Goal: Task Accomplishment & Management: Manage account settings

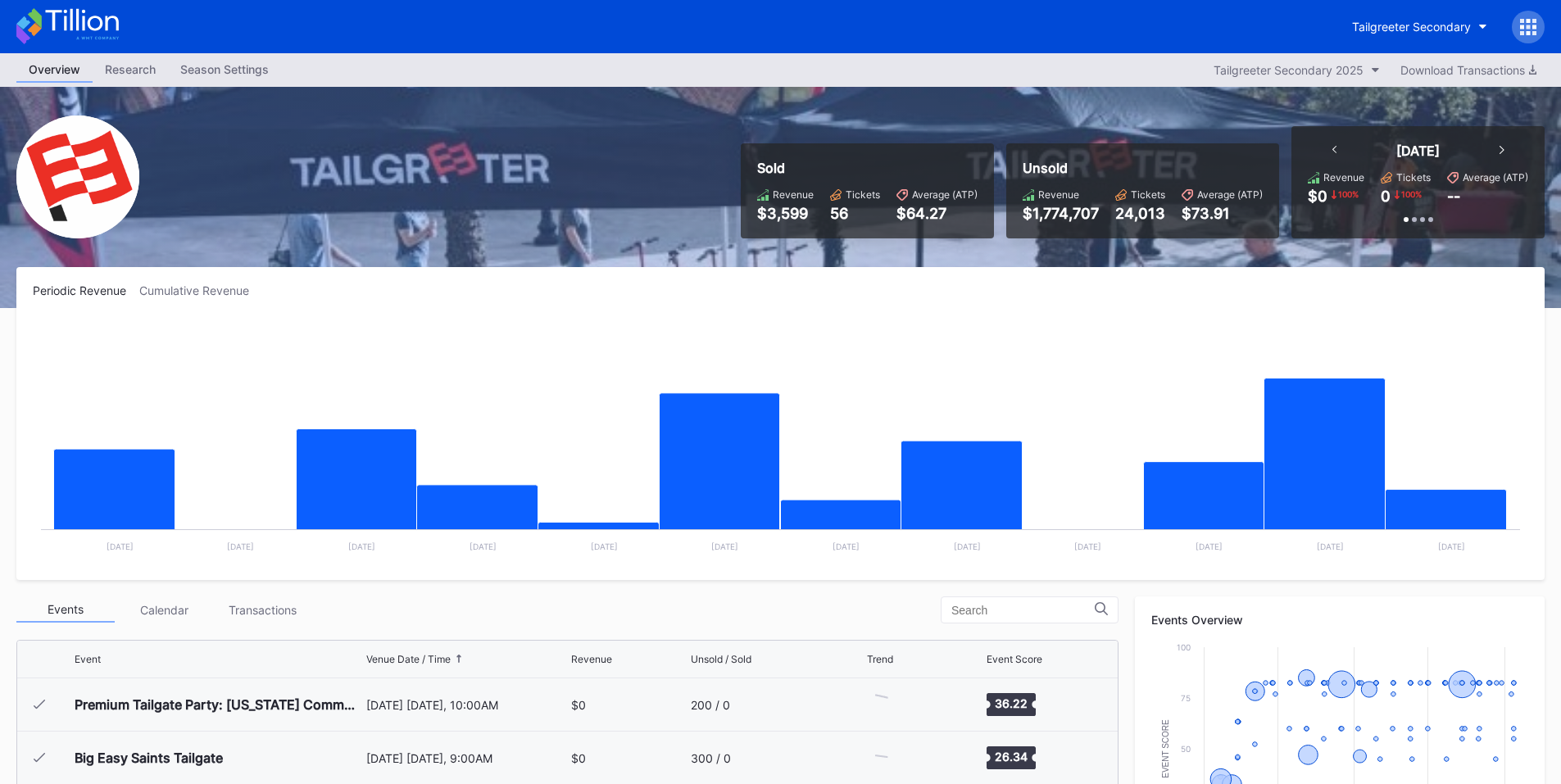
scroll to position [319, 0]
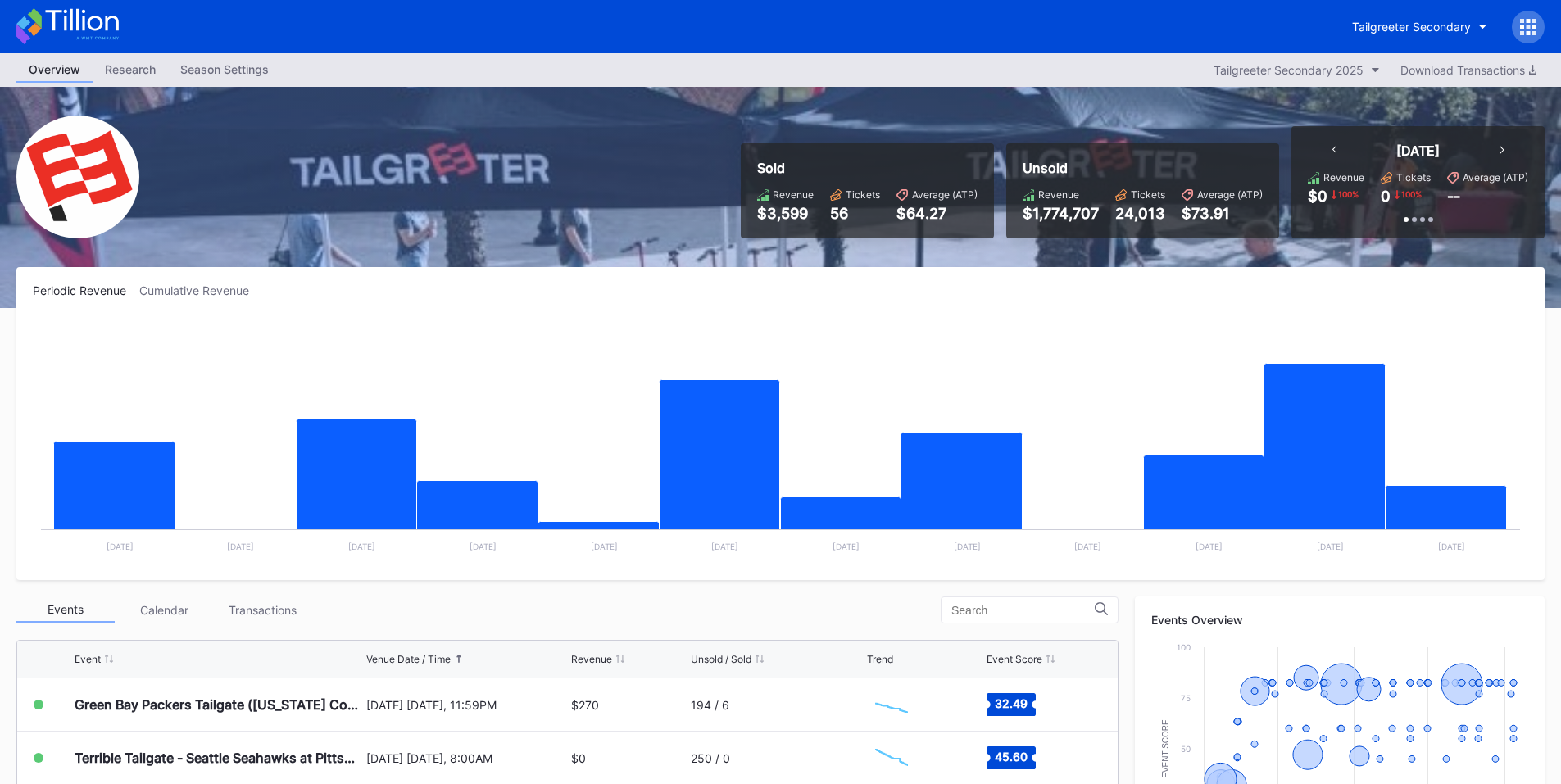
click at [1523, 27] on icon at bounding box center [1522, 27] width 4 height 4
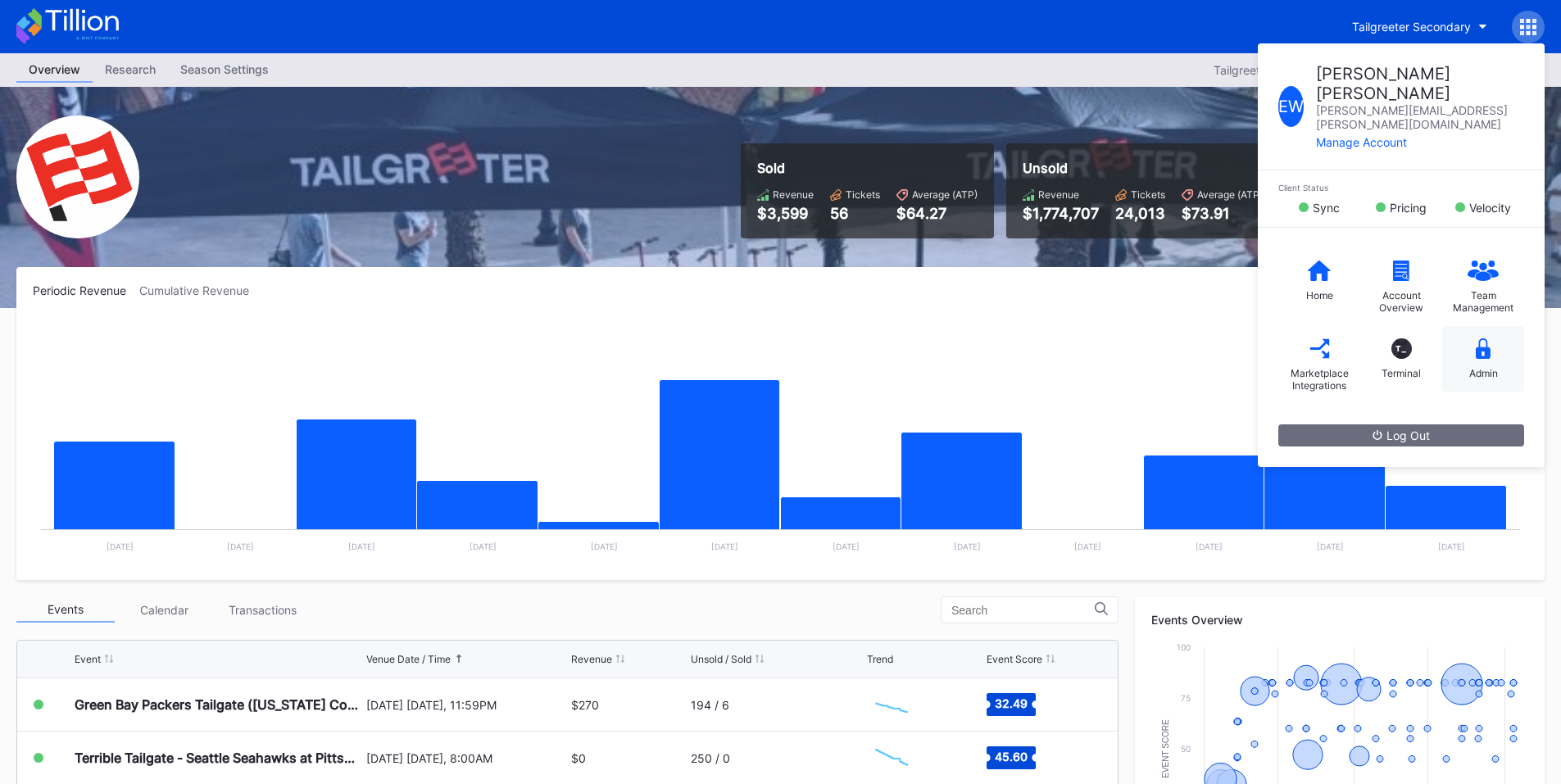
click at [1492, 326] on div "Admin" at bounding box center [1483, 359] width 82 height 66
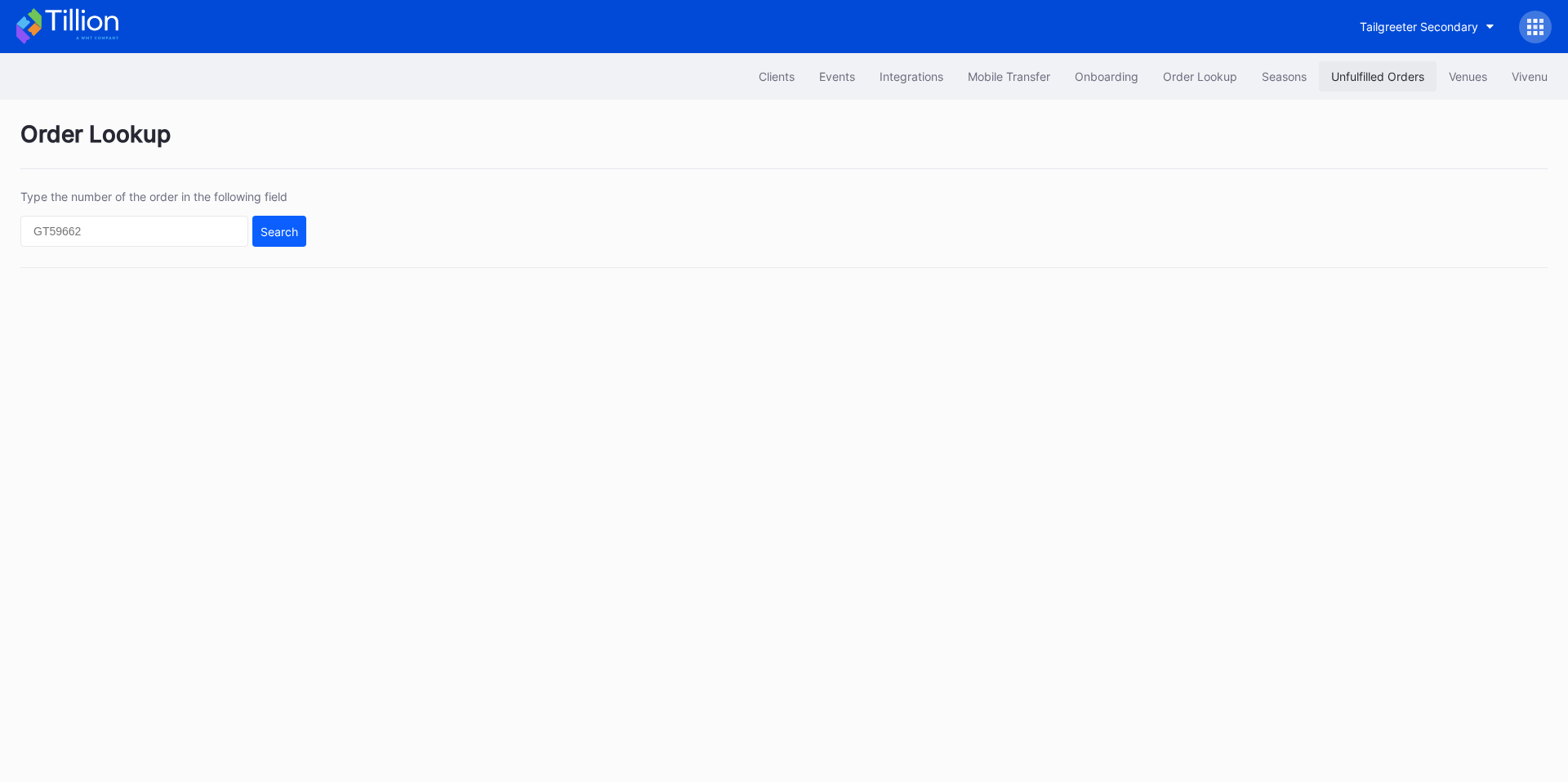
click at [1362, 73] on div "Unfulfilled Orders" at bounding box center [1378, 76] width 93 height 14
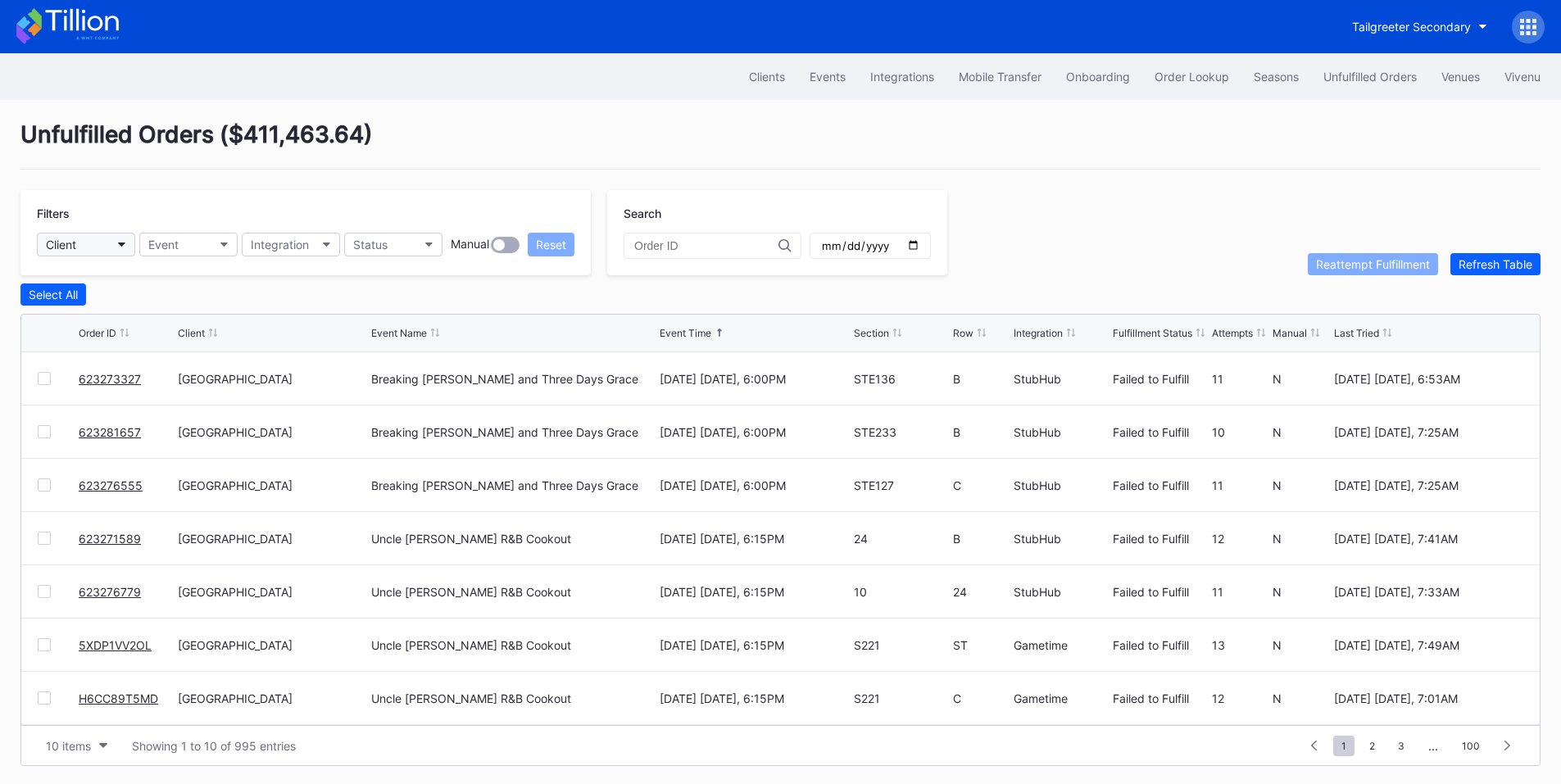
click at [113, 247] on button "Client" at bounding box center [85, 244] width 98 height 24
type input "pru"
click at [125, 307] on div "[GEOGRAPHIC_DATA]" at bounding box center [132, 317] width 191 height 30
click at [920, 248] on input "date" at bounding box center [869, 246] width 100 height 15
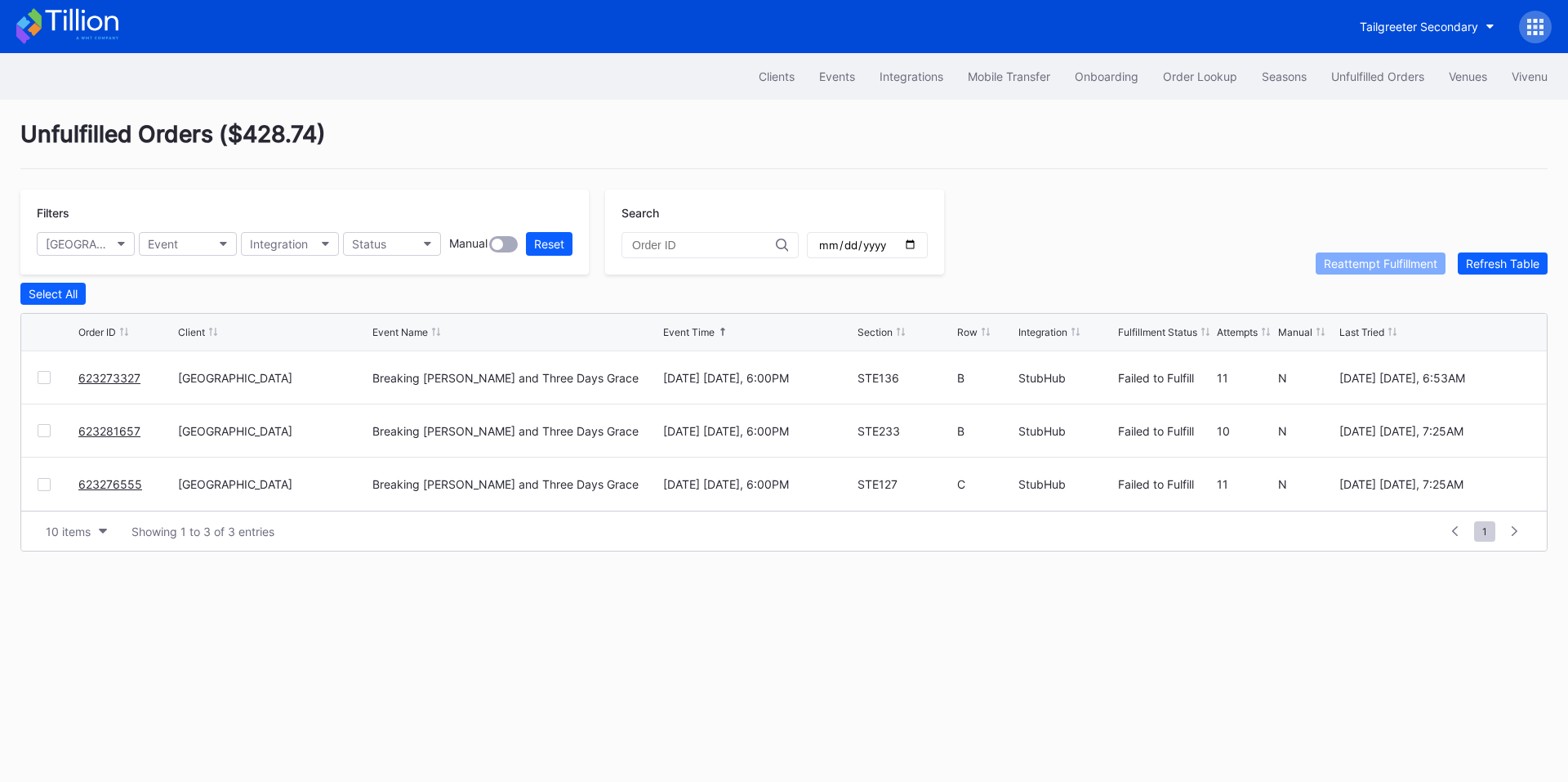
drag, startPoint x: 132, startPoint y: 384, endPoint x: 141, endPoint y: 372, distance: 15.0
drag, startPoint x: 109, startPoint y: 432, endPoint x: 119, endPoint y: 423, distance: 13.5
click at [918, 244] on input "2025-09-10" at bounding box center [867, 245] width 99 height 15
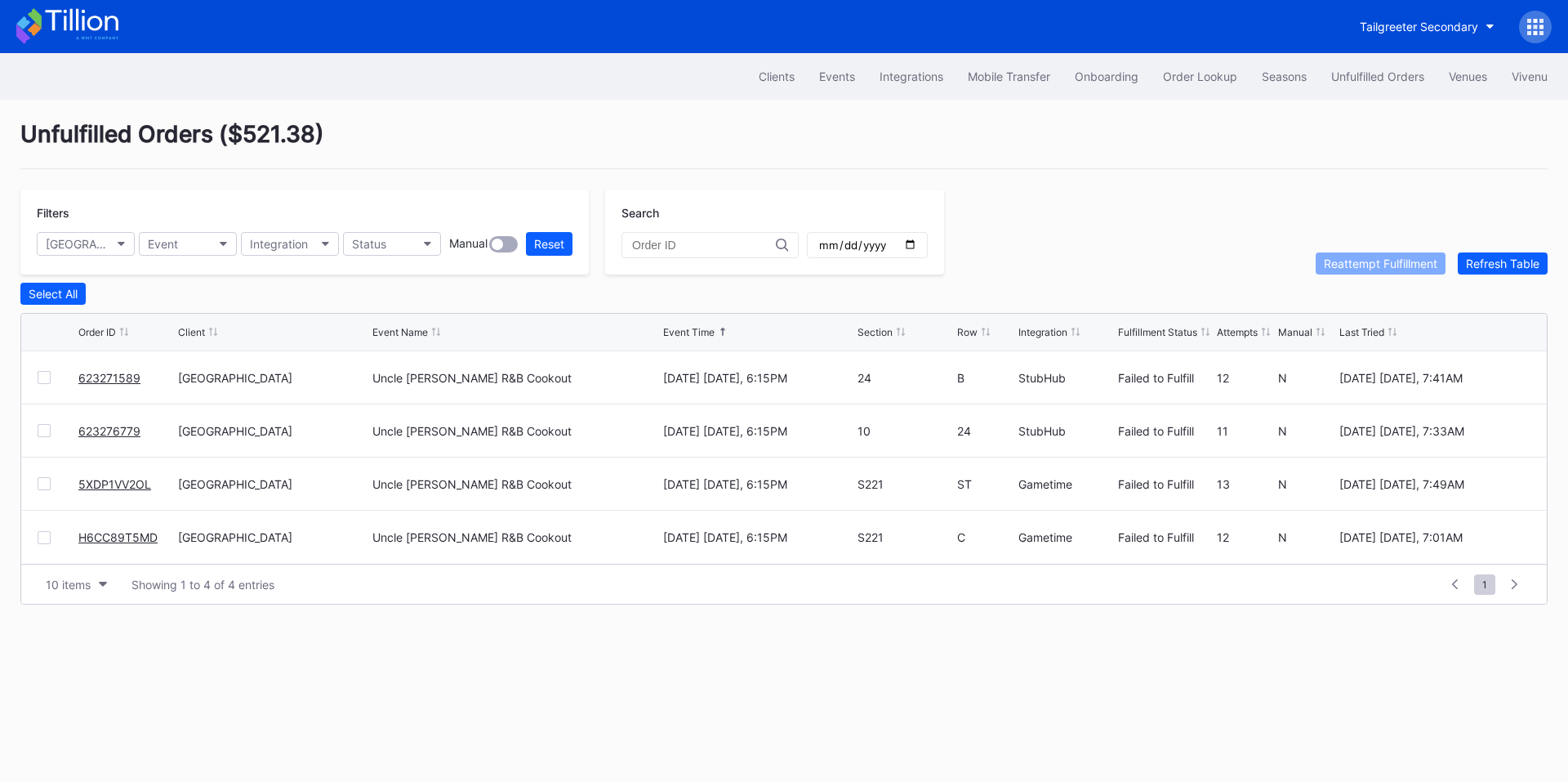
drag, startPoint x: 107, startPoint y: 488, endPoint x: 125, endPoint y: 425, distance: 65.5
drag, startPoint x: 130, startPoint y: 539, endPoint x: 184, endPoint y: 474, distance: 84.5
click at [918, 250] on input "2025-09-11" at bounding box center [867, 245] width 99 height 15
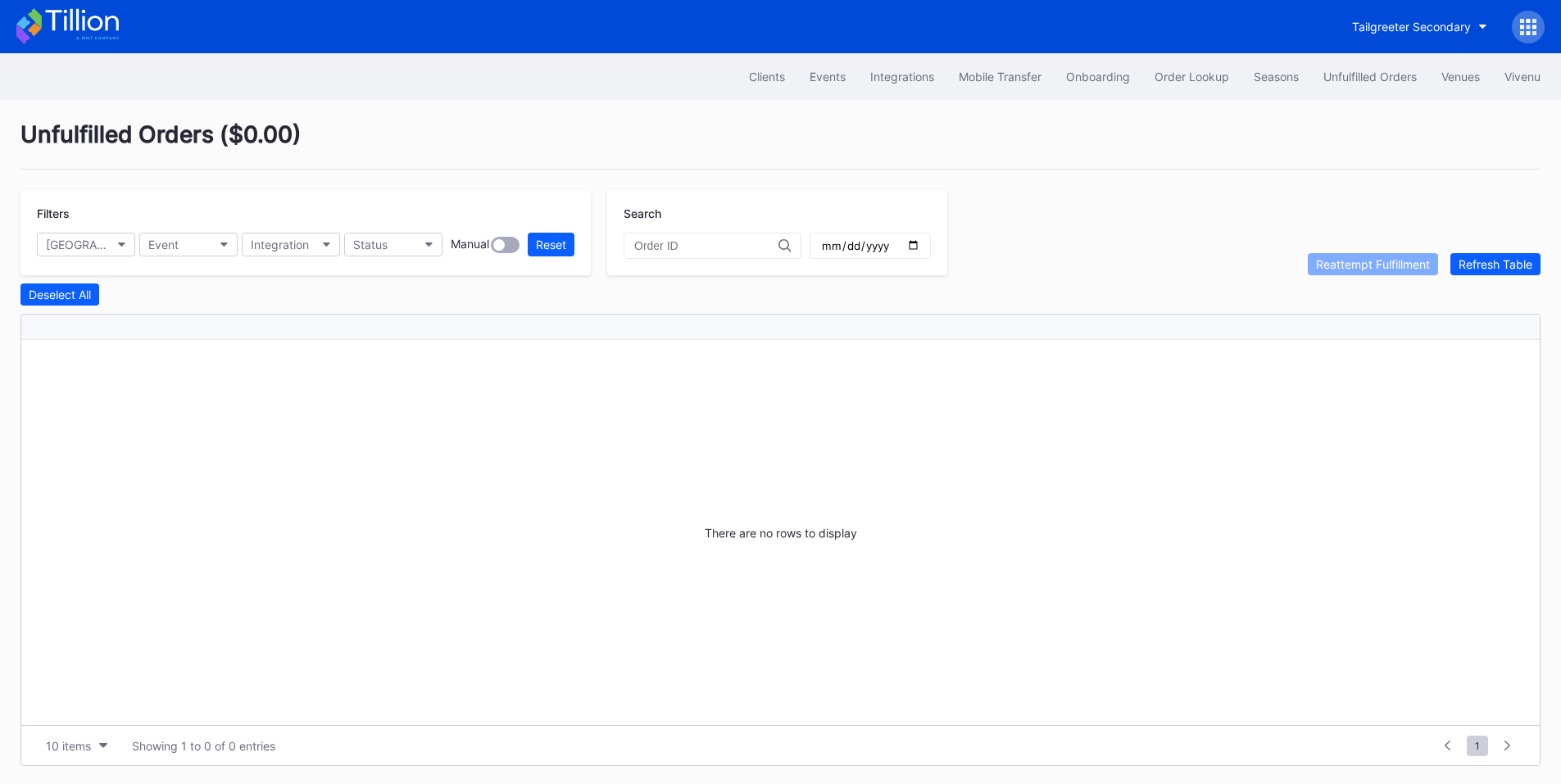
click at [920, 250] on input "2025-09-12" at bounding box center [869, 246] width 100 height 15
click at [920, 250] on input "2025-09-13" at bounding box center [869, 246] width 100 height 15
type input "2025-09-14"
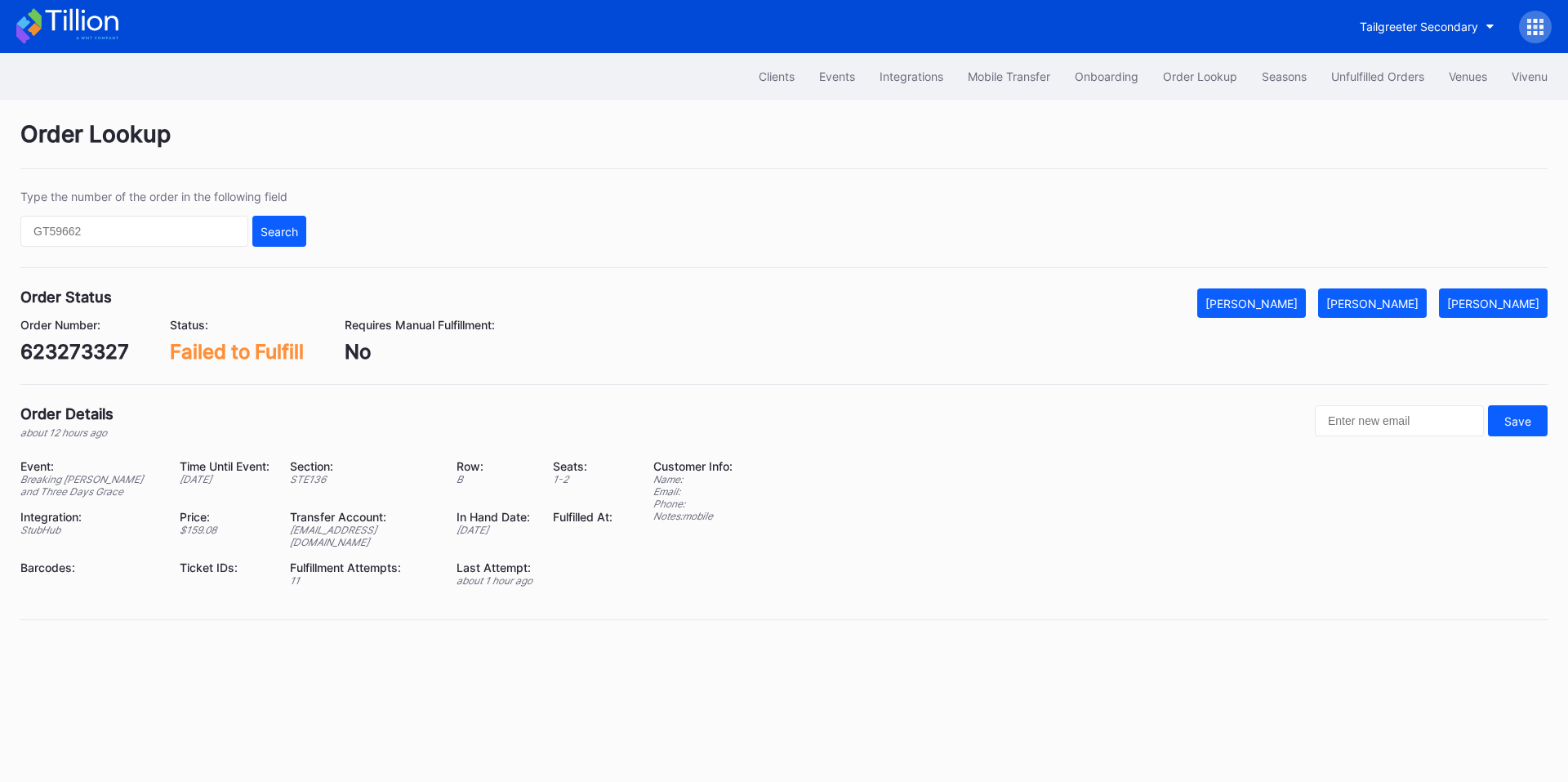
click at [69, 351] on div "623273327" at bounding box center [74, 352] width 109 height 24
copy div "623273327"
click at [1388, 323] on div "Order Number: 623273327 Status: Failed to Fulfill Requires Manual Fulfillment: …" at bounding box center [784, 340] width 1528 height 46
click at [1388, 295] on button "Mark Fulfilled" at bounding box center [1372, 303] width 109 height 29
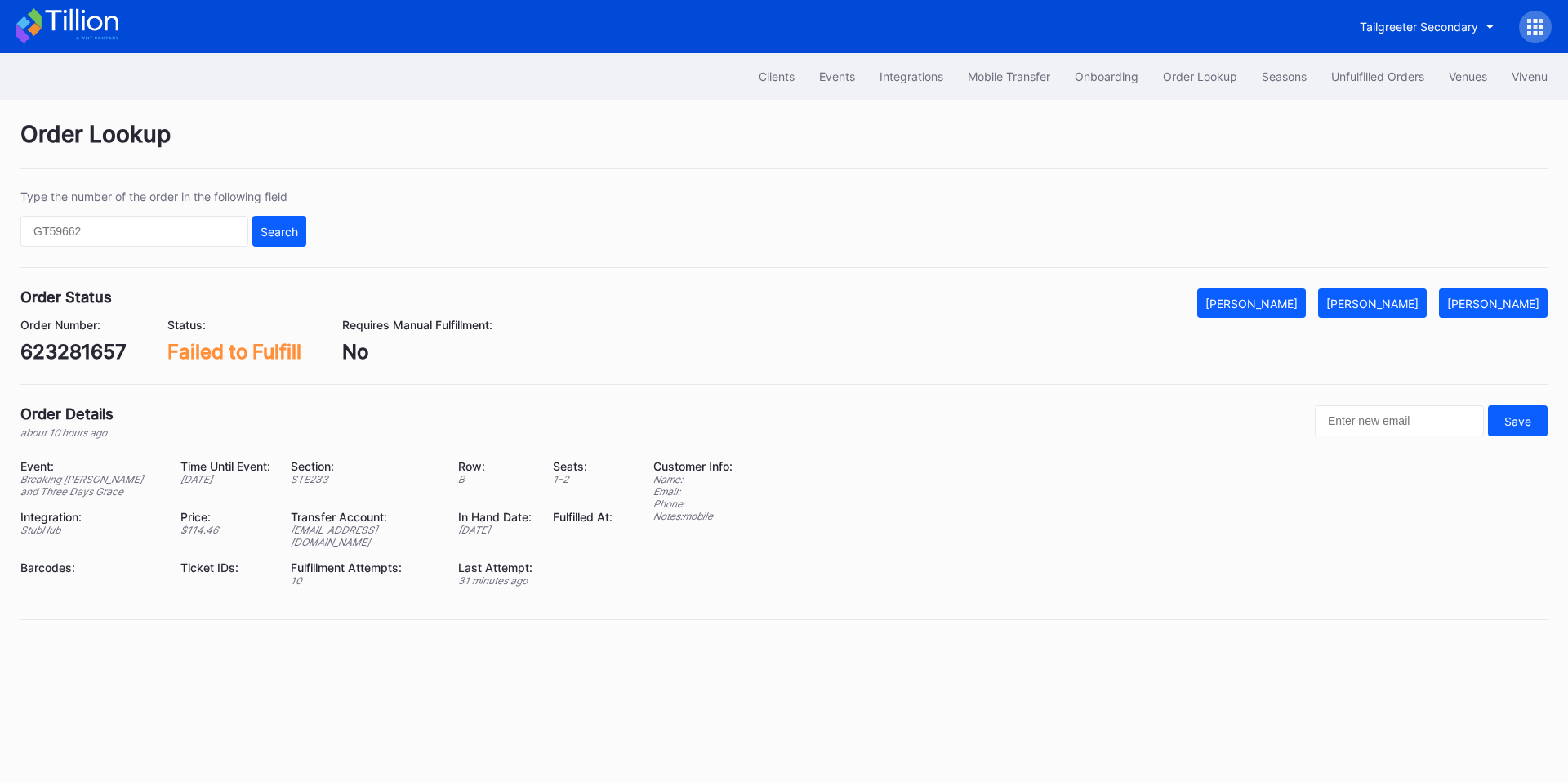
click at [94, 356] on div "623281657" at bounding box center [73, 352] width 106 height 24
copy div "623281657"
click at [1366, 287] on div "Order Lookup Type the number of the order in the following field Search Order S…" at bounding box center [784, 380] width 1568 height 561
click at [1374, 312] on button "Mark Fulfilled" at bounding box center [1372, 303] width 109 height 29
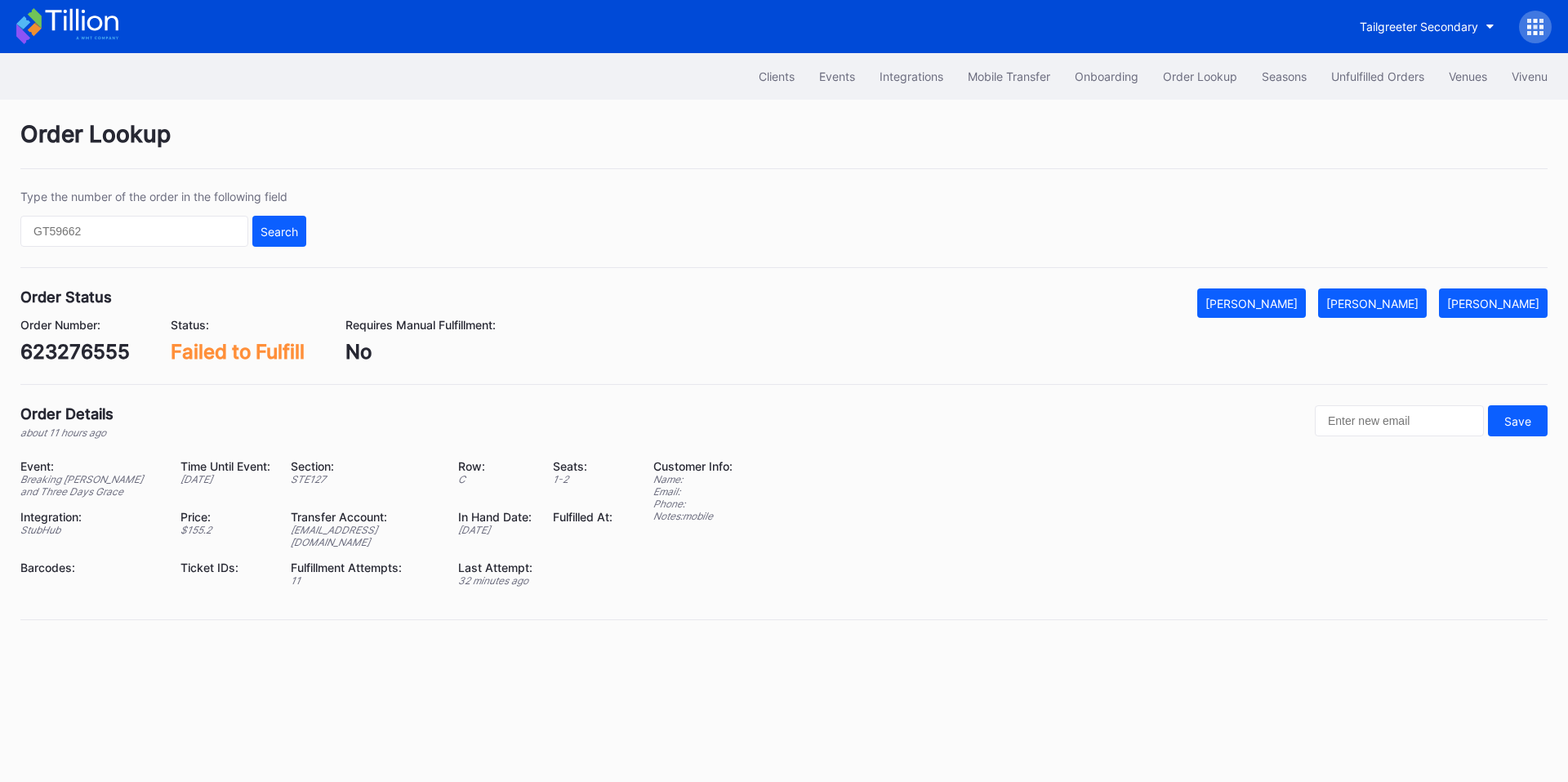
click at [101, 357] on div "623276555" at bounding box center [75, 352] width 109 height 24
copy div "623276555"
click at [1372, 308] on div "[PERSON_NAME]" at bounding box center [1372, 303] width 92 height 14
click at [76, 355] on div "623271589" at bounding box center [73, 352] width 106 height 24
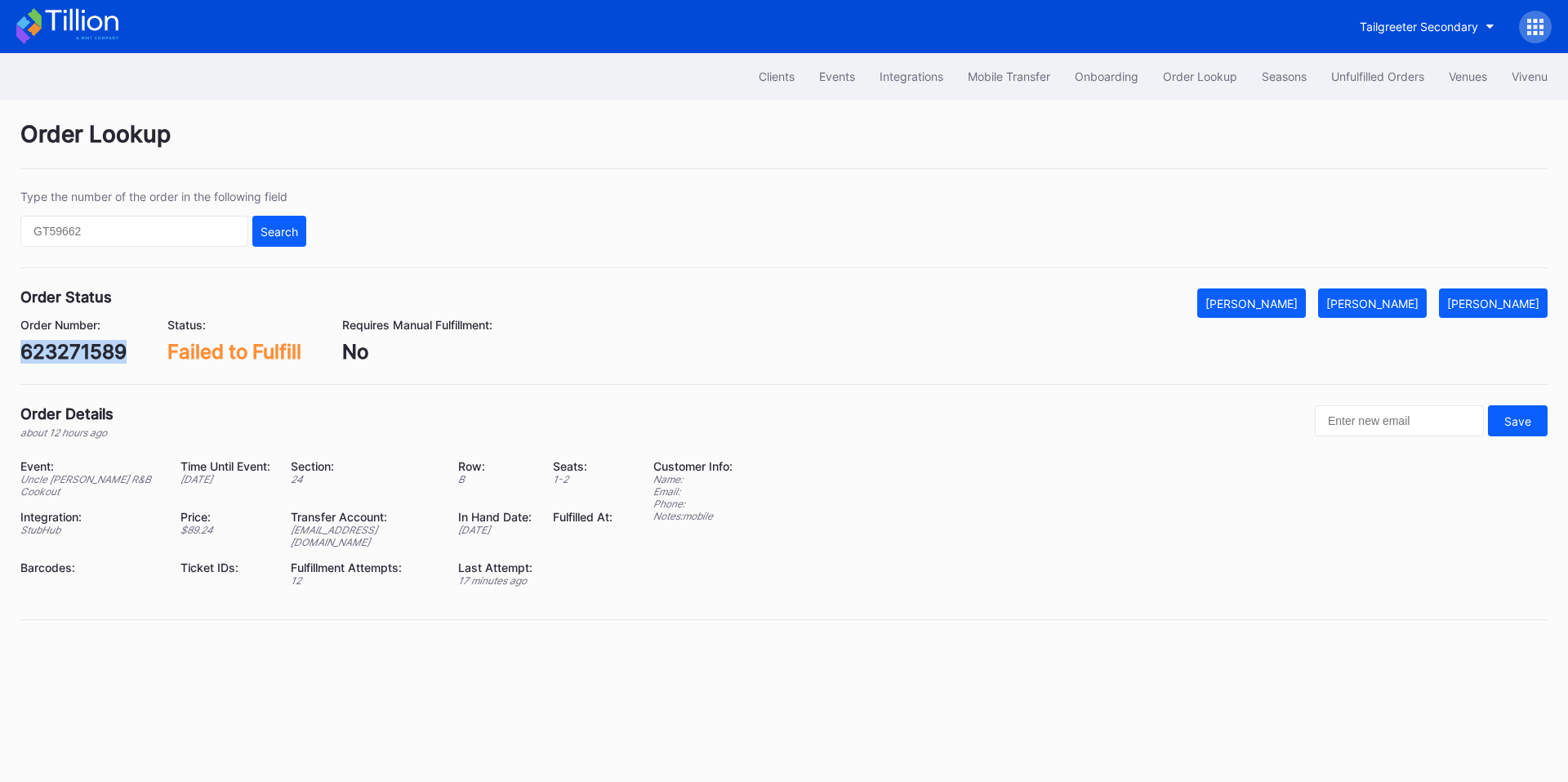
click at [76, 355] on div "623271589" at bounding box center [73, 352] width 106 height 24
copy div "623271589"
click at [1397, 312] on button "[PERSON_NAME]" at bounding box center [1372, 303] width 109 height 29
click at [98, 348] on div "623276779" at bounding box center [74, 352] width 108 height 24
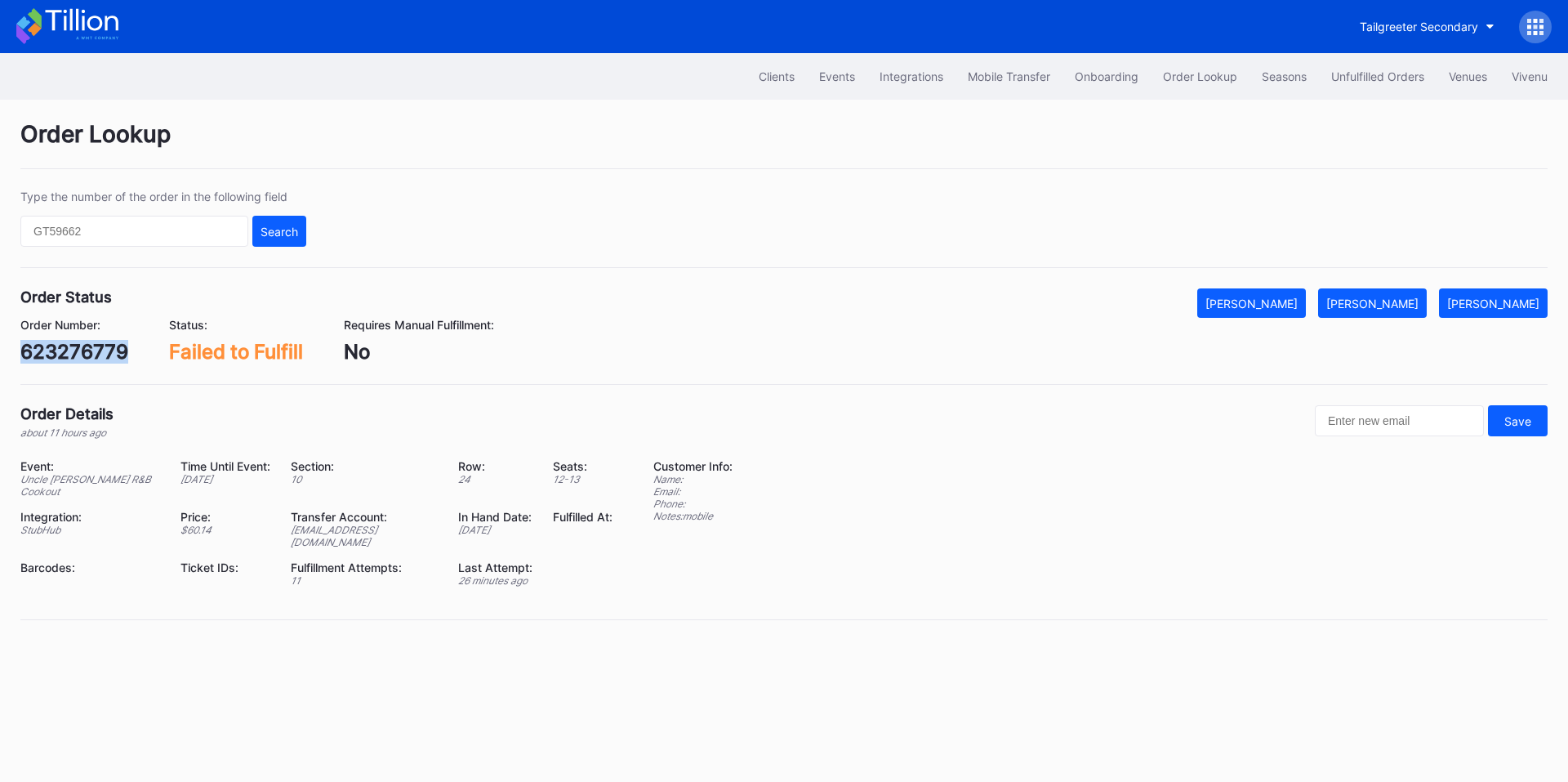
copy div "623276779"
drag, startPoint x: 1401, startPoint y: 293, endPoint x: 1352, endPoint y: 263, distance: 57.5
click at [1401, 293] on button "[PERSON_NAME]" at bounding box center [1372, 303] width 109 height 29
click at [108, 353] on div "5XDP1VV2OL" at bounding box center [83, 352] width 127 height 24
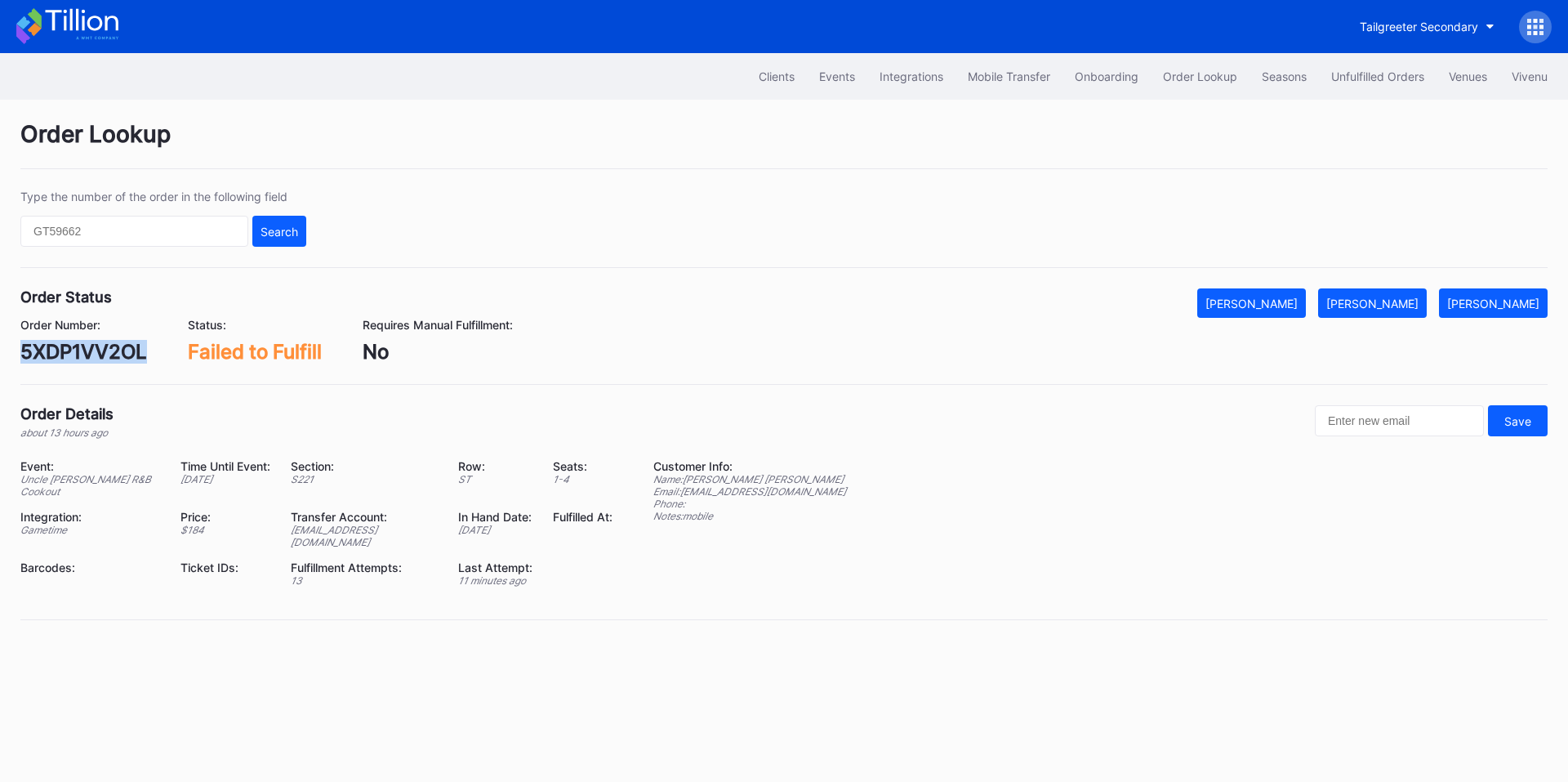
copy div "5XDP1VV2OL"
drag, startPoint x: 1412, startPoint y: 307, endPoint x: 1365, endPoint y: 287, distance: 51.1
click at [1412, 307] on div "[PERSON_NAME]" at bounding box center [1372, 303] width 92 height 14
click at [113, 334] on div "Order Number: H6CC89T5MD" at bounding box center [88, 340] width 138 height 46
click at [85, 360] on div "H6CC89T5MD" at bounding box center [88, 352] width 138 height 24
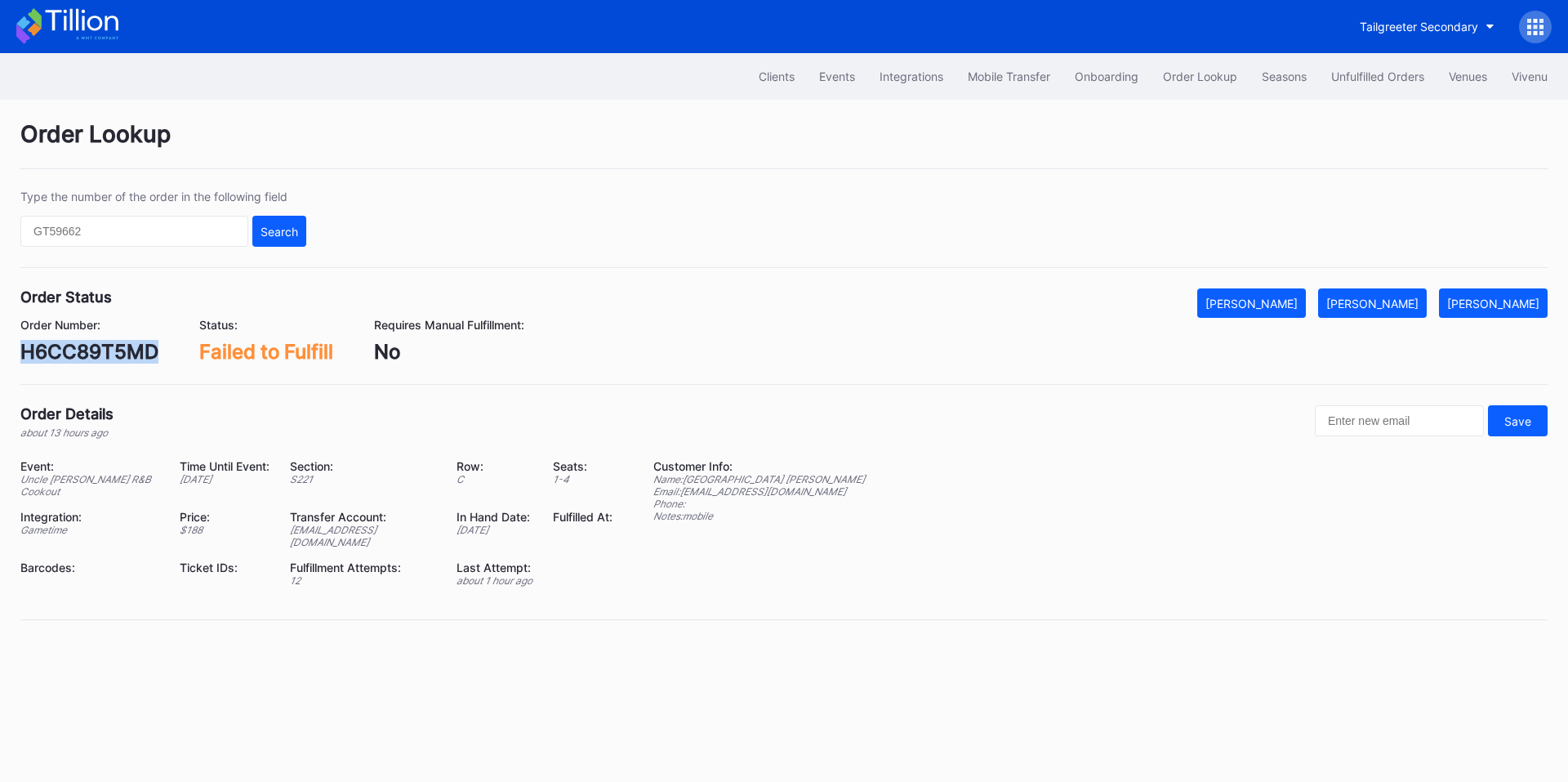
click at [85, 360] on div "H6CC89T5MD" at bounding box center [88, 352] width 138 height 24
copy div "H6CC89T5MD"
click at [1379, 308] on div "Mark Fulfilled" at bounding box center [1372, 303] width 92 height 14
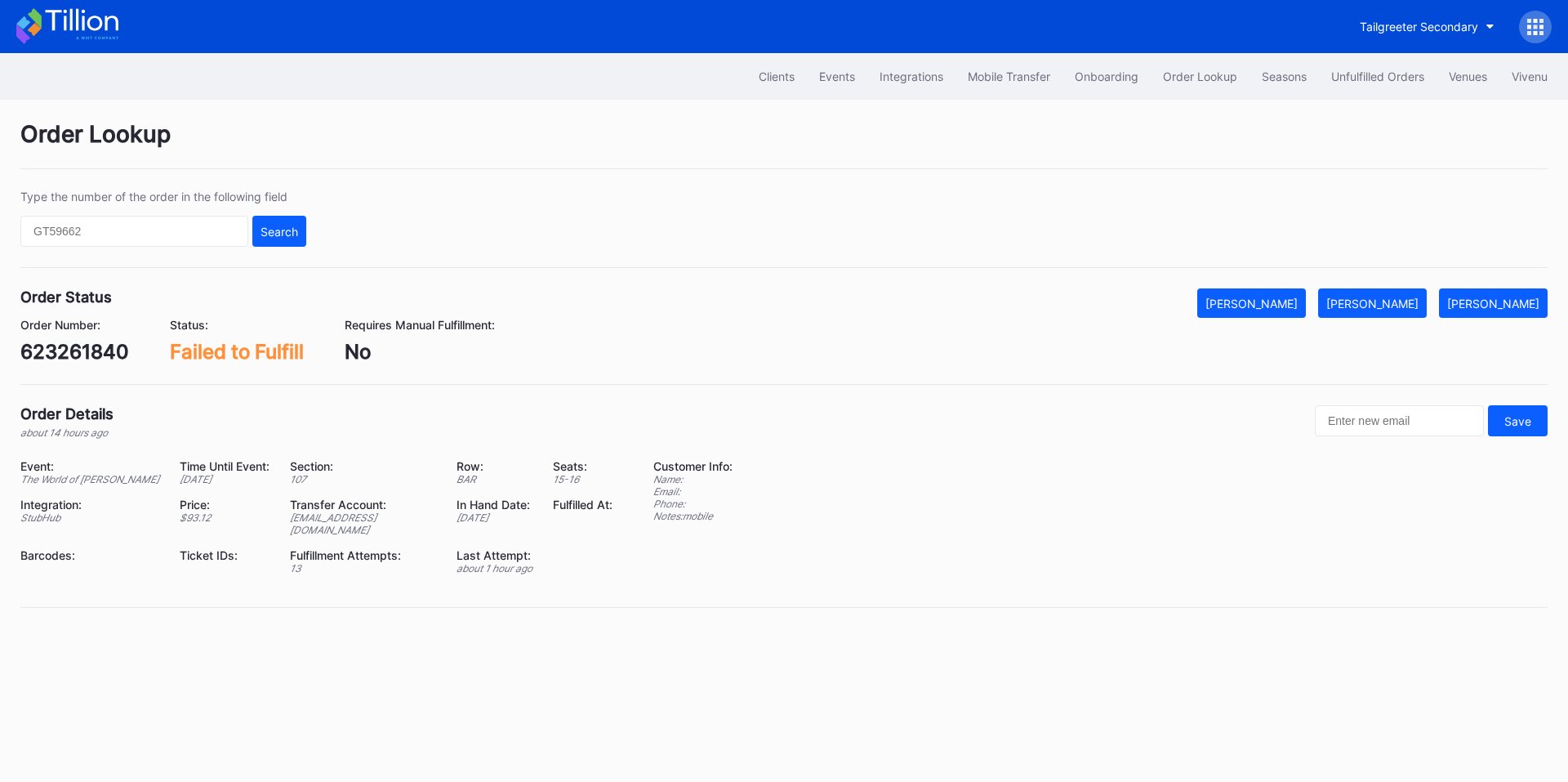
click at [95, 349] on div "623261840" at bounding box center [74, 352] width 109 height 24
copy div "623261840"
drag, startPoint x: 1412, startPoint y: 304, endPoint x: 1300, endPoint y: 261, distance: 120.0
click at [1412, 304] on div "Mark Fulfilled" at bounding box center [1372, 303] width 92 height 14
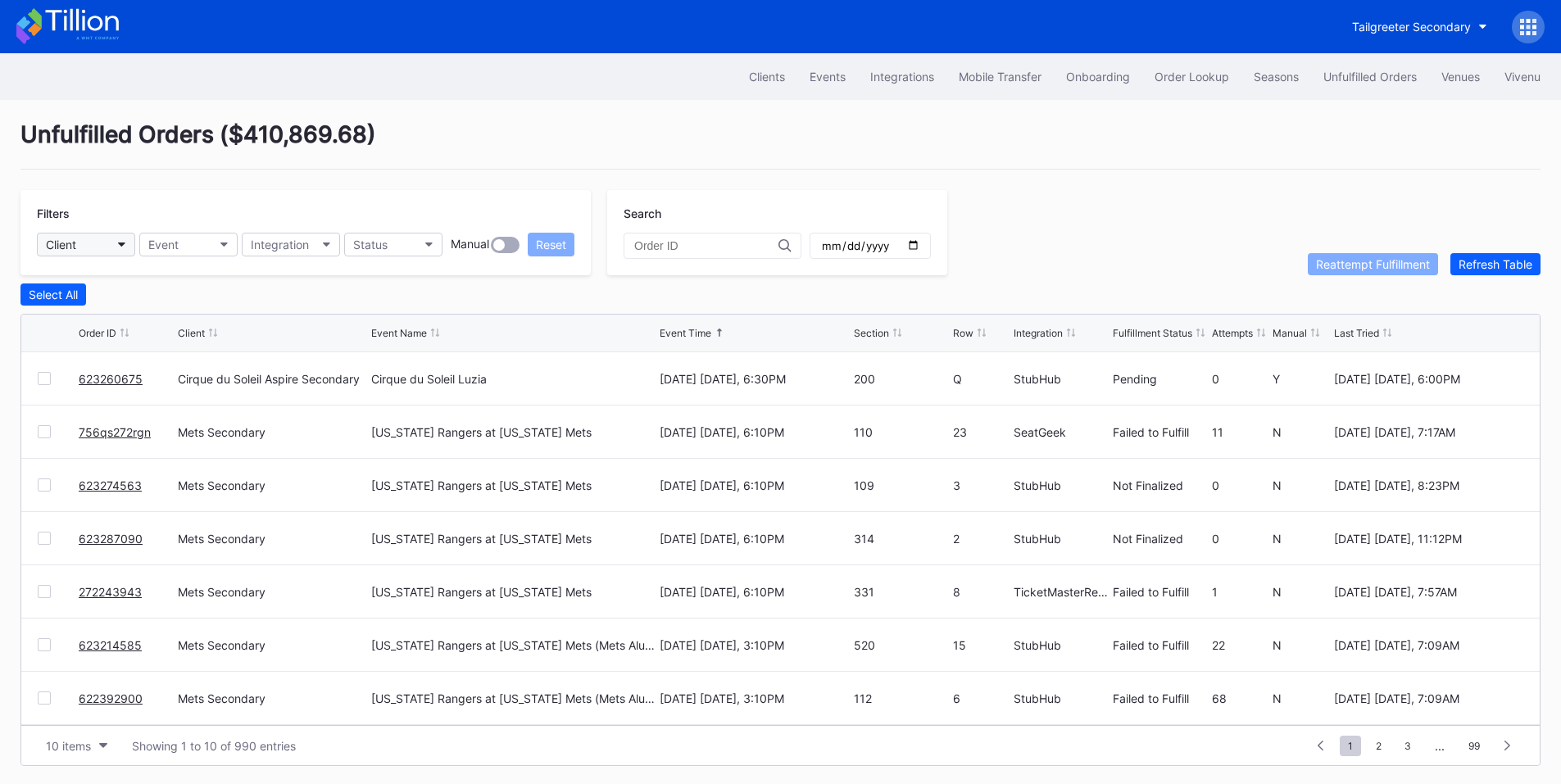
click at [122, 242] on icon "button" at bounding box center [122, 244] width 8 height 5
type input "pru"
click at [115, 310] on div "[GEOGRAPHIC_DATA]" at bounding box center [132, 317] width 191 height 30
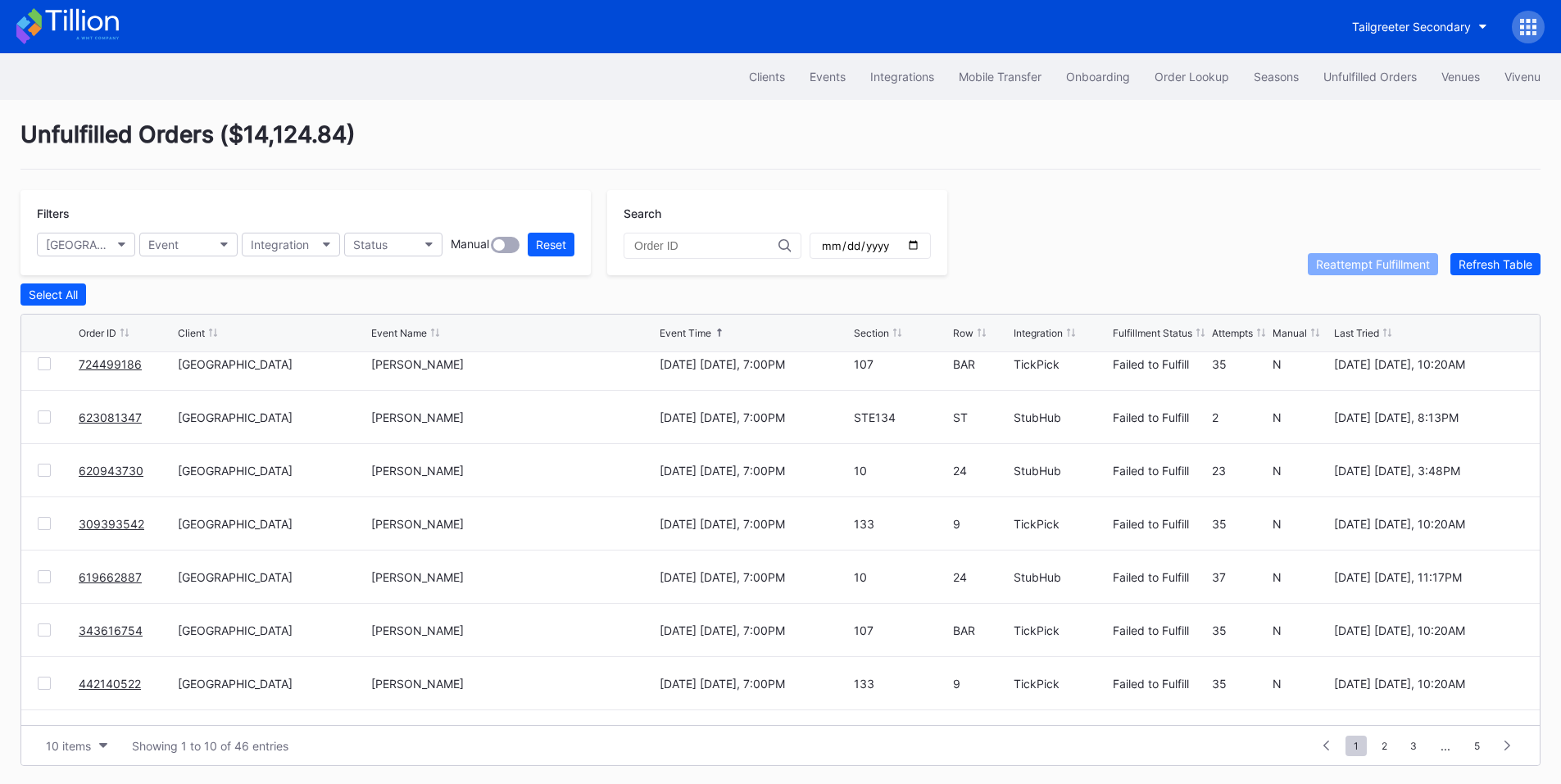
scroll to position [160, 0]
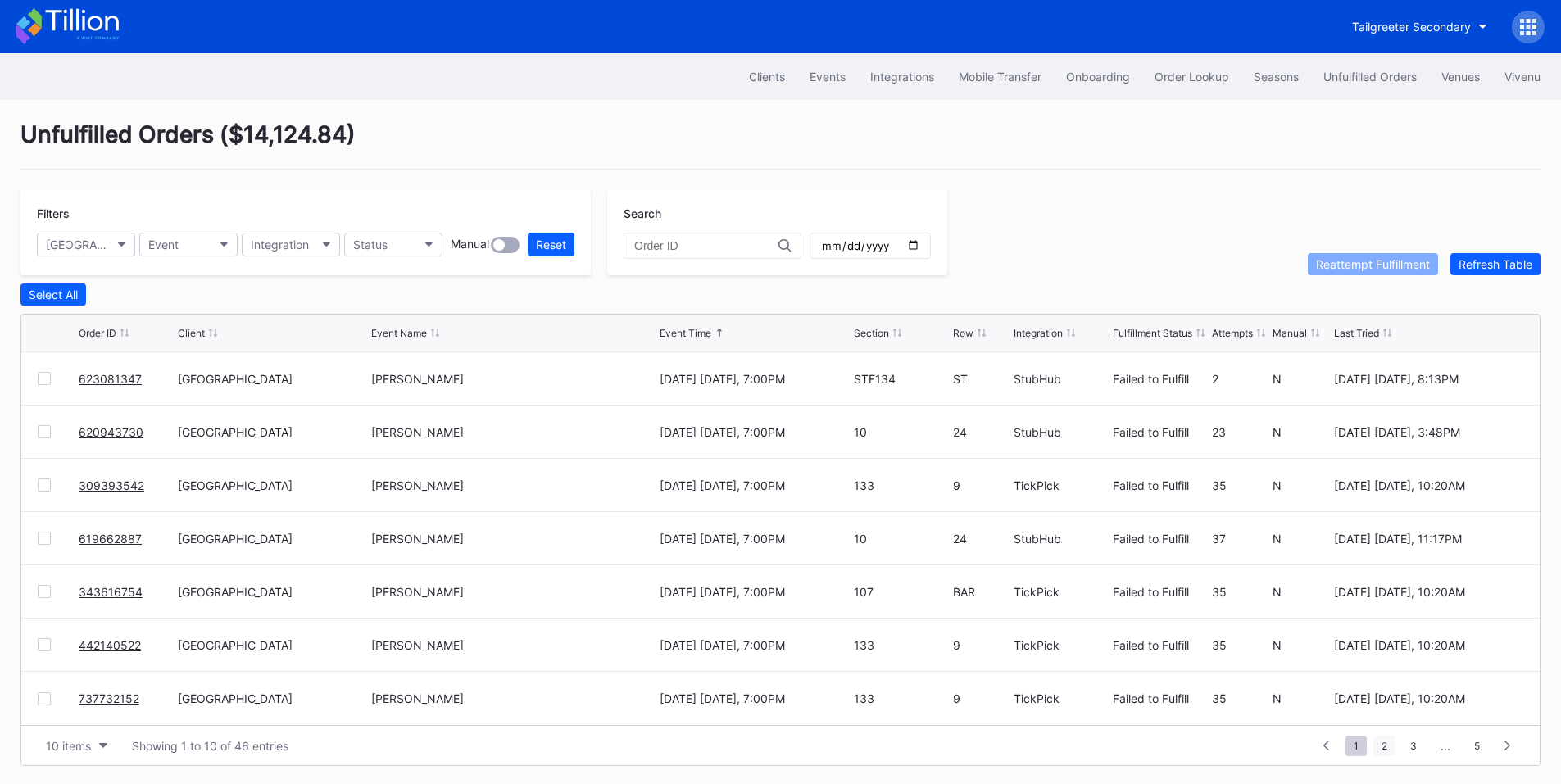
click at [1383, 753] on span "2" at bounding box center [1384, 746] width 22 height 20
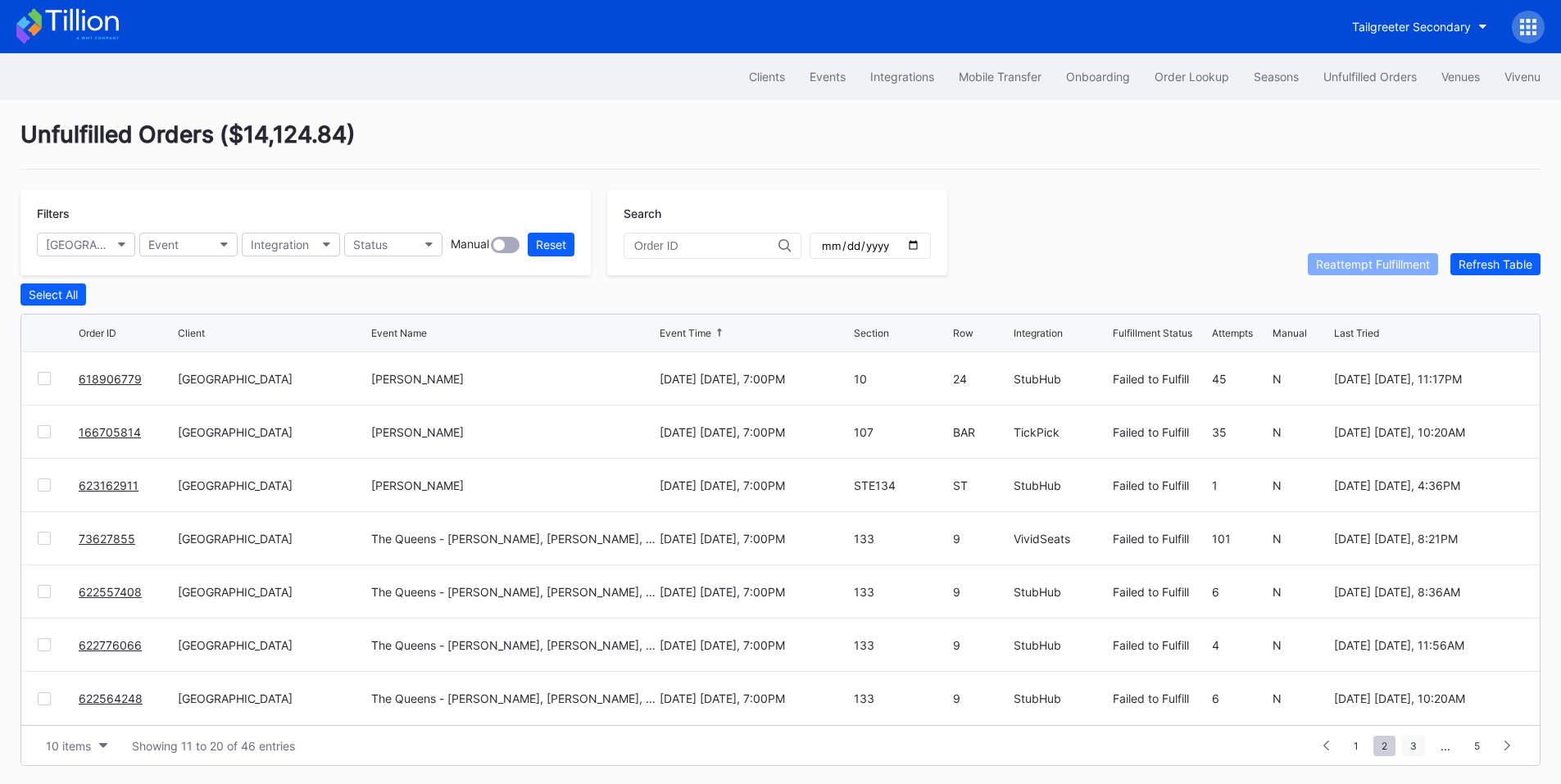
click at [1419, 753] on span "3" at bounding box center [1413, 746] width 23 height 20
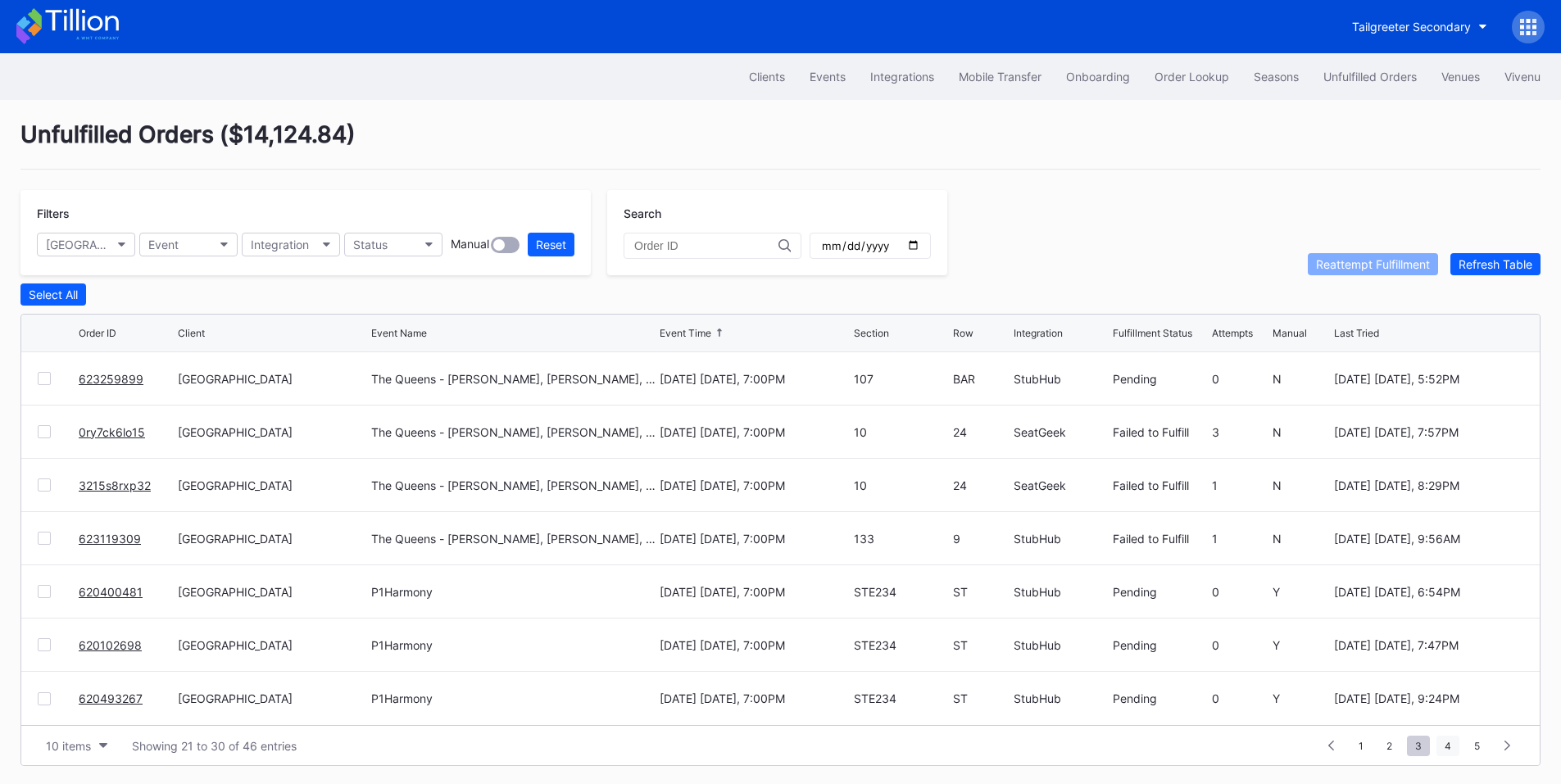
click at [1448, 751] on span "4" at bounding box center [1448, 746] width 23 height 20
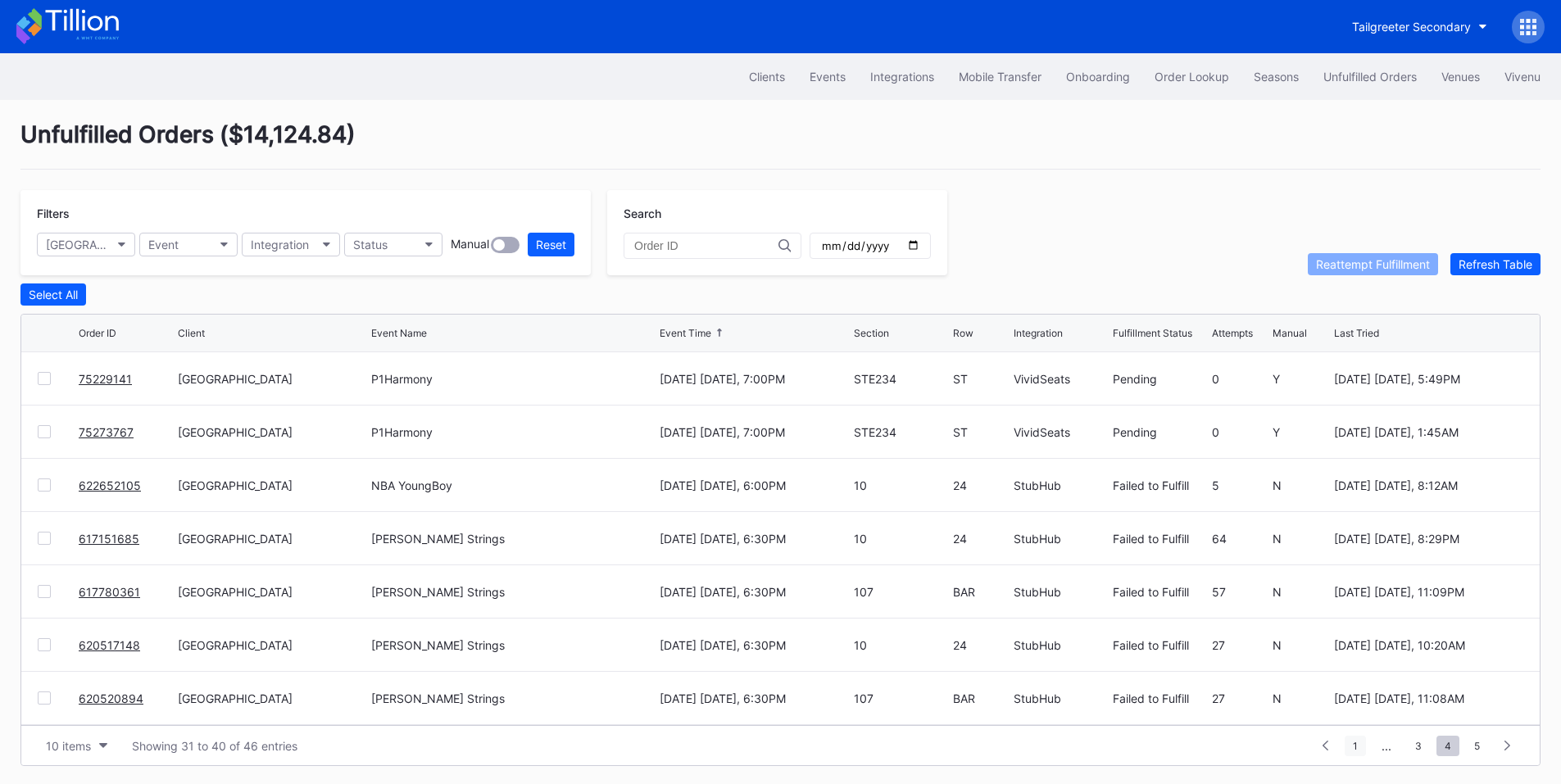
click at [1351, 746] on span "1" at bounding box center [1355, 746] width 21 height 20
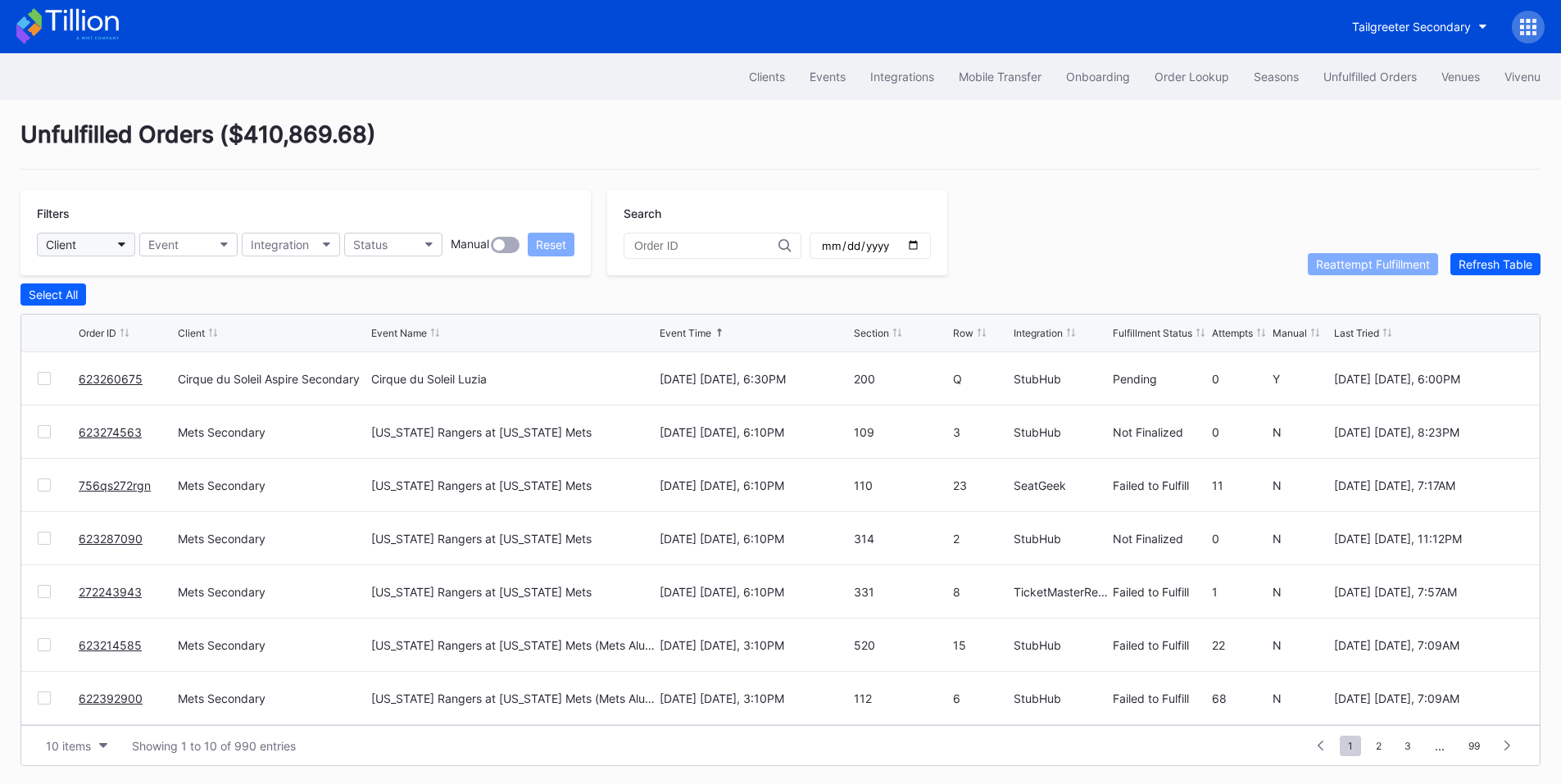
click at [106, 237] on button "Client" at bounding box center [85, 244] width 98 height 24
type input "asp"
click at [121, 317] on div "Cirque du Soleil Aspire Secondary" at bounding box center [140, 317] width 182 height 14
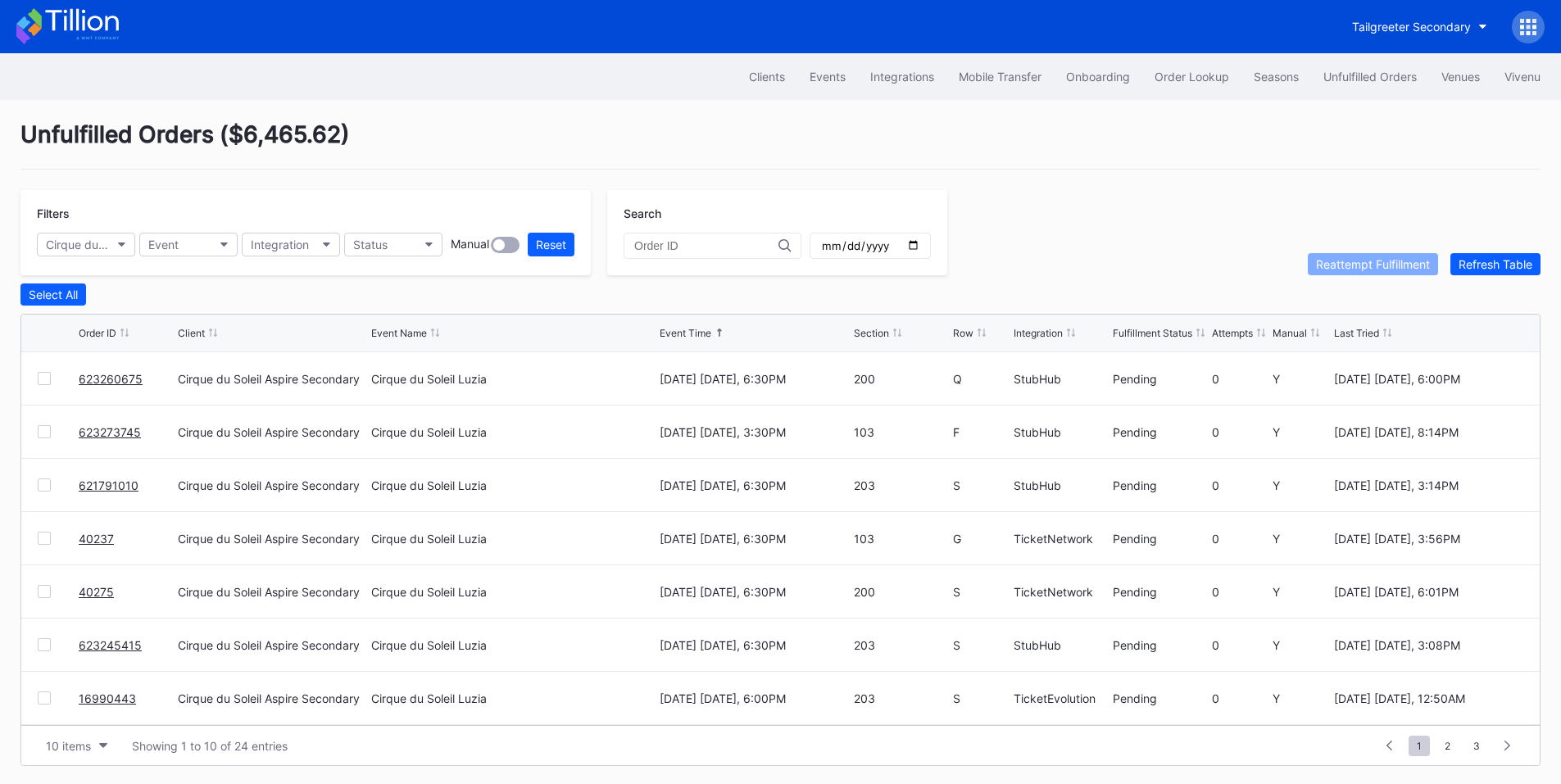
drag, startPoint x: 106, startPoint y: 599, endPoint x: 165, endPoint y: 526, distance: 93.9
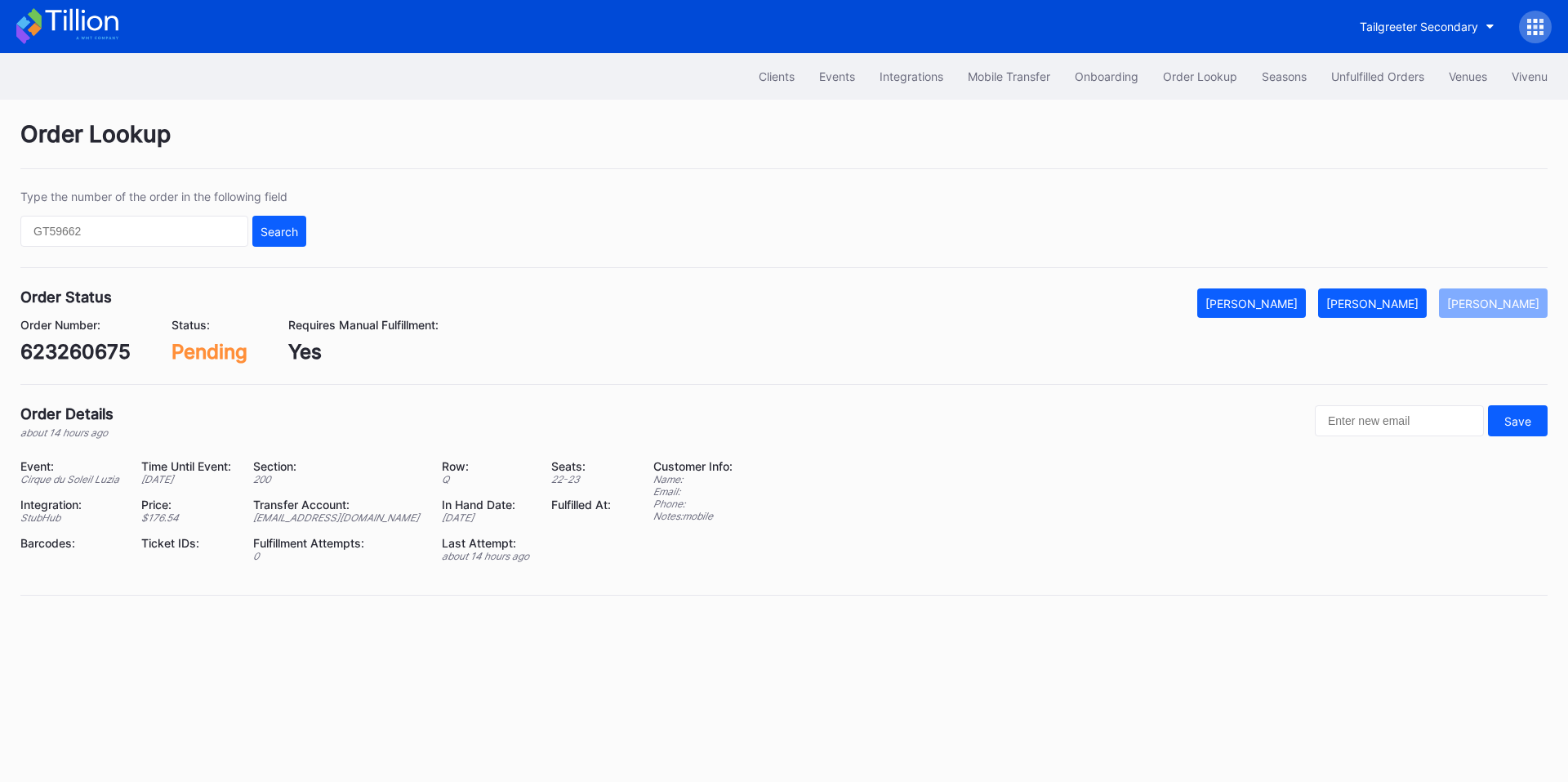
click at [90, 347] on div "623260675" at bounding box center [75, 352] width 110 height 24
copy div "623260675"
drag, startPoint x: 1411, startPoint y: 307, endPoint x: 1404, endPoint y: 297, distance: 12.2
click at [1411, 307] on div "[PERSON_NAME]" at bounding box center [1372, 303] width 92 height 14
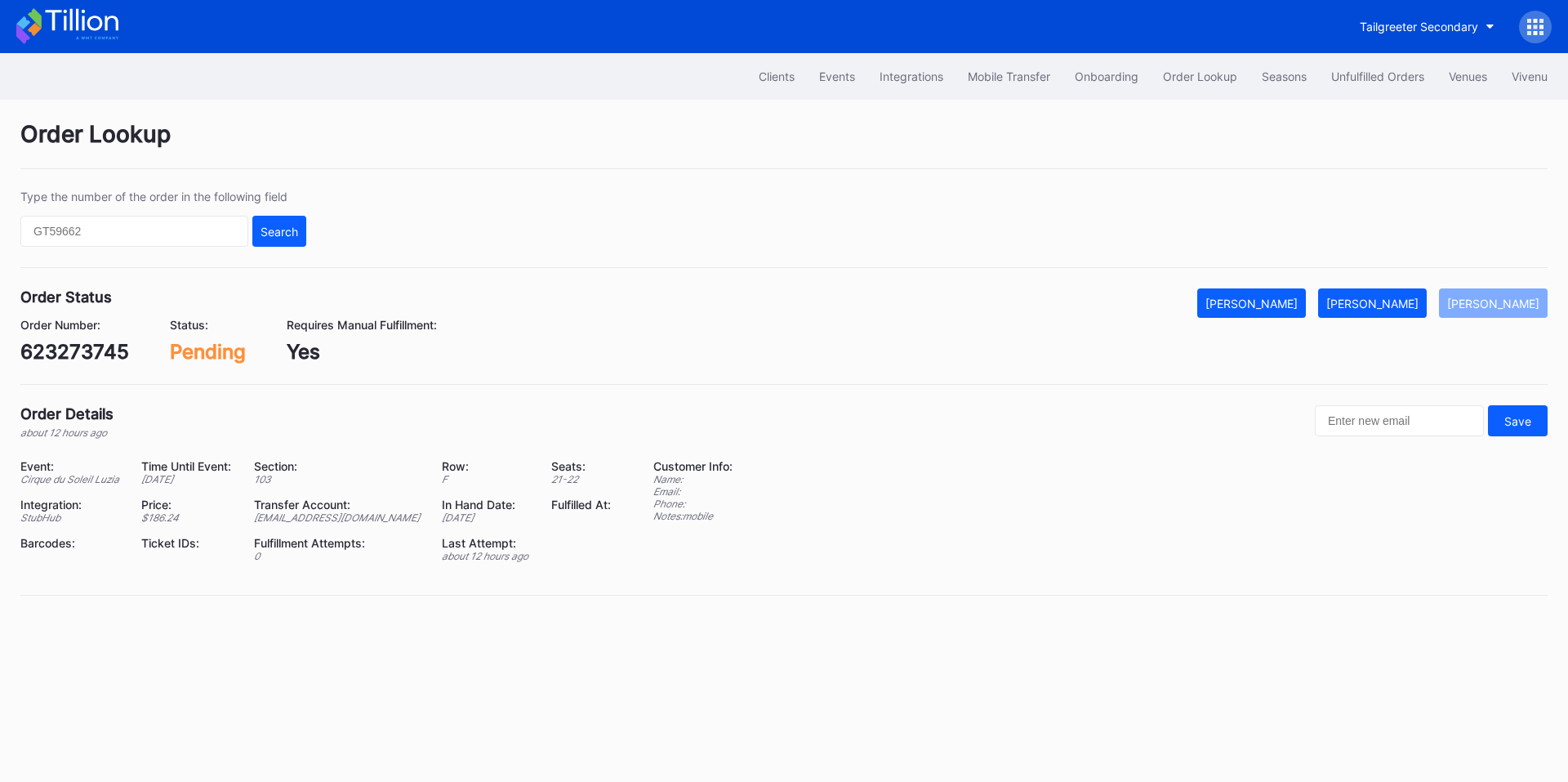
click at [106, 343] on div "623273745" at bounding box center [74, 352] width 109 height 24
copy div "623273745"
click at [1382, 310] on button "[PERSON_NAME]" at bounding box center [1372, 303] width 109 height 29
click at [86, 357] on div "621791010" at bounding box center [70, 352] width 101 height 24
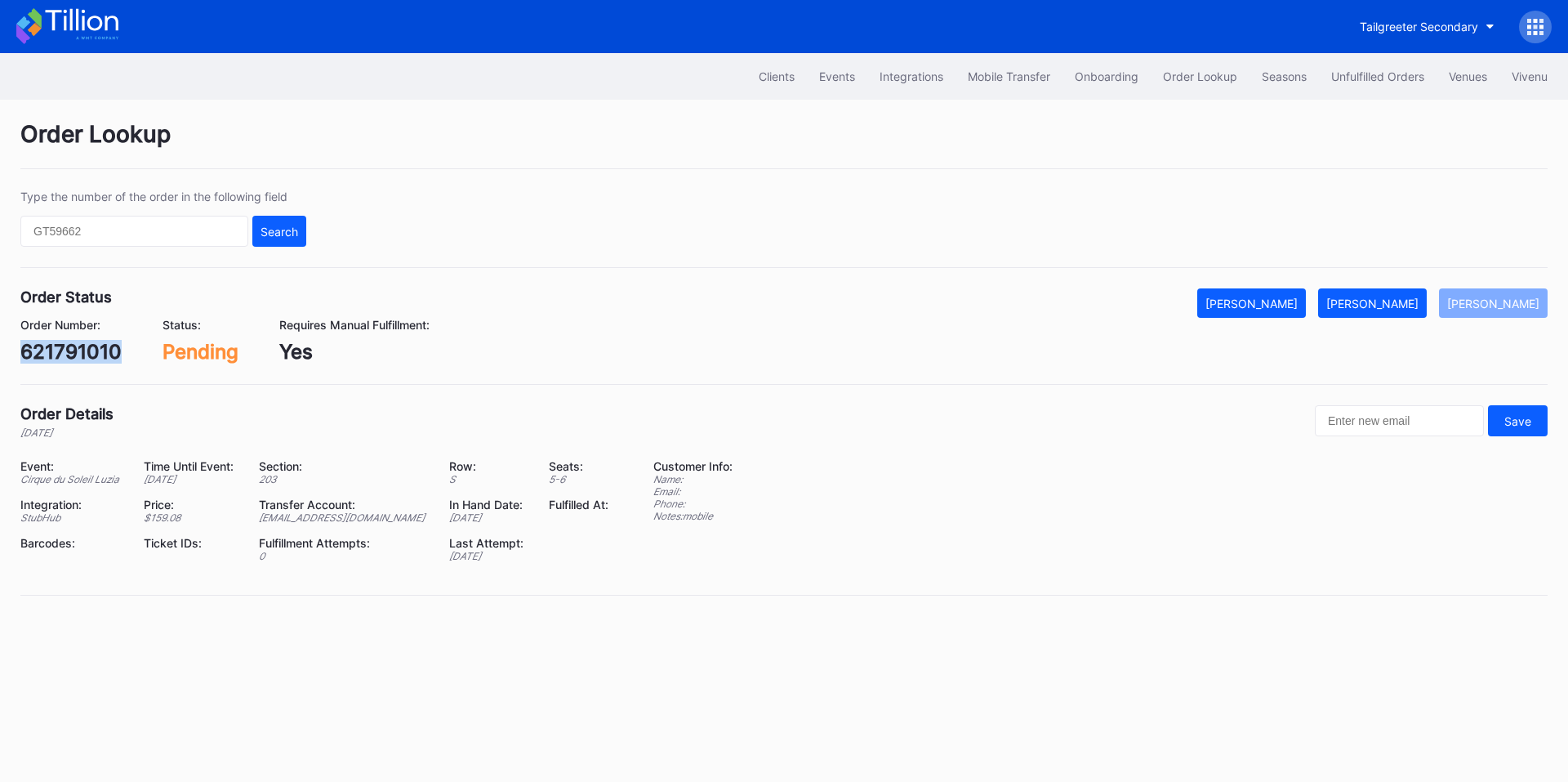
click at [86, 357] on div "621791010" at bounding box center [70, 352] width 101 height 24
copy div "621791010"
click at [1386, 290] on button "[PERSON_NAME]" at bounding box center [1372, 303] width 109 height 29
click at [77, 346] on div "623245415" at bounding box center [74, 352] width 109 height 24
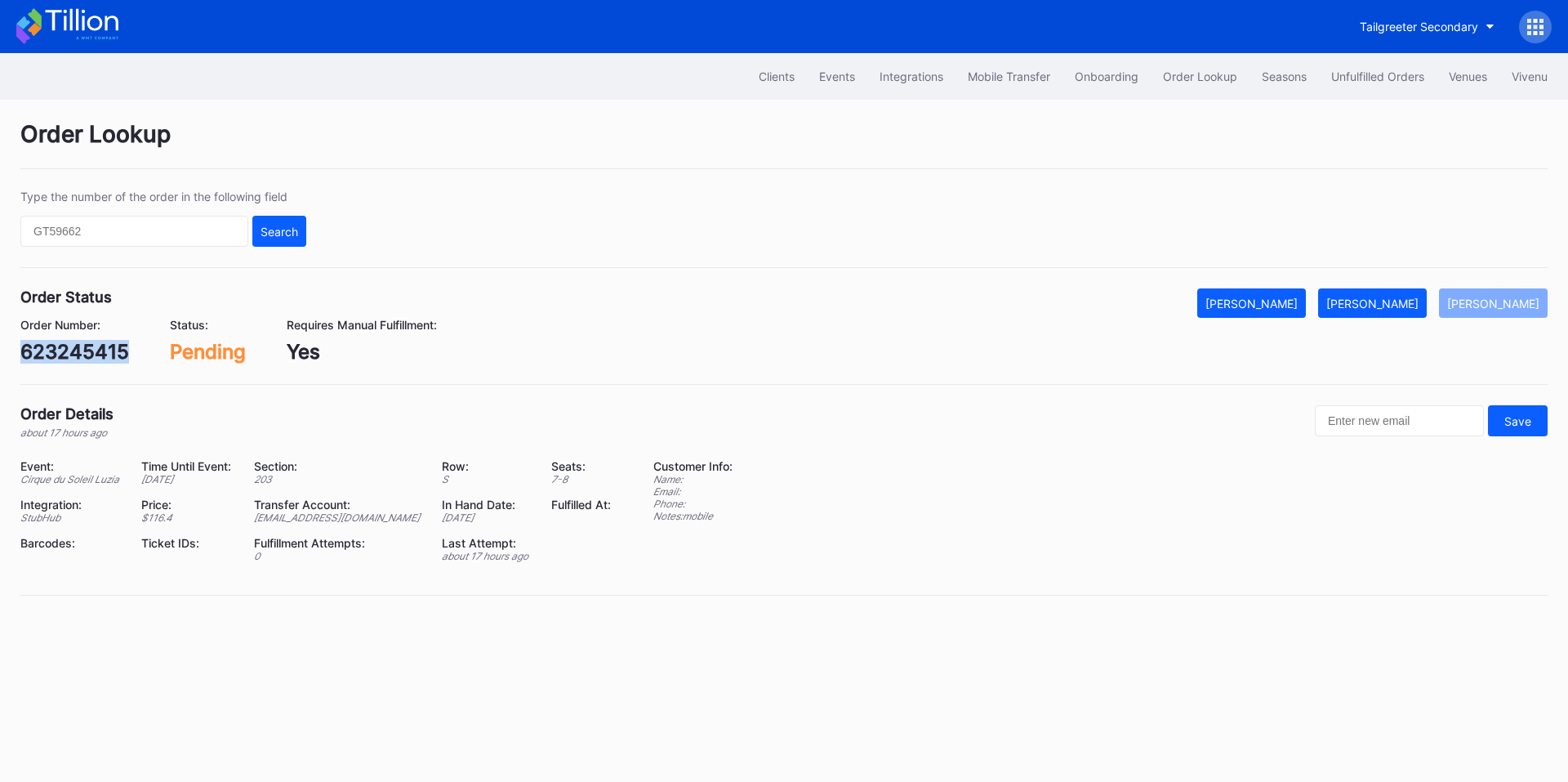
copy div "623245415"
drag, startPoint x: 1411, startPoint y: 298, endPoint x: 1336, endPoint y: 255, distance: 86.5
click at [1411, 298] on div "[PERSON_NAME]" at bounding box center [1372, 303] width 92 height 14
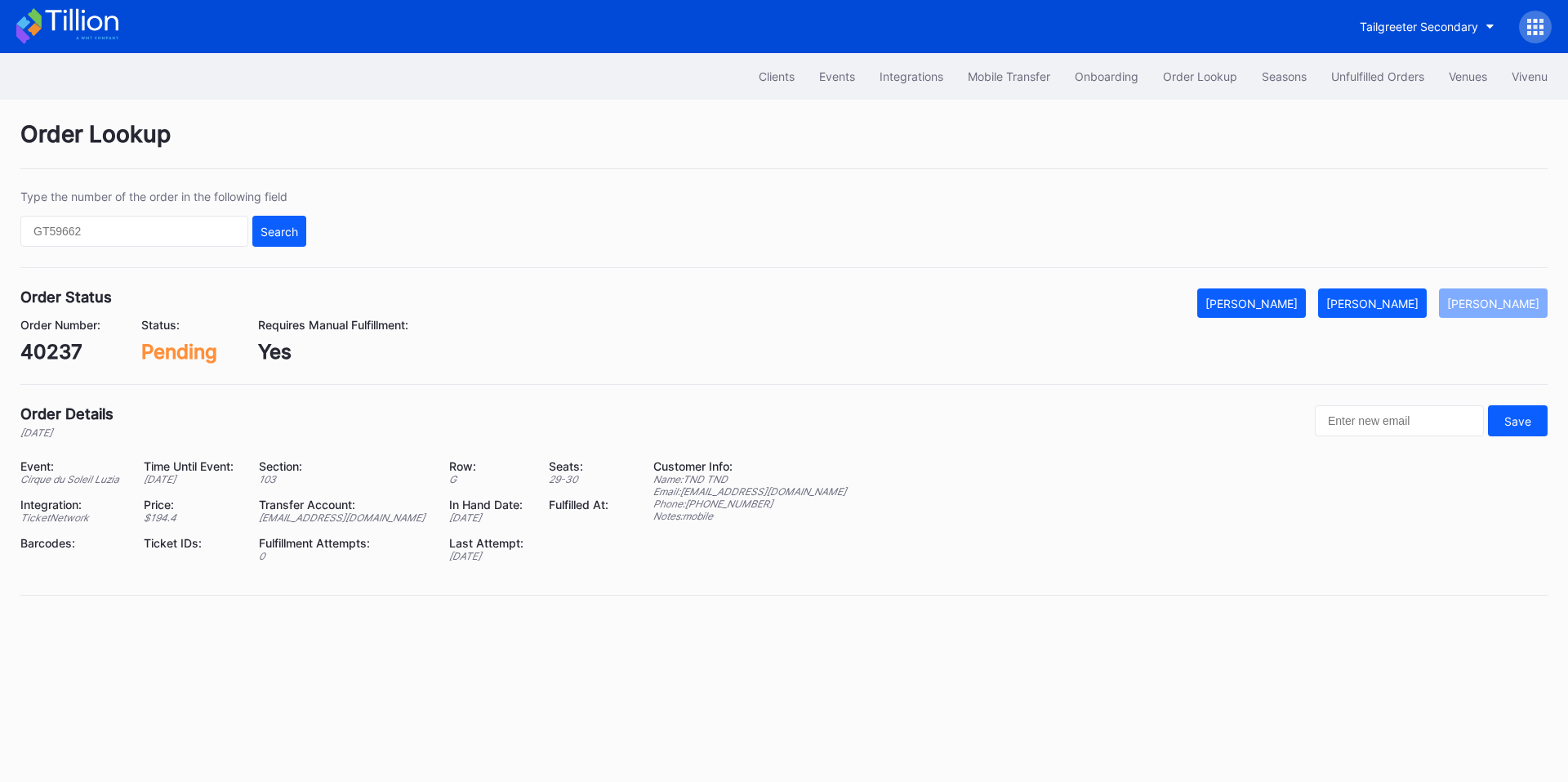
click at [45, 349] on div "40237" at bounding box center [60, 352] width 80 height 24
copy div "40237"
click at [1402, 300] on div "[PERSON_NAME]" at bounding box center [1372, 303] width 92 height 14
click at [1413, 298] on div "[PERSON_NAME]" at bounding box center [1372, 303] width 92 height 14
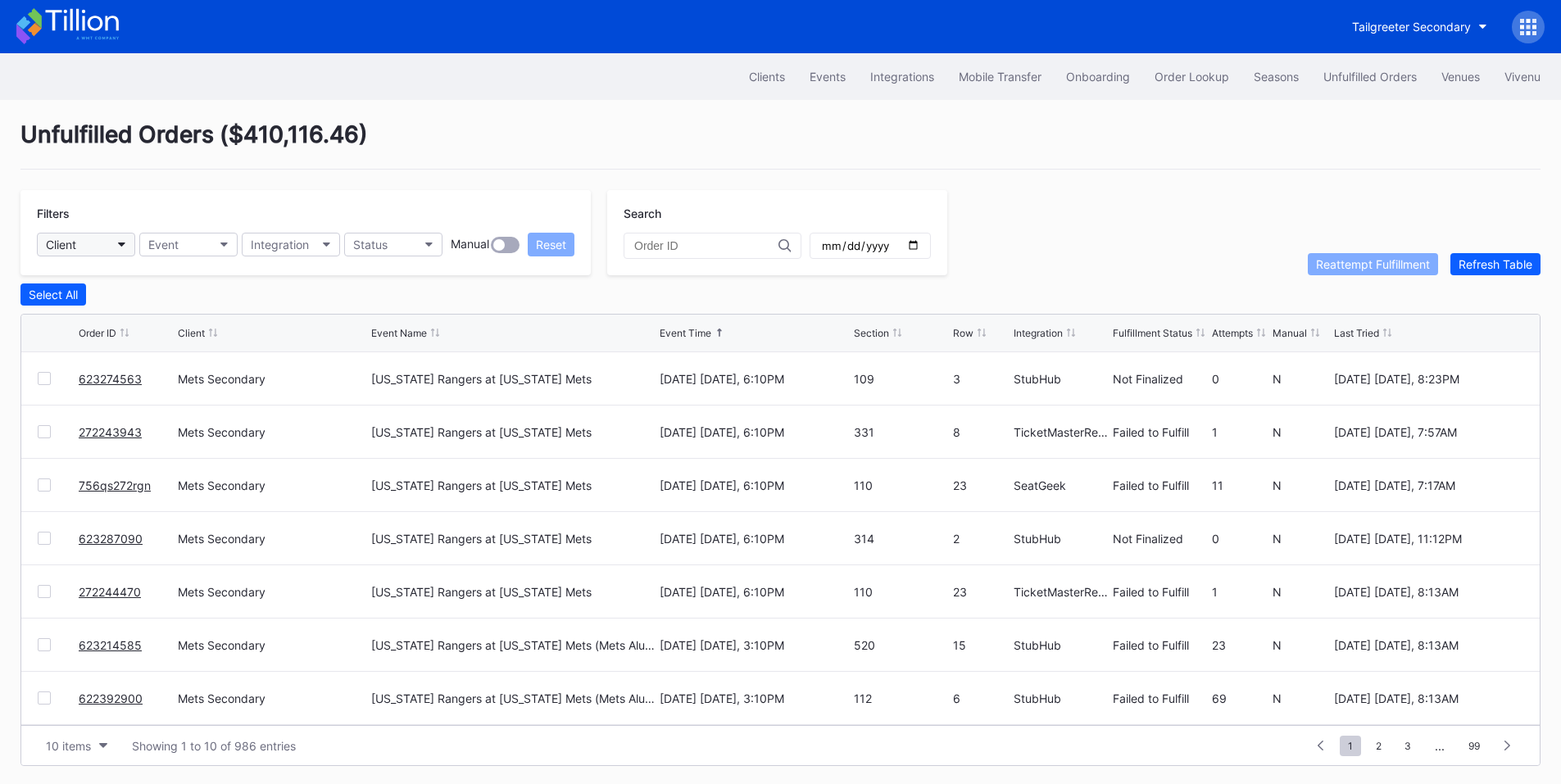
click at [111, 241] on button "Client" at bounding box center [85, 244] width 98 height 24
type input "asp"
click at [178, 311] on div "Cirque du Soleil Aspire Secondary" at bounding box center [140, 317] width 182 height 14
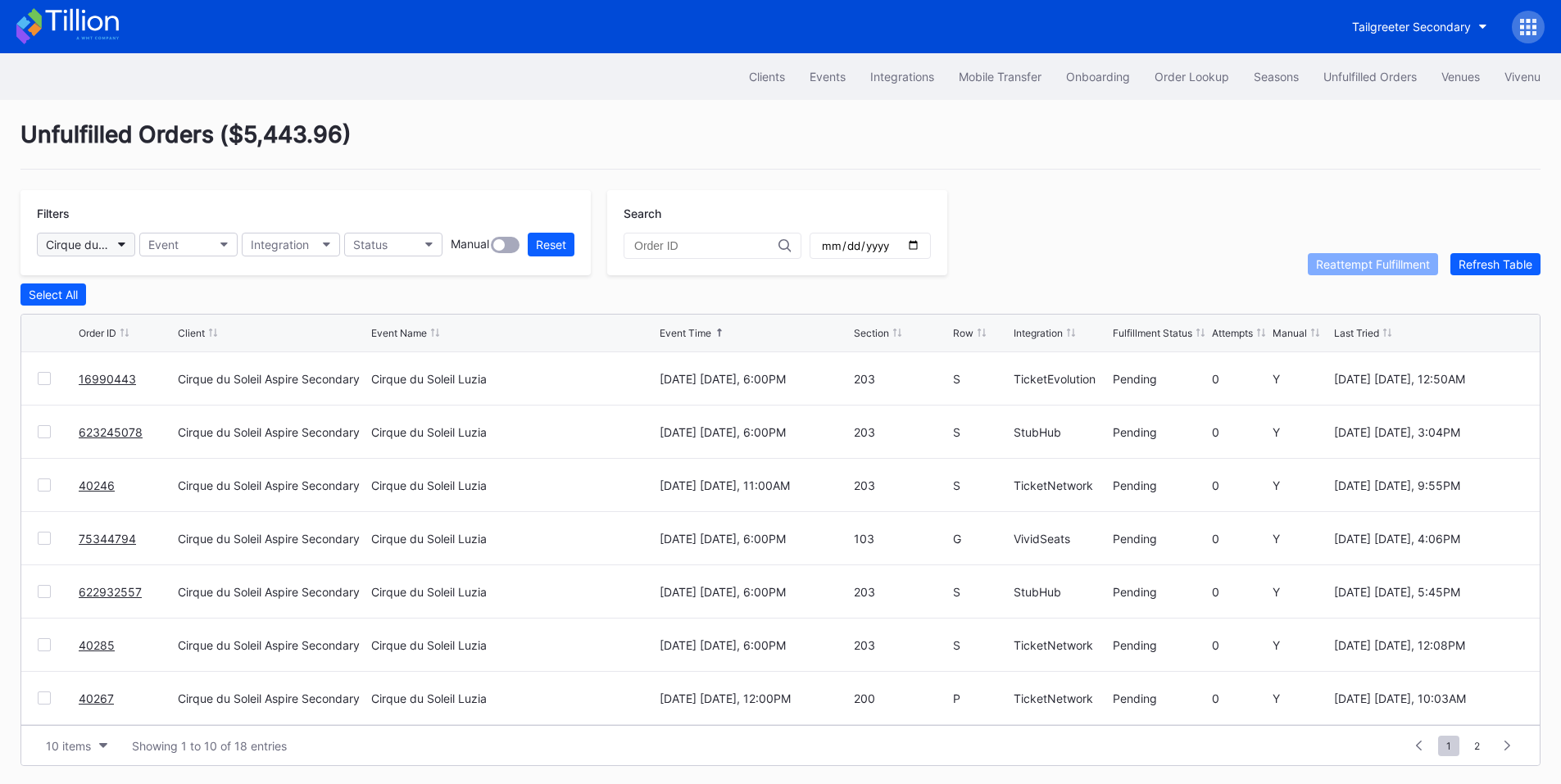
click at [101, 243] on div "Cirque du Soleil Aspire Secondary" at bounding box center [78, 244] width 64 height 14
type input "paym"
click at [262, 324] on div "Cirque du Soleil LUZIA Montreal Secondary Payment Tickets" at bounding box center [180, 317] width 263 height 14
click at [1189, 70] on div "Order Lookup" at bounding box center [1191, 76] width 74 height 14
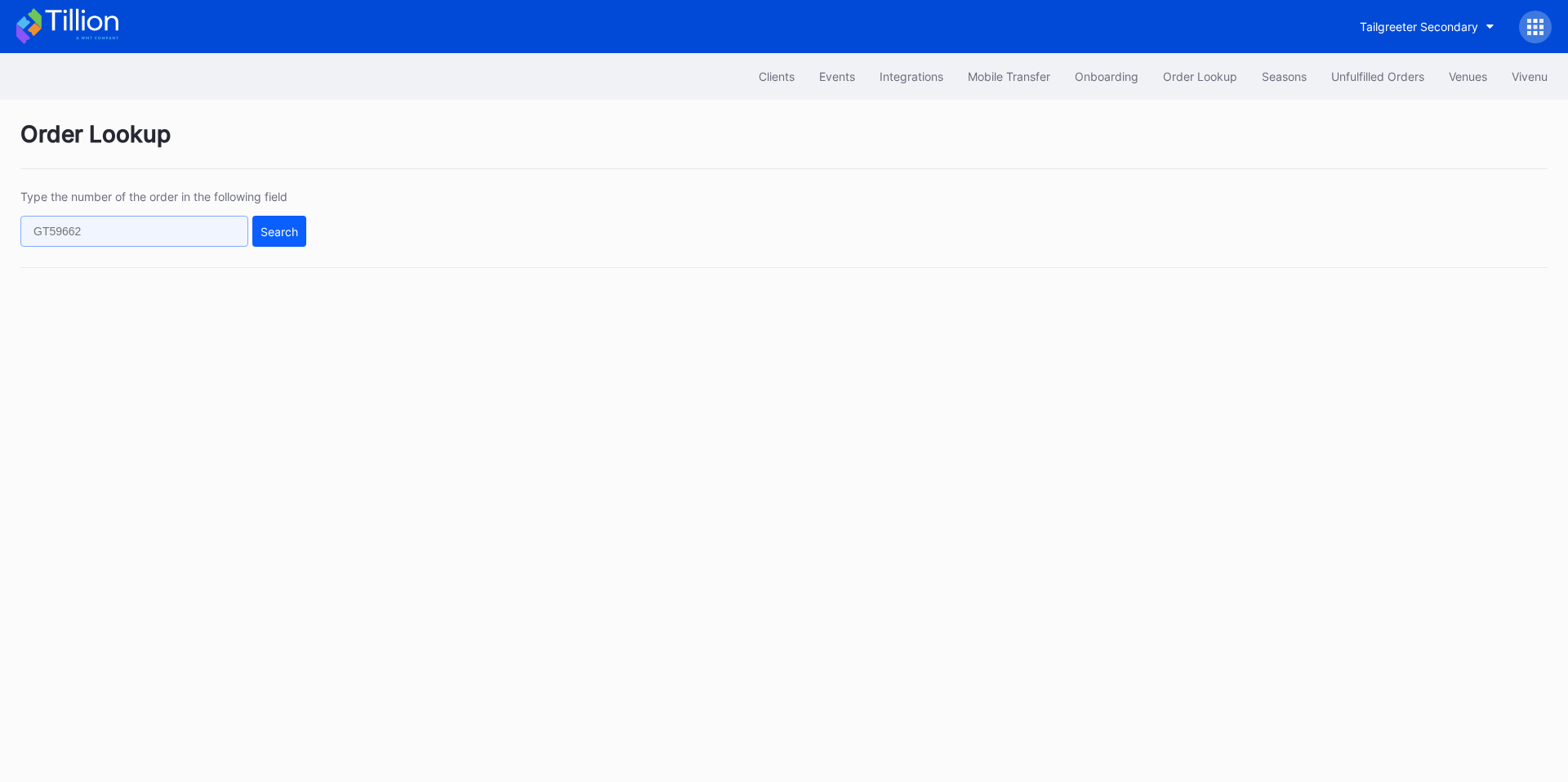
click at [175, 224] on input "text" at bounding box center [134, 231] width 228 height 31
paste input "50723380"
click at [296, 224] on div "Search" at bounding box center [279, 231] width 37 height 14
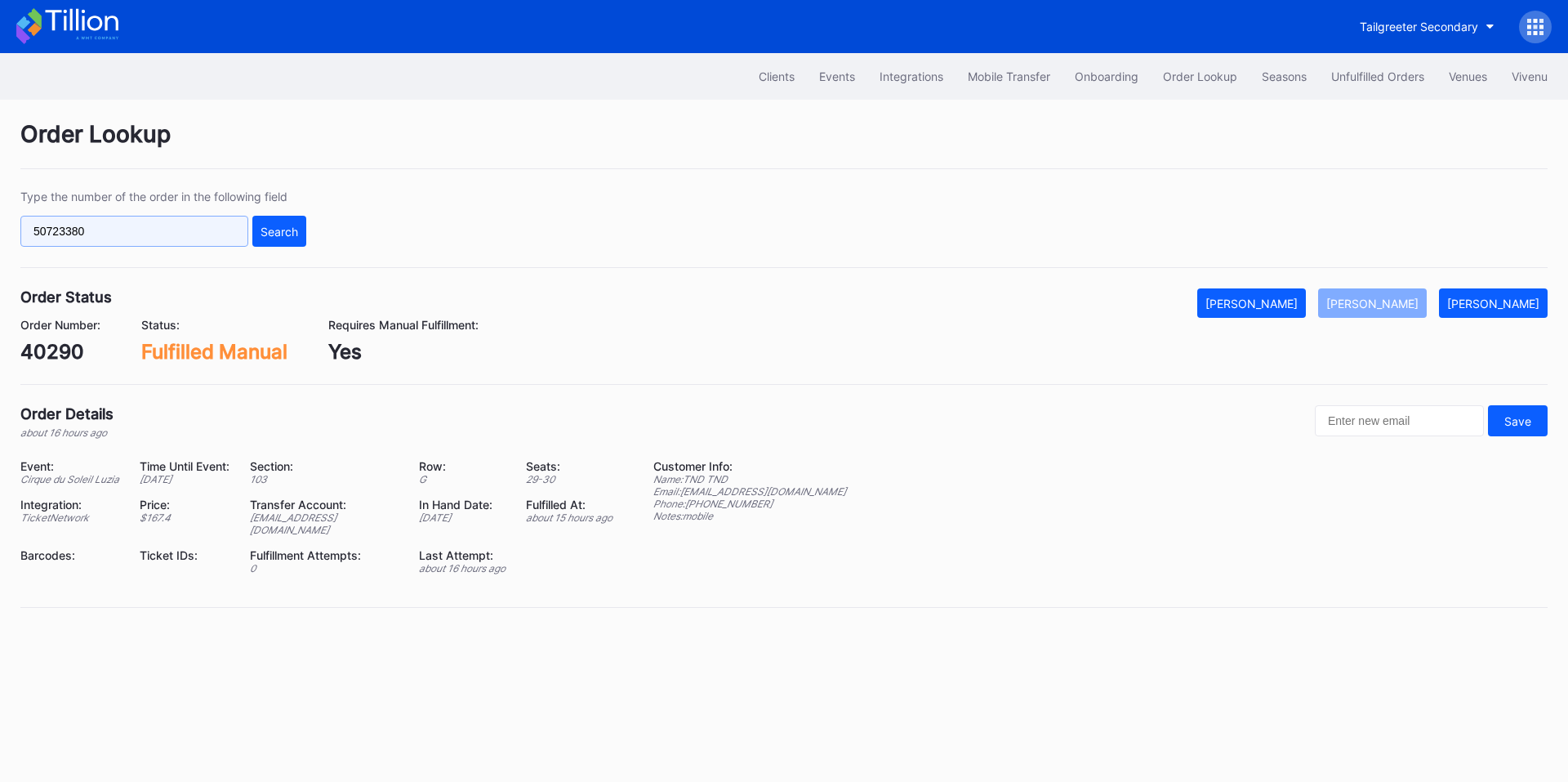
click at [223, 230] on input "50723380" at bounding box center [134, 231] width 228 height 31
paste input "623274563"
click at [291, 235] on div "Search" at bounding box center [279, 231] width 37 height 14
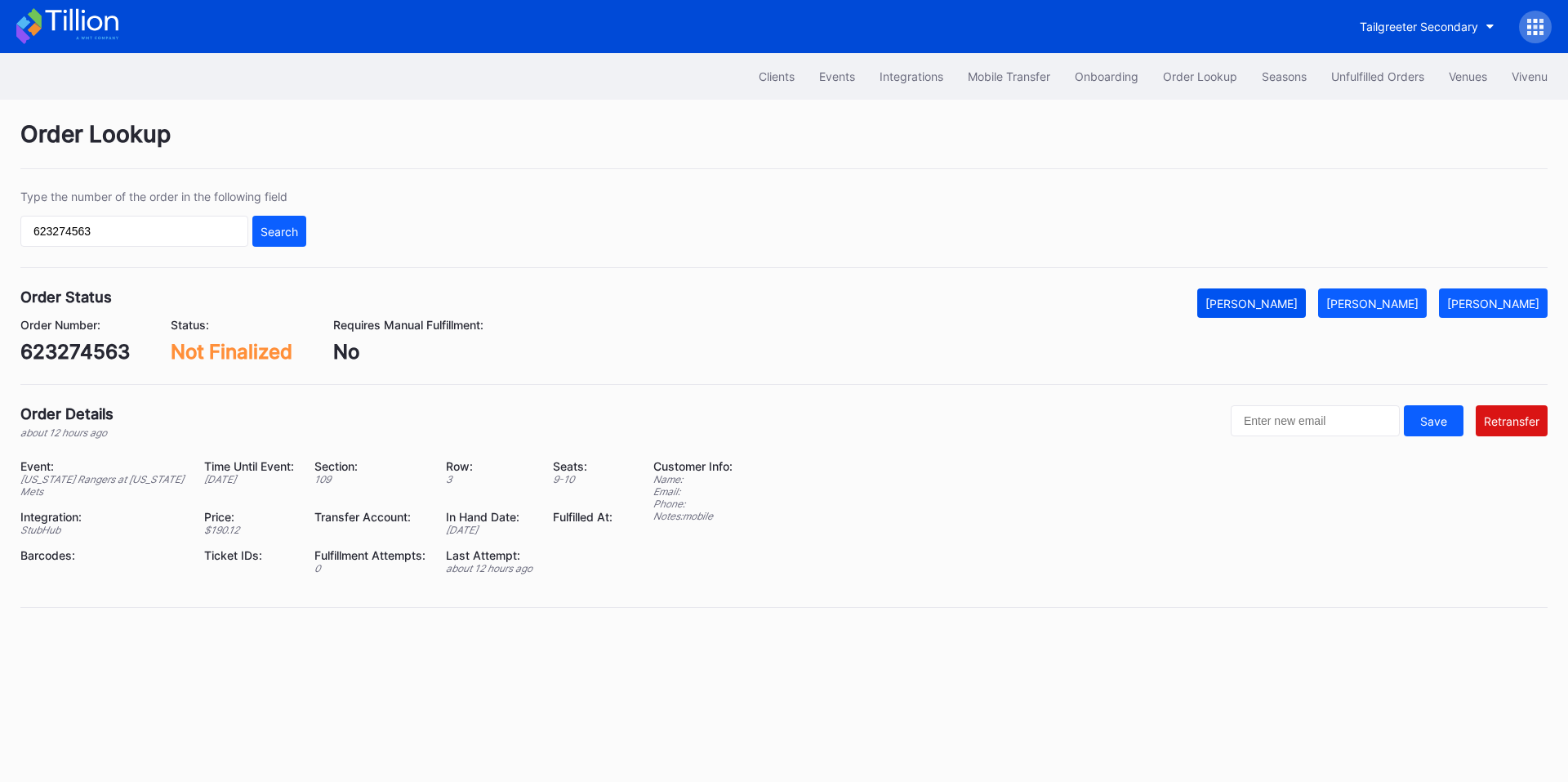
click at [1282, 304] on div "[PERSON_NAME]" at bounding box center [1251, 303] width 92 height 14
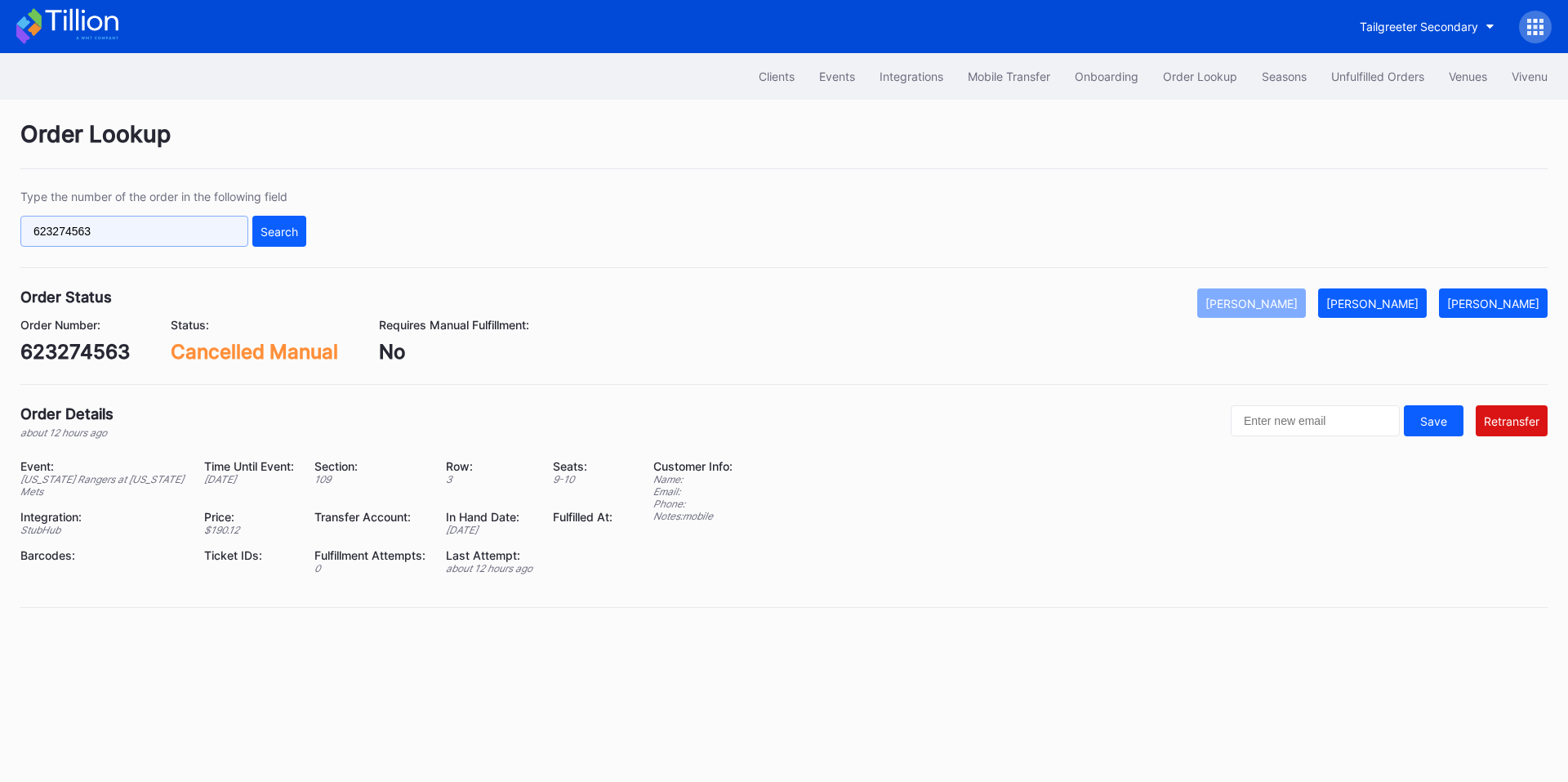
click at [157, 232] on input "623274563" at bounding box center [134, 231] width 228 height 31
paste input "26438"
type input "623226438"
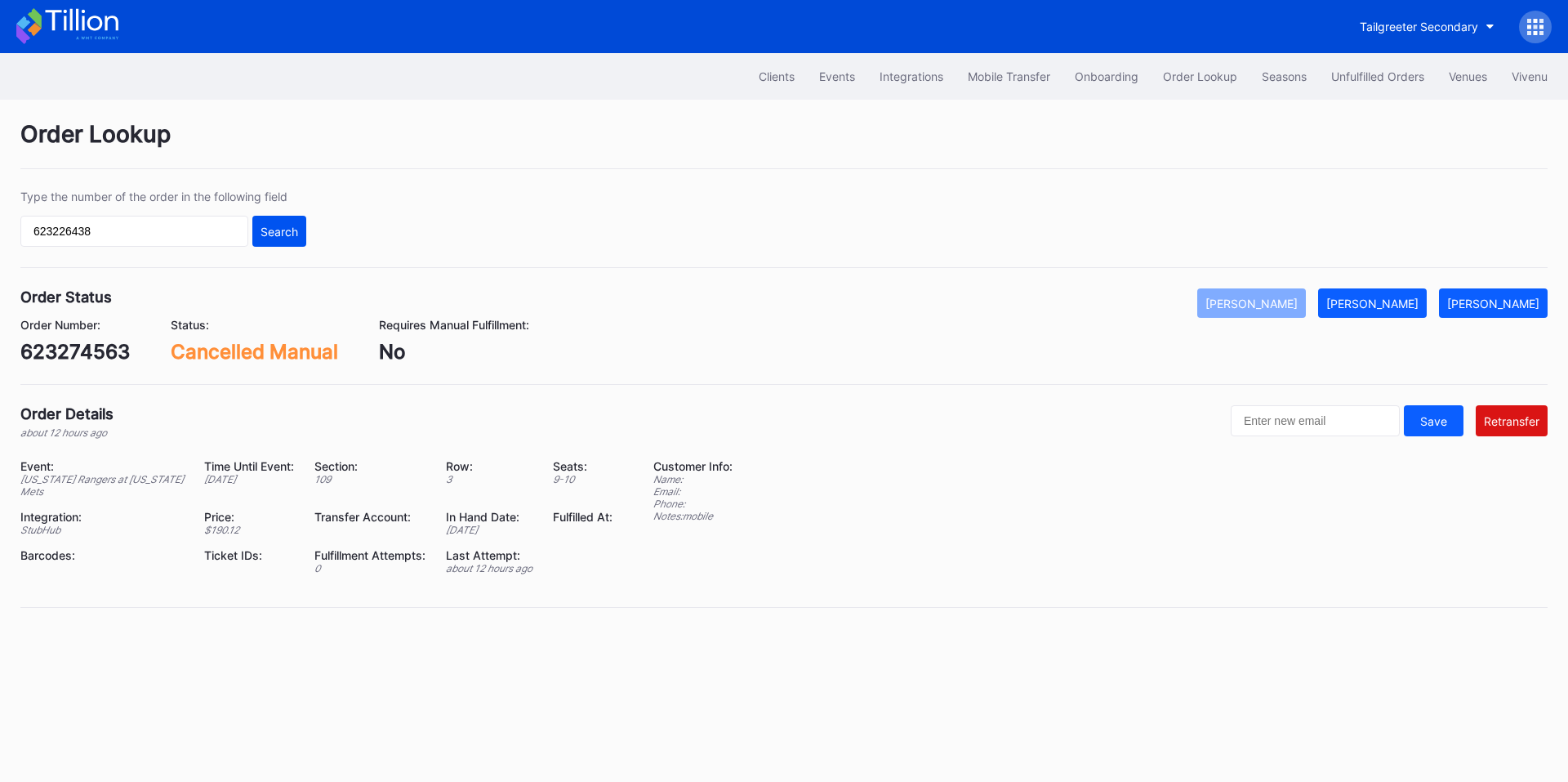
click at [302, 235] on button "Search" at bounding box center [279, 231] width 54 height 31
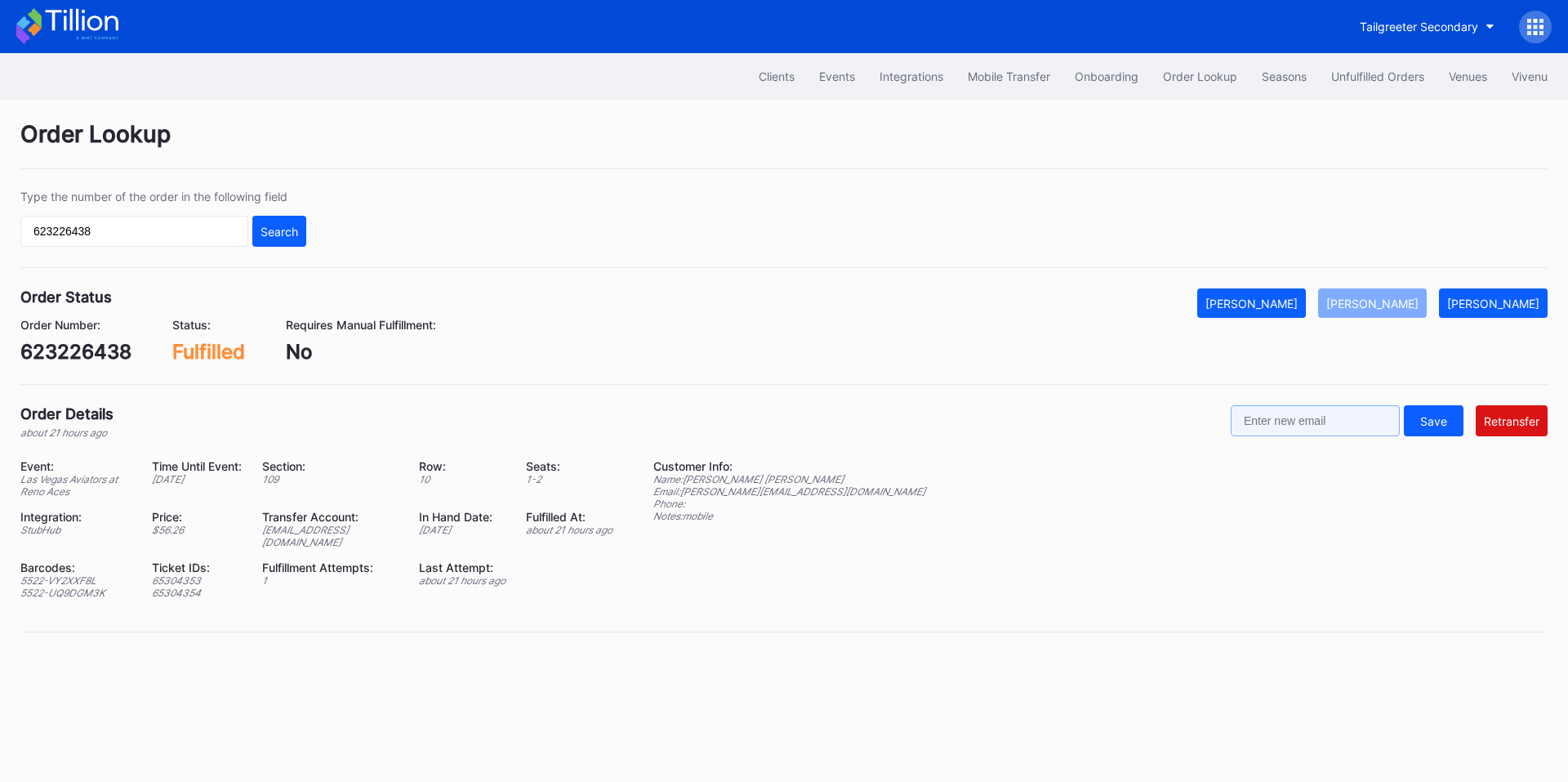
click at [1296, 420] on input "text" at bounding box center [1315, 421] width 169 height 31
paste input "tony_en_df@hotmail.com"
type input "tony_en_df@hotmail.com"
click at [1529, 417] on div "Retransfer" at bounding box center [1511, 421] width 56 height 14
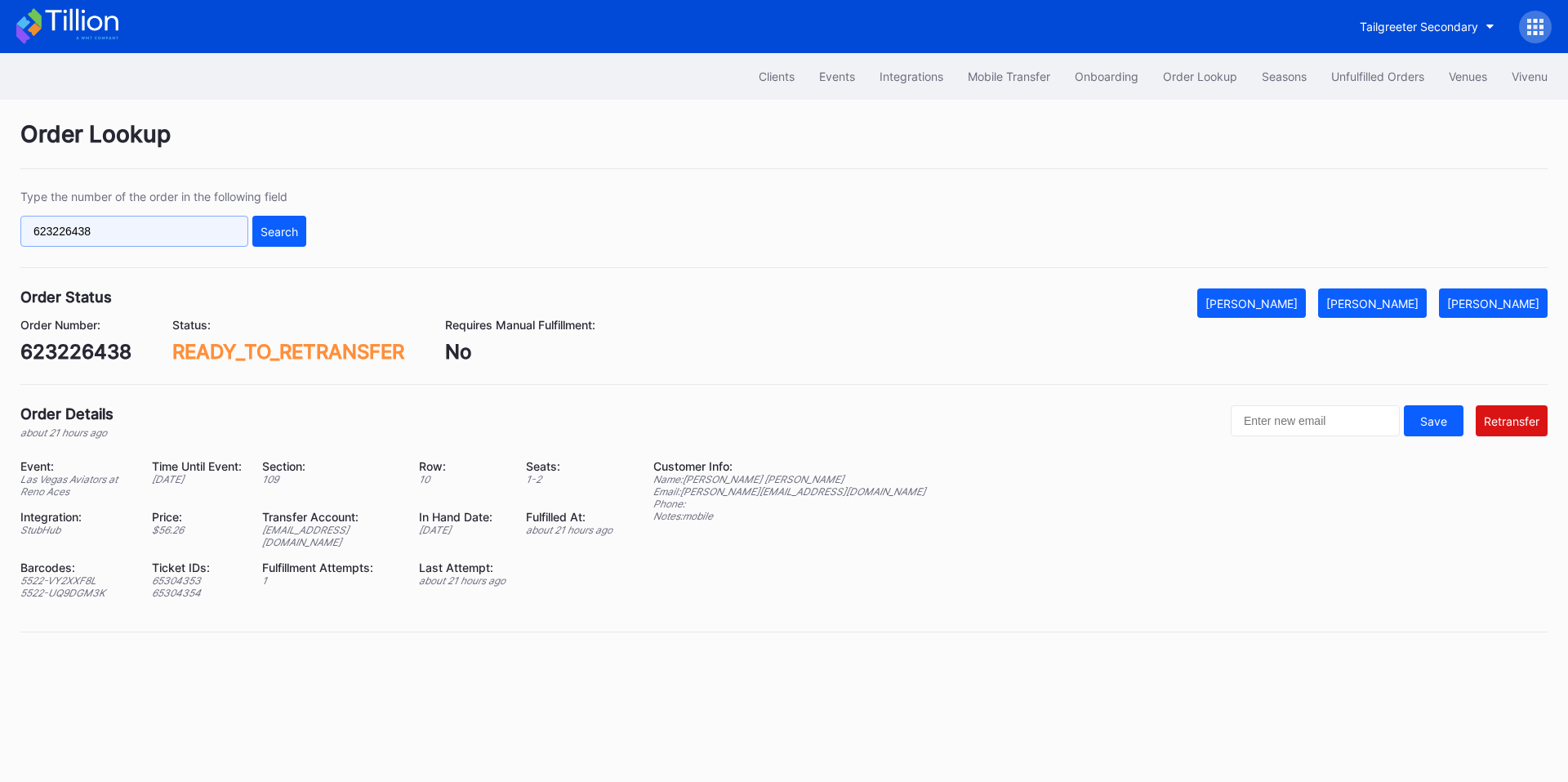
click at [156, 236] on input "623226438" at bounding box center [134, 231] width 228 height 31
paste input "87090"
click at [282, 231] on div "Search" at bounding box center [279, 231] width 37 height 14
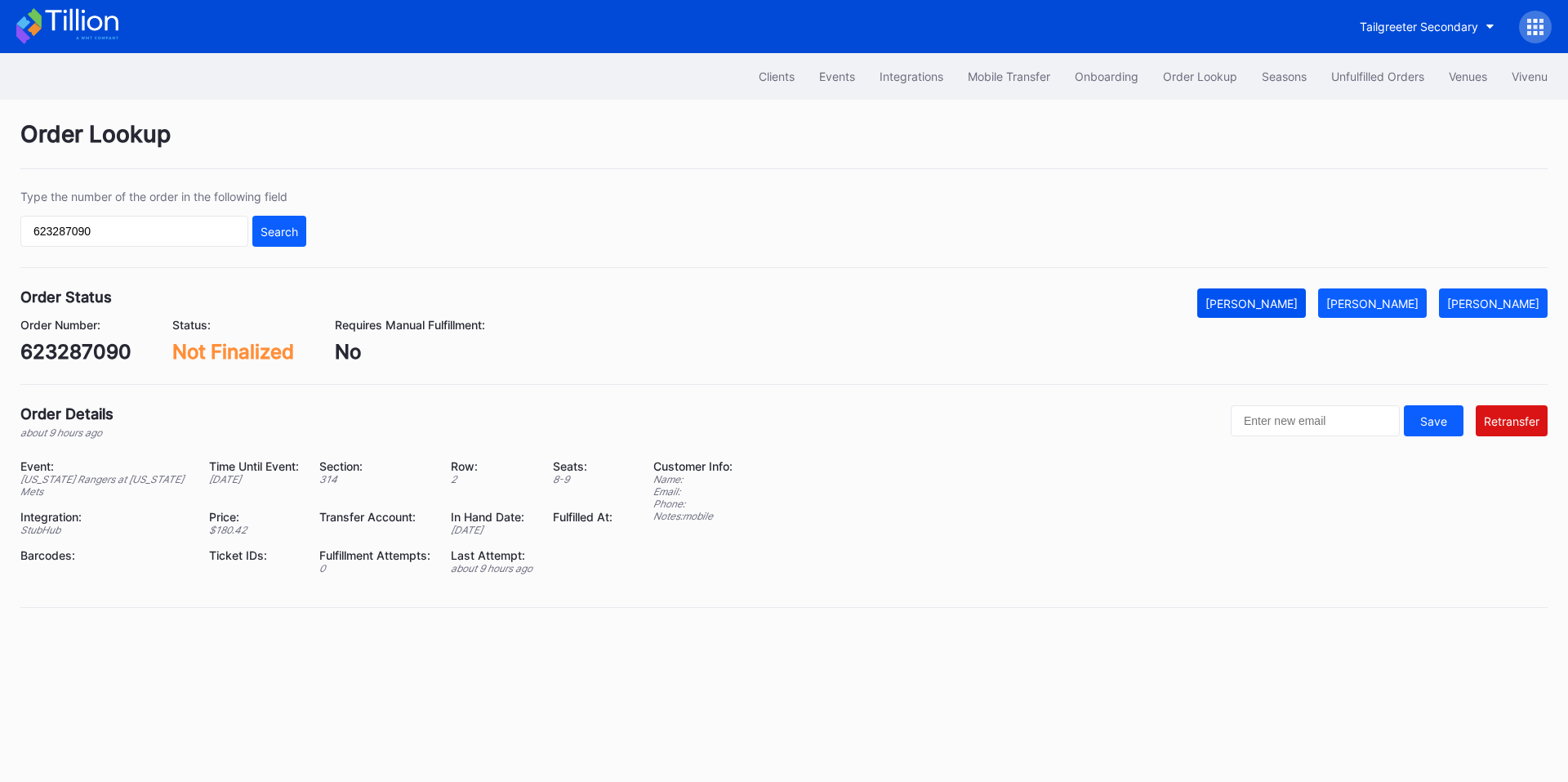
click at [1281, 308] on div "[PERSON_NAME]" at bounding box center [1251, 303] width 92 height 14
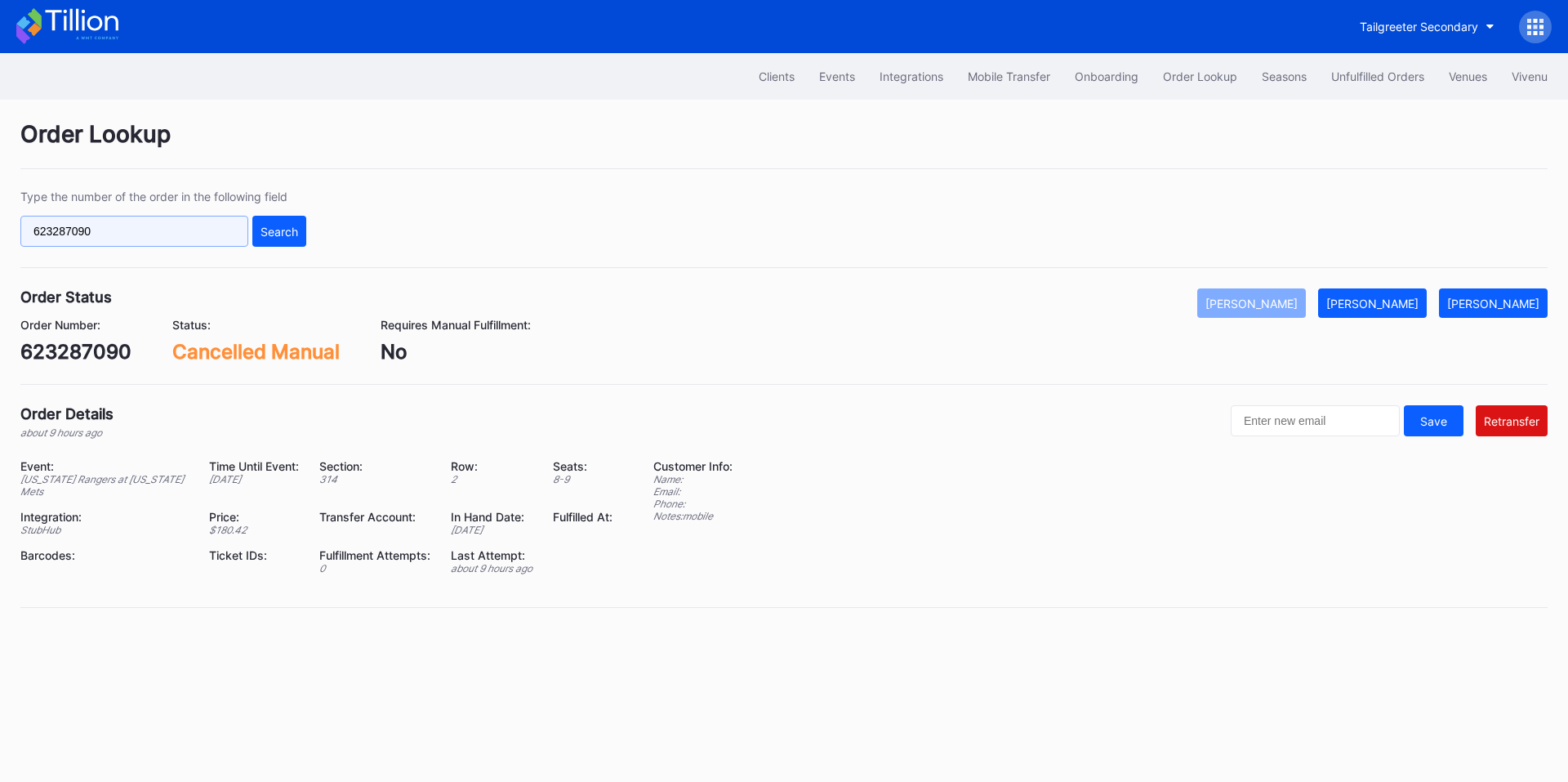
click at [129, 234] on input "623287090" at bounding box center [134, 231] width 228 height 31
paste input "5XDP1VV2OL"
click at [281, 231] on div "Search" at bounding box center [279, 231] width 37 height 14
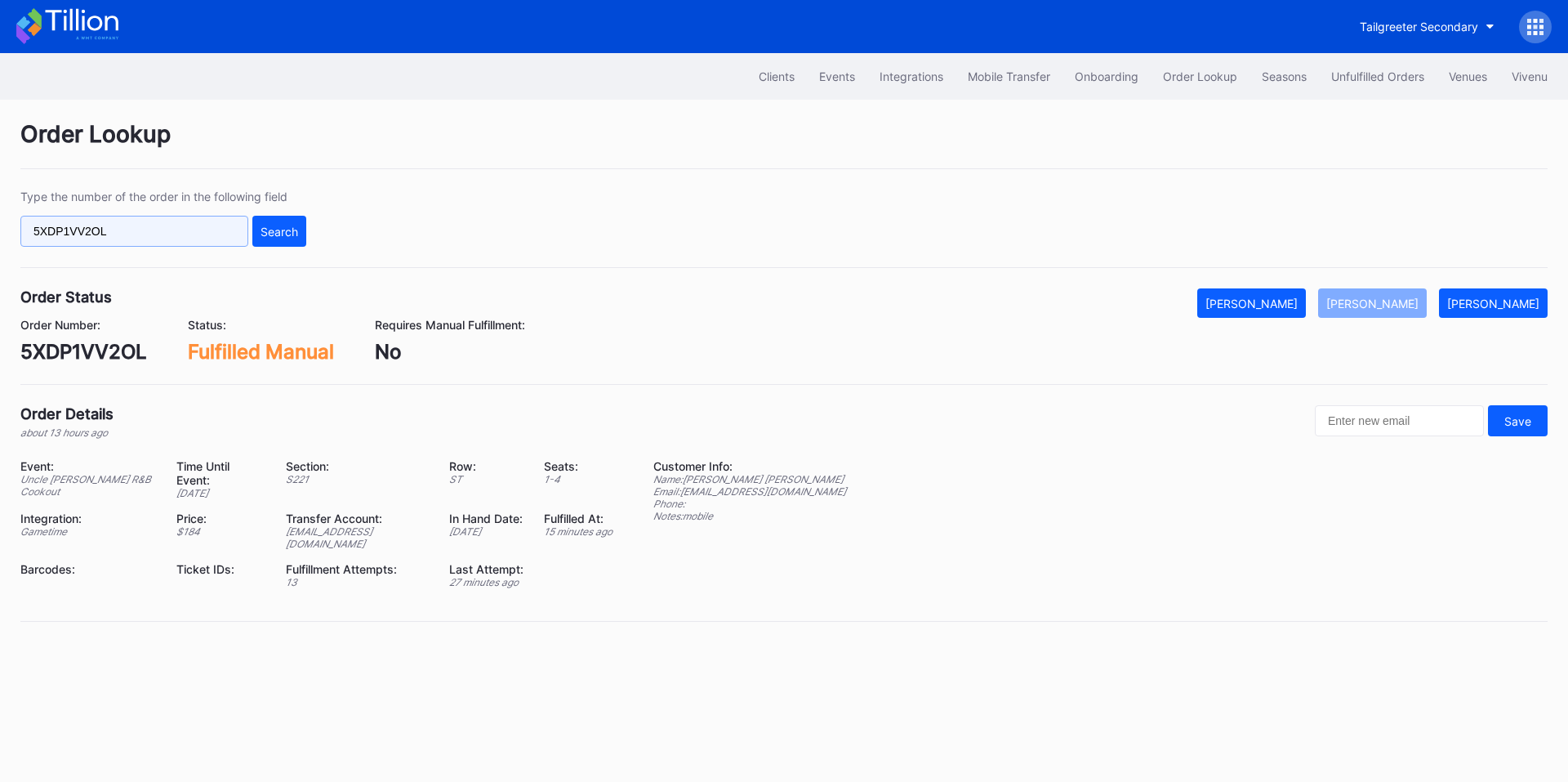
click at [171, 231] on input "5XDP1VV2OL" at bounding box center [134, 231] width 228 height 31
paste input "272218920"
click at [285, 235] on div "Search" at bounding box center [279, 231] width 37 height 14
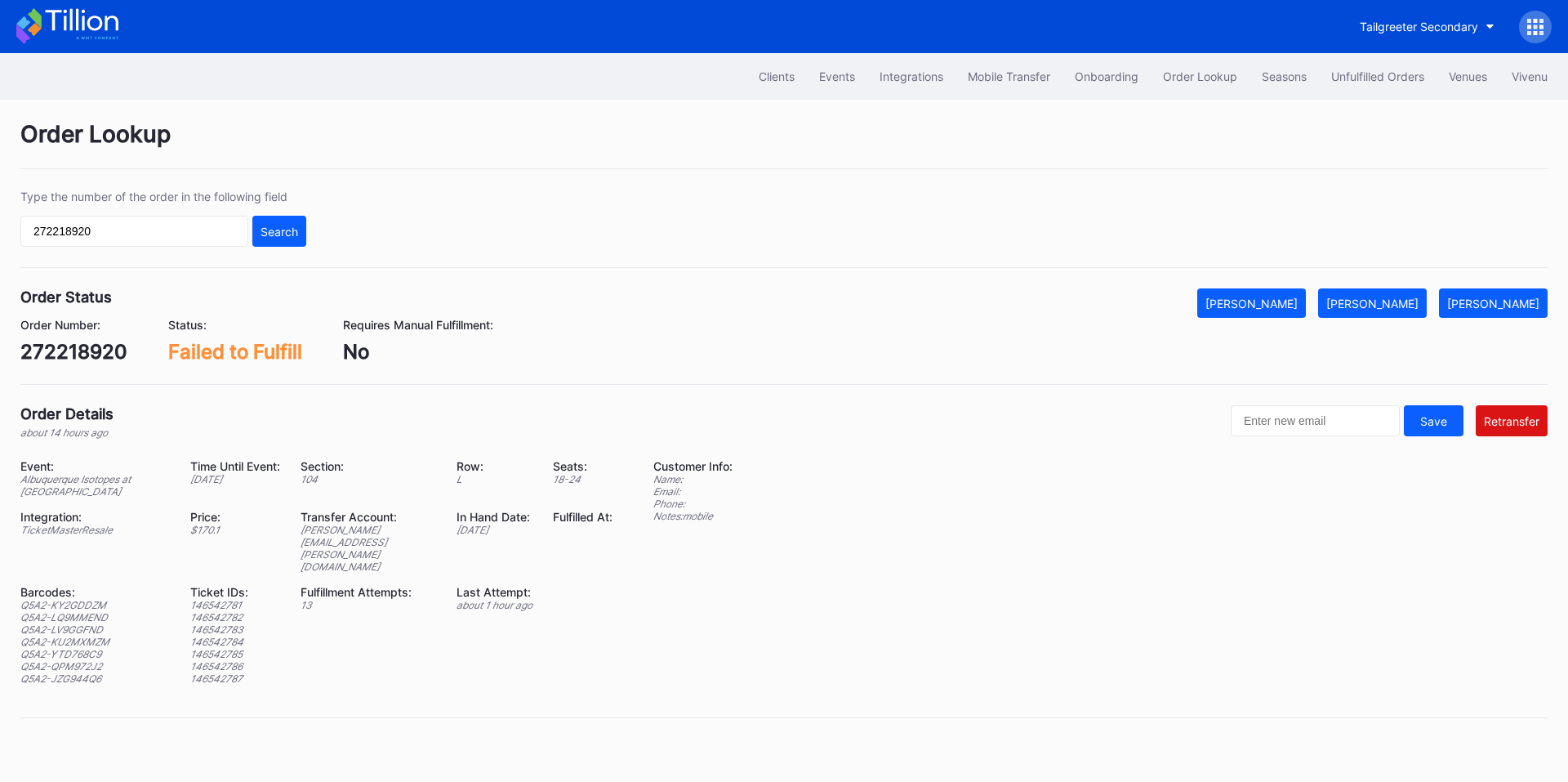
drag, startPoint x: 104, startPoint y: 494, endPoint x: 24, endPoint y: 482, distance: 80.9
click at [24, 482] on div "Albuquerque Isotopes at El Paso Chihuahuas" at bounding box center [95, 485] width 150 height 25
copy div "Albuquerque Isotopes at El Paso Chihuahuas"
click at [173, 233] on input "272218920" at bounding box center [134, 231] width 228 height 31
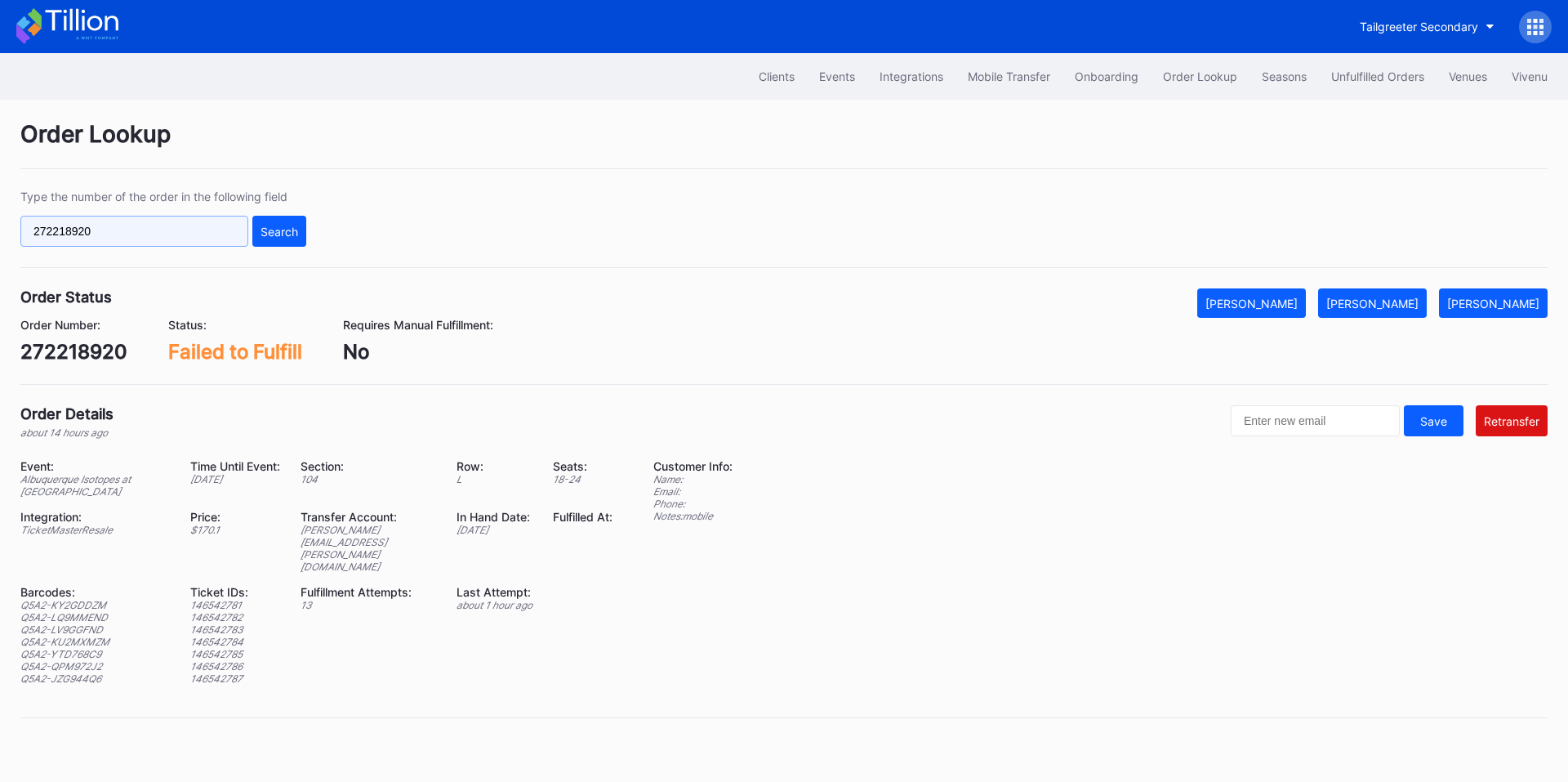
click at [173, 233] on input "272218920" at bounding box center [134, 231] width 228 height 31
paste input "75357992"
type input "75357992"
click at [291, 224] on div "Search" at bounding box center [279, 231] width 37 height 14
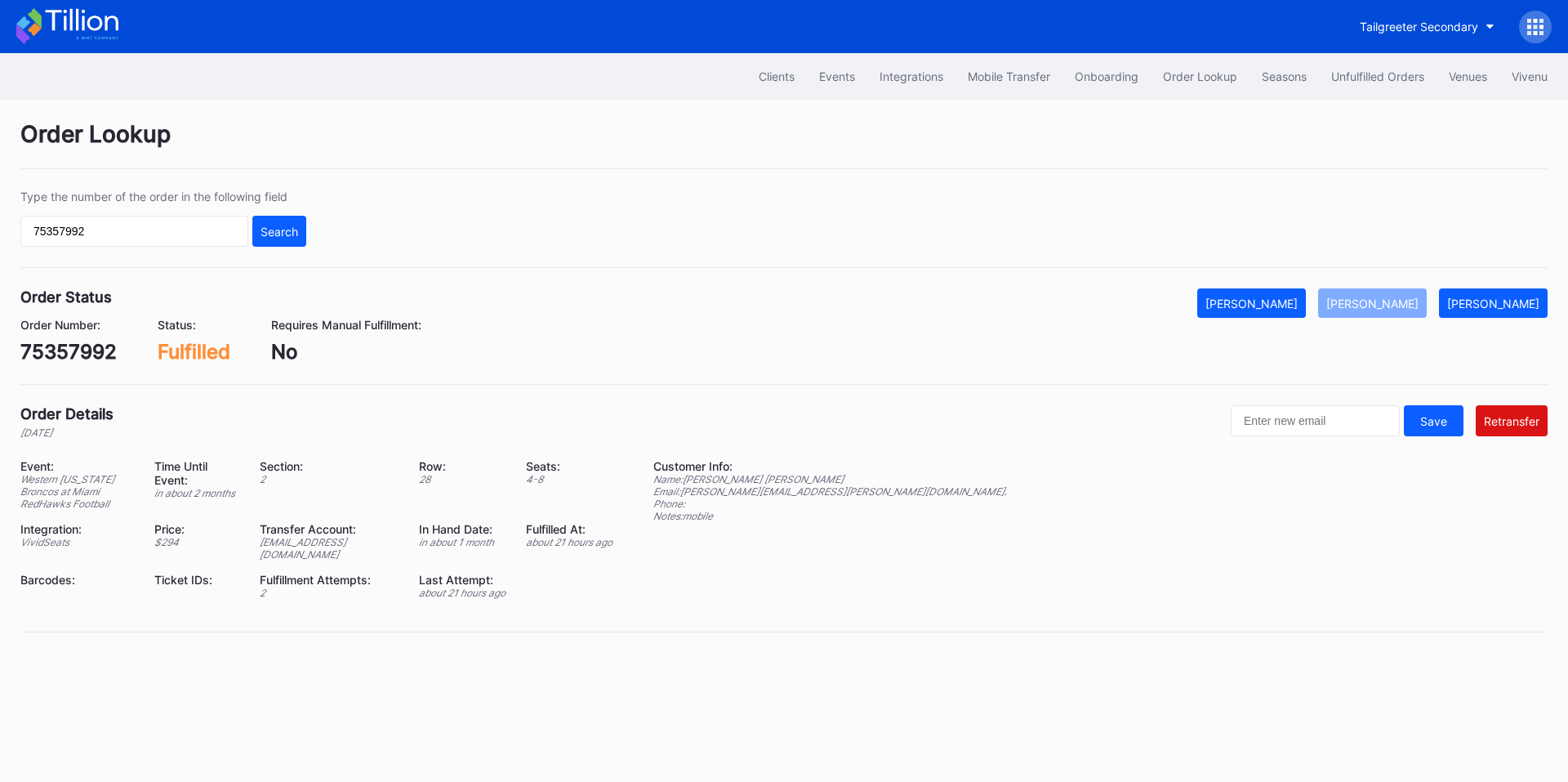
click at [316, 543] on div "miamioh@eventdynamic.com" at bounding box center [329, 547] width 139 height 25
copy div "miamioh@eventdynamic.com"
click at [1349, 71] on div "Unfulfilled Orders" at bounding box center [1378, 76] width 93 height 14
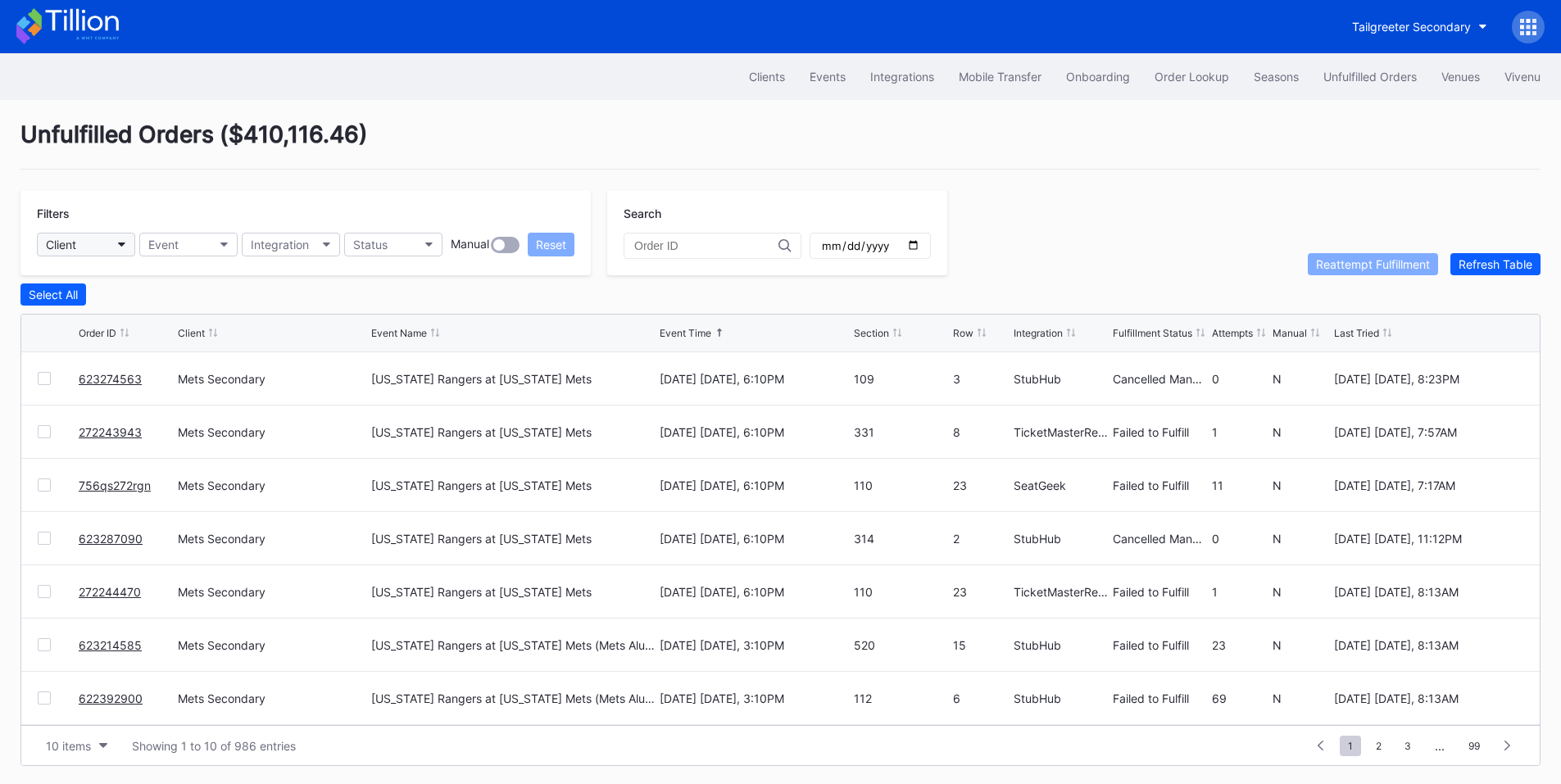
click at [121, 251] on button "Client" at bounding box center [85, 244] width 98 height 24
type input "mets"
click at [103, 310] on div "Mets Secondary" at bounding box center [132, 317] width 191 height 30
click at [404, 250] on button "Status" at bounding box center [393, 244] width 98 height 24
click at [436, 350] on div "Failed to Fulfill" at bounding box center [439, 348] width 191 height 30
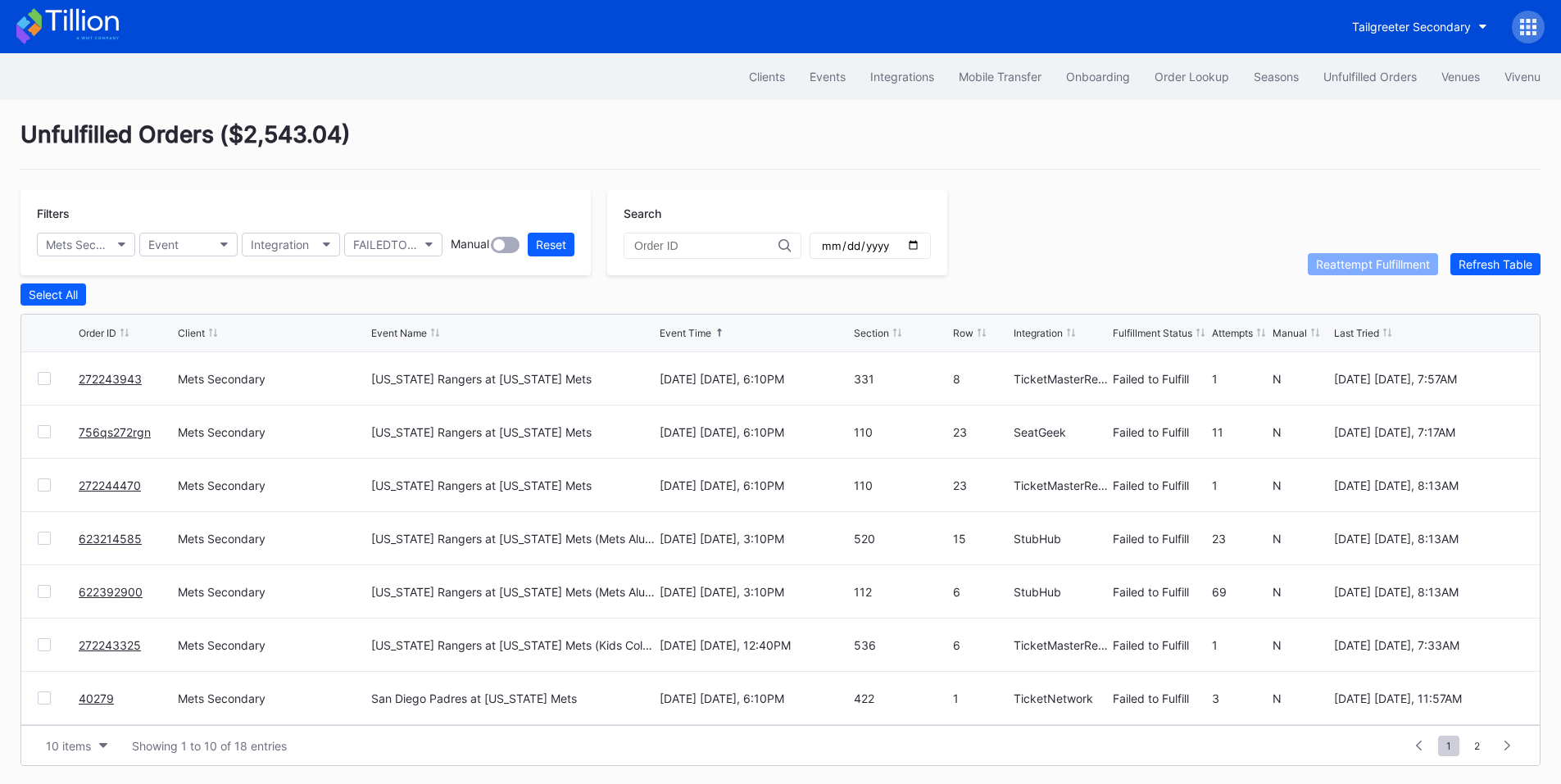
click at [1231, 338] on div "Attempts" at bounding box center [1233, 332] width 41 height 12
click at [47, 385] on div at bounding box center [44, 379] width 13 height 13
click at [47, 432] on div at bounding box center [44, 432] width 13 height 13
click at [43, 490] on div at bounding box center [44, 485] width 13 height 13
click at [43, 542] on div at bounding box center [44, 538] width 13 height 13
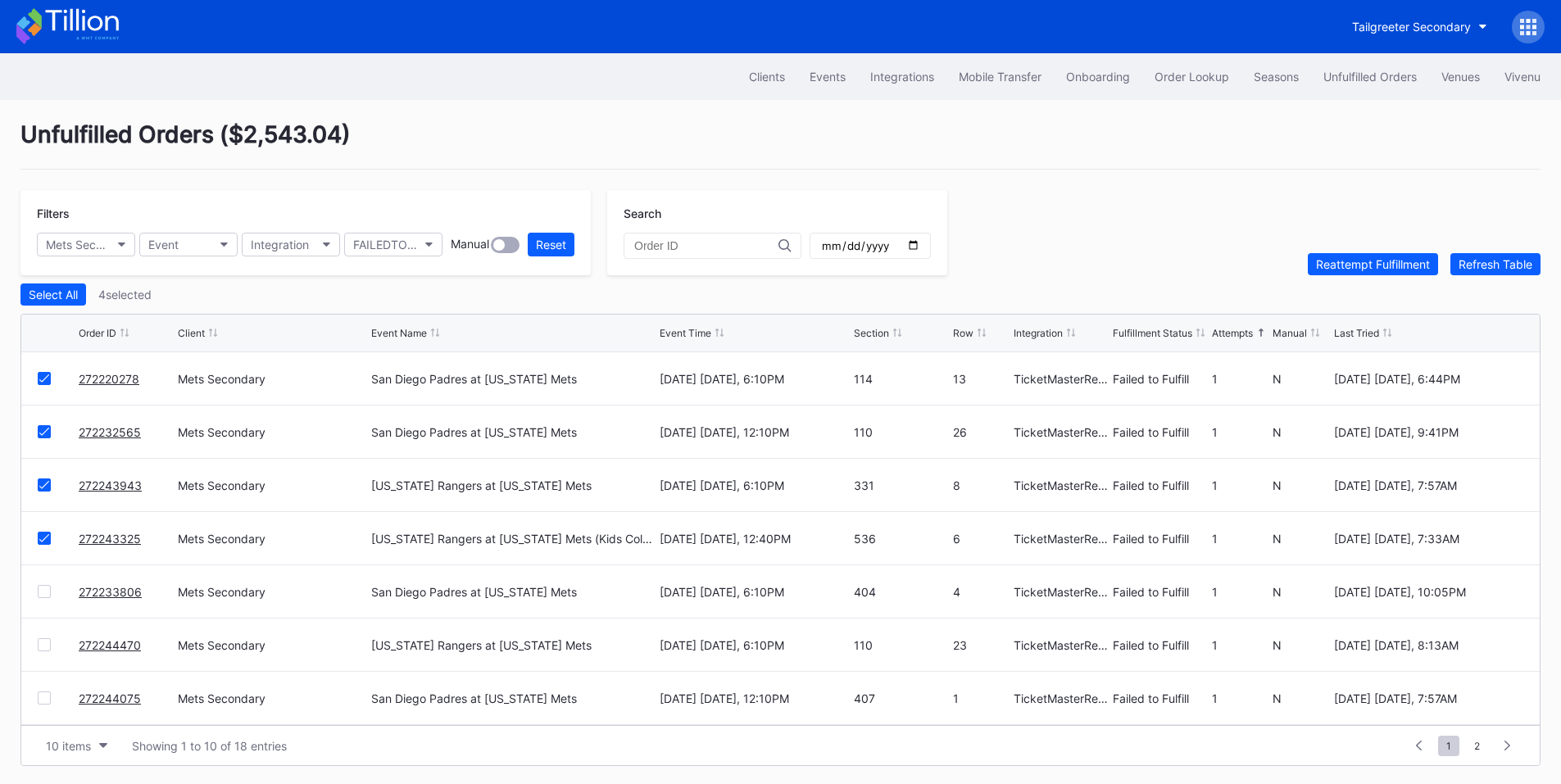
click at [46, 597] on div at bounding box center [44, 591] width 13 height 13
click at [46, 649] on div at bounding box center [44, 645] width 13 height 13
click at [43, 704] on div at bounding box center [44, 698] width 13 height 13
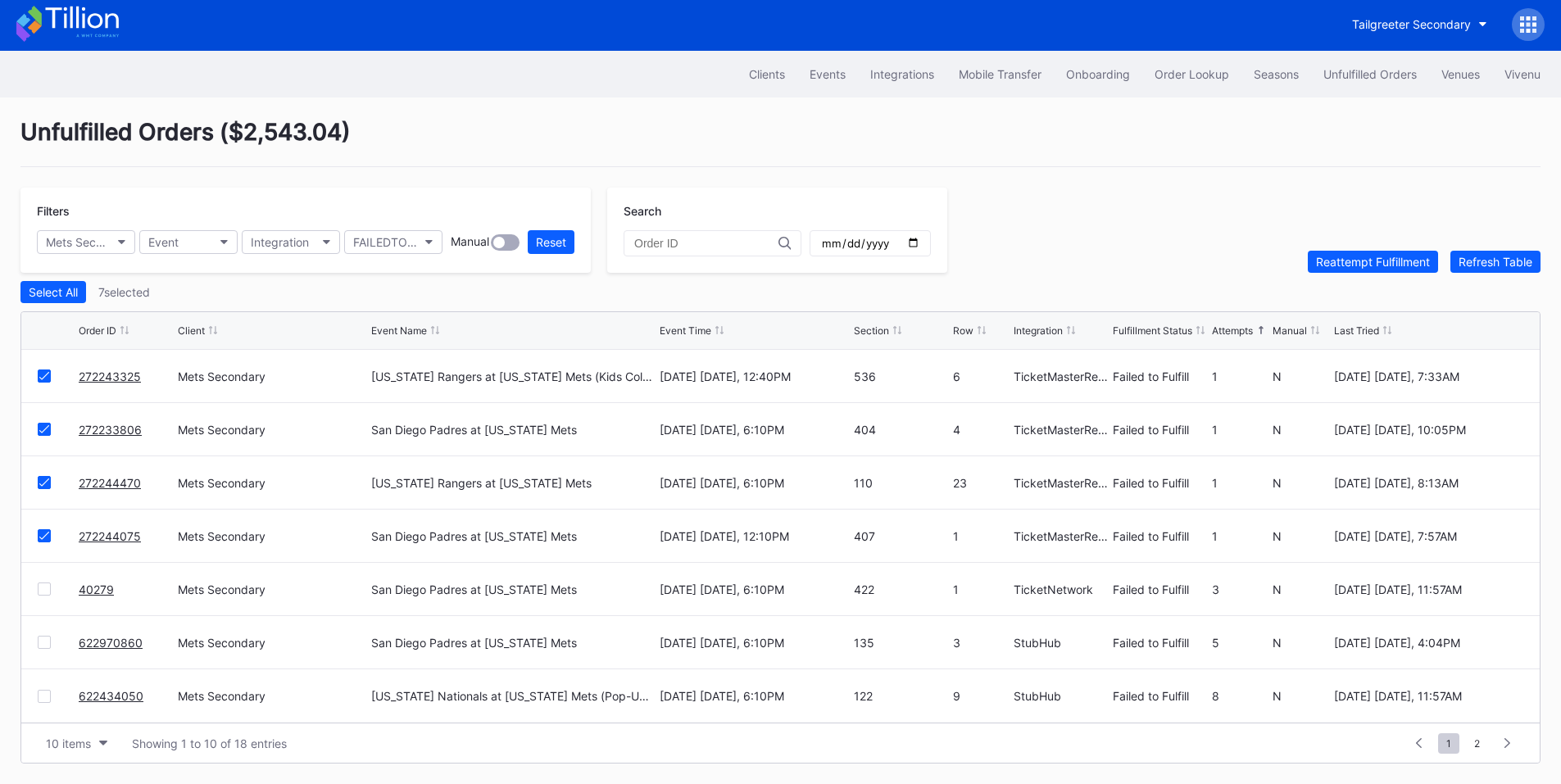
scroll to position [6, 0]
click at [1380, 261] on div "Reattempt Fulfillment" at bounding box center [1373, 262] width 113 height 14
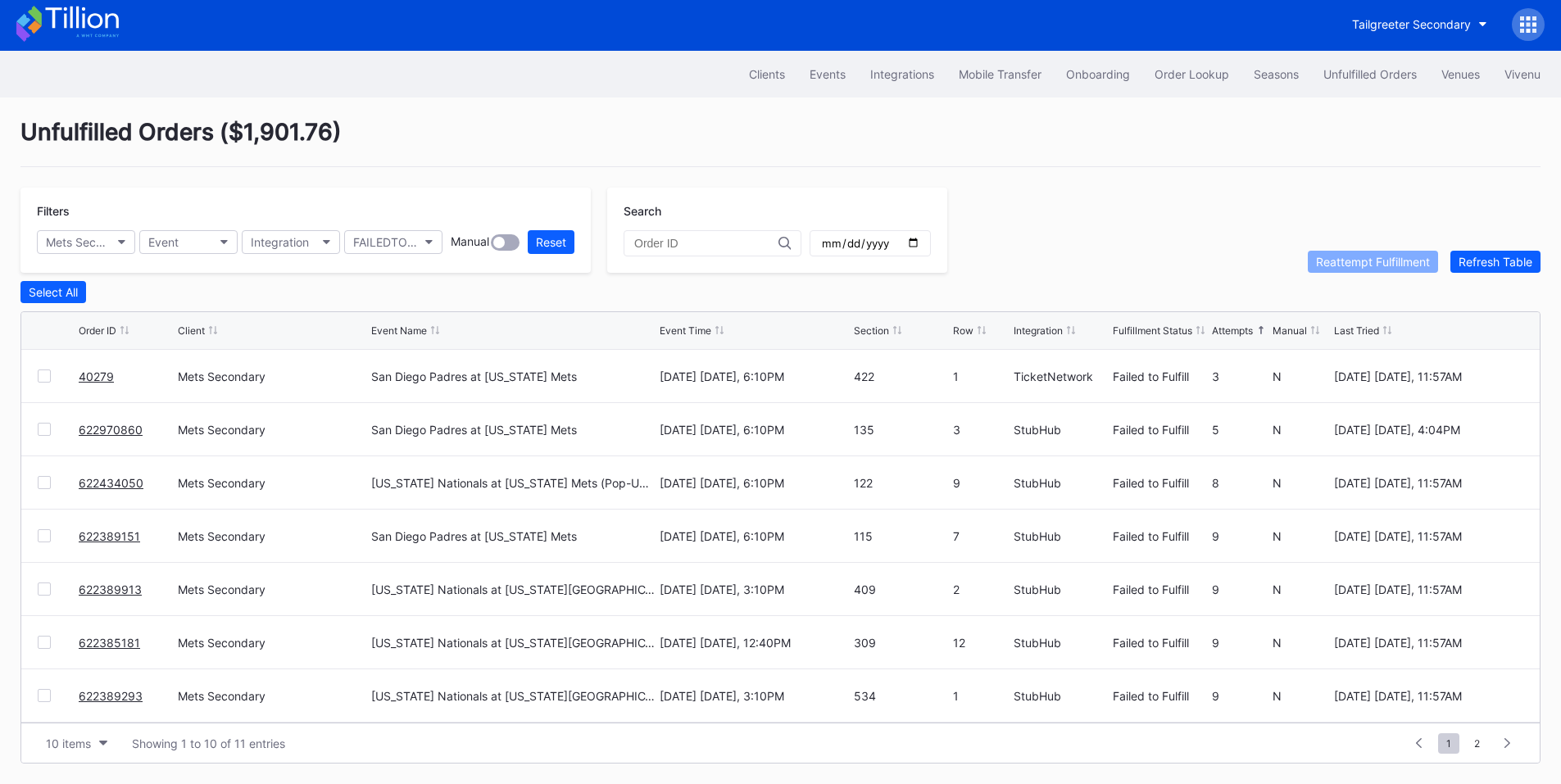
click at [694, 335] on div "Event Time" at bounding box center [685, 330] width 51 height 12
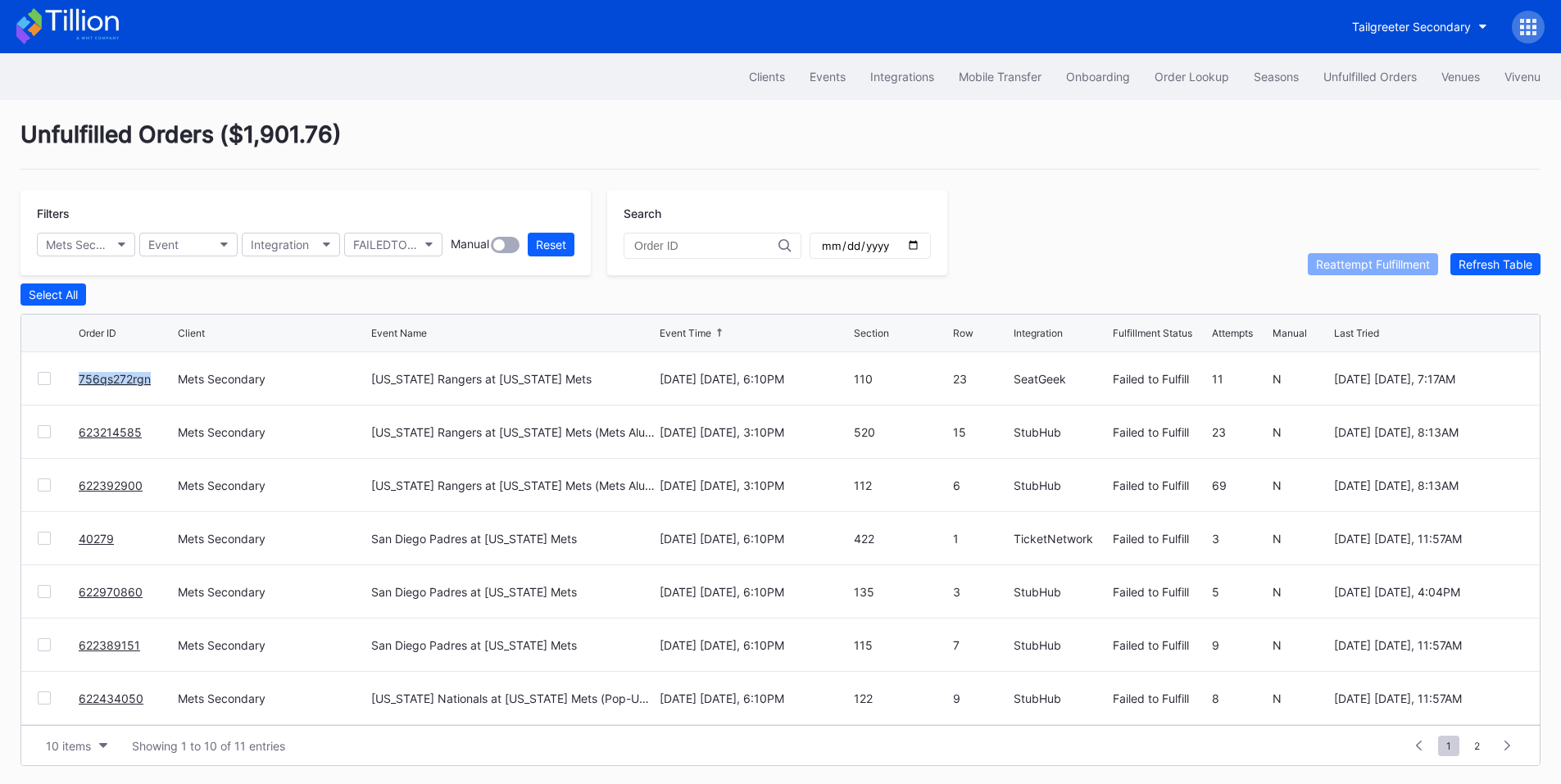
drag, startPoint x: 153, startPoint y: 387, endPoint x: 74, endPoint y: 383, distance: 79.1
click at [74, 383] on div "756qs272rgn Mets Secondary Texas Rangers at New York Mets September 12 Friday, …" at bounding box center [780, 379] width 1518 height 53
copy div "756qs272rgn"
drag, startPoint x: 131, startPoint y: 379, endPoint x: 146, endPoint y: 369, distance: 18.0
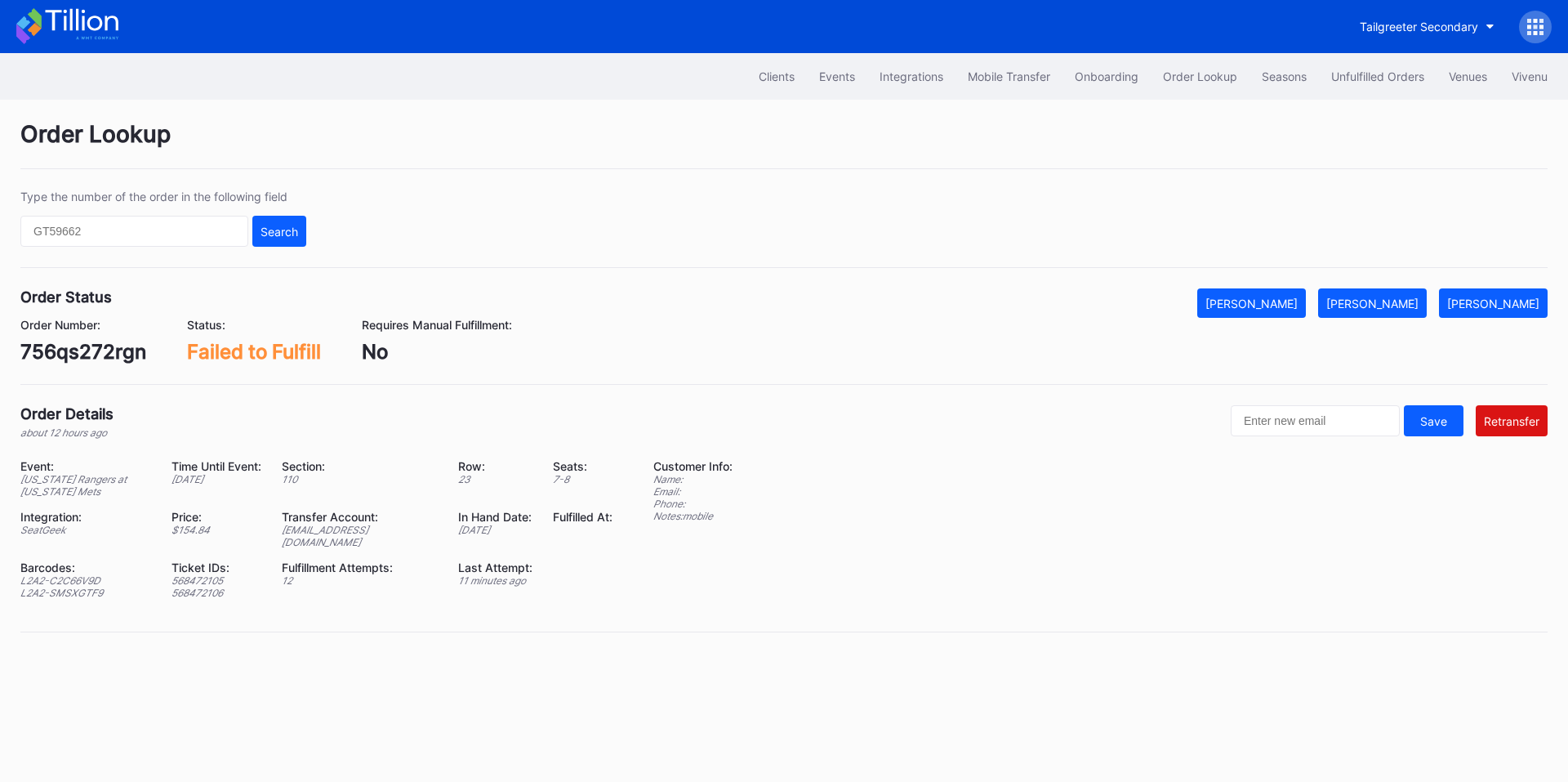
click at [67, 575] on div "L2A2-C2C66V9D" at bounding box center [85, 580] width 130 height 12
copy div "L2A2-C2C66V9D"
click at [79, 587] on div "L2A2-SMSXGTF9" at bounding box center [85, 592] width 130 height 12
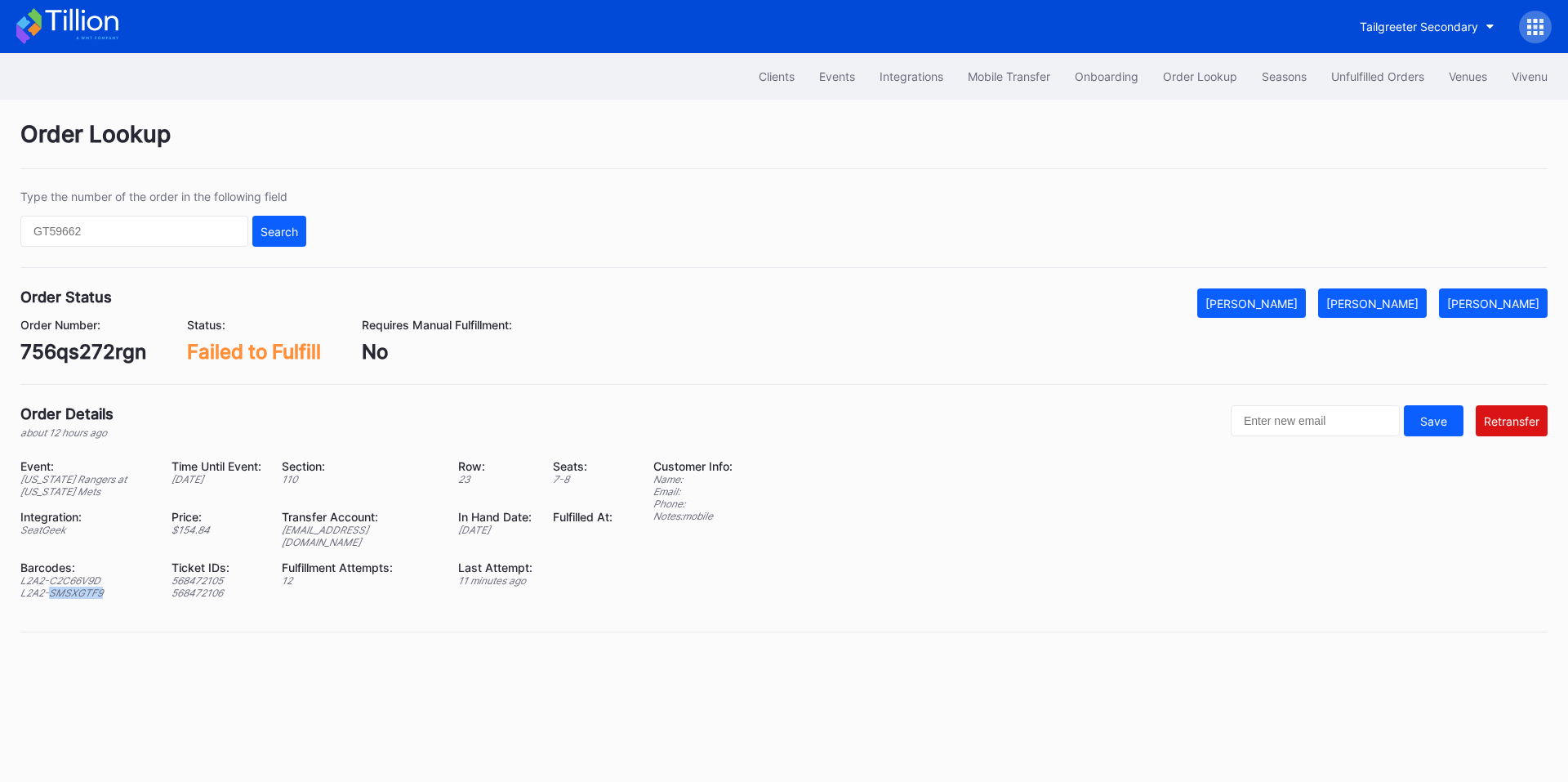
click at [79, 587] on div "L2A2-SMSXGTF9" at bounding box center [85, 592] width 130 height 12
copy div "L2A2-SMSXGTF9"
click at [381, 527] on div "[EMAIL_ADDRESS][DOMAIN_NAME]" at bounding box center [359, 536] width 156 height 25
click at [381, 527] on div "ed-8334791@eventdynamic.com" at bounding box center [359, 536] width 156 height 25
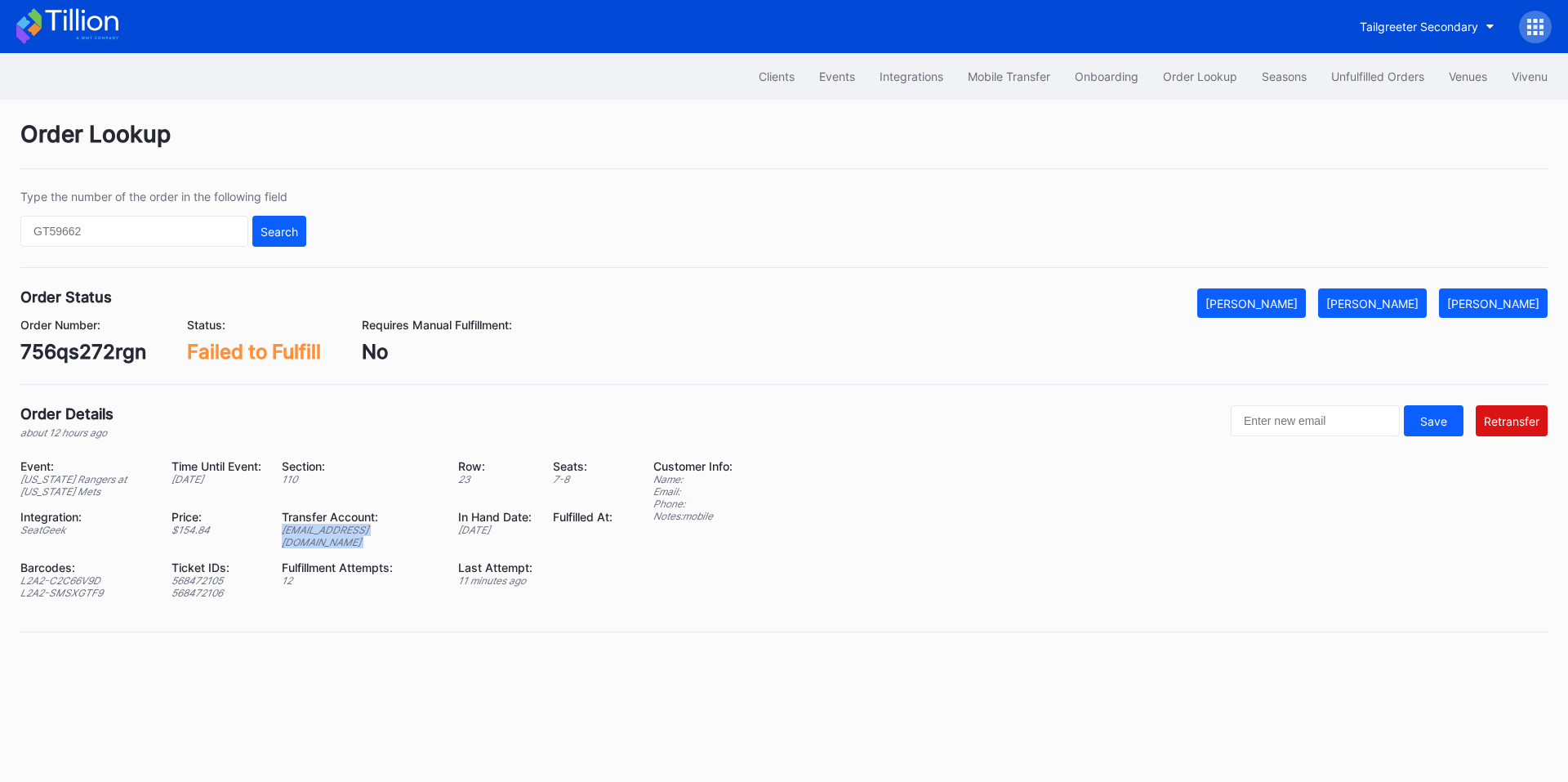
click at [381, 527] on div "ed-8334791@eventdynamic.com" at bounding box center [359, 536] width 156 height 25
copy div "ed-8334791@eventdynamic.com"
click at [99, 345] on div "756qs272rgn" at bounding box center [83, 352] width 126 height 24
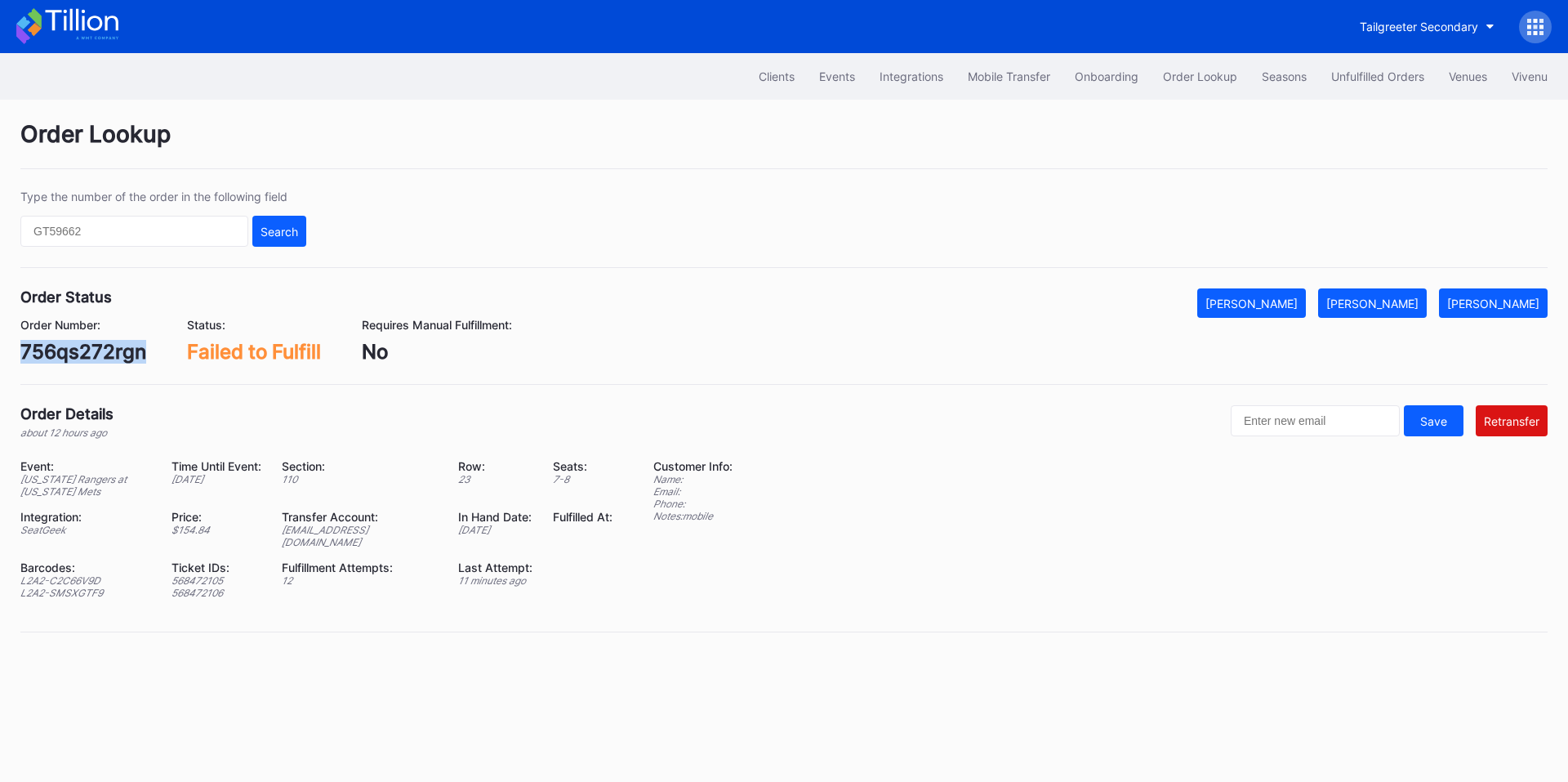
copy div "756qs272rgn"
click at [176, 239] on input "text" at bounding box center [134, 231] width 228 height 31
paste input "623226438"
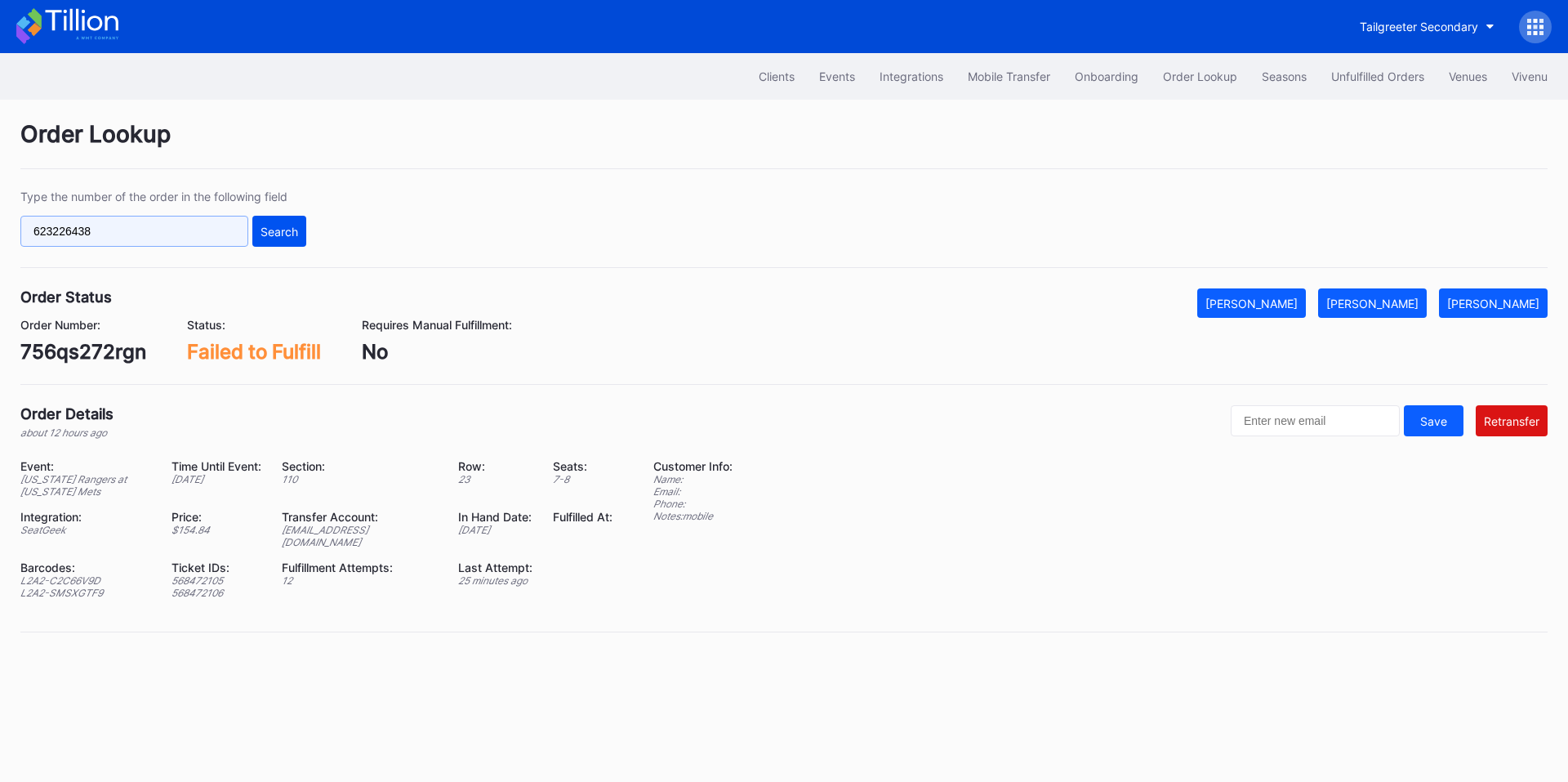
type input "623226438"
click at [288, 225] on div "Search" at bounding box center [279, 231] width 37 height 14
click at [1501, 300] on div "[PERSON_NAME]" at bounding box center [1493, 303] width 92 height 14
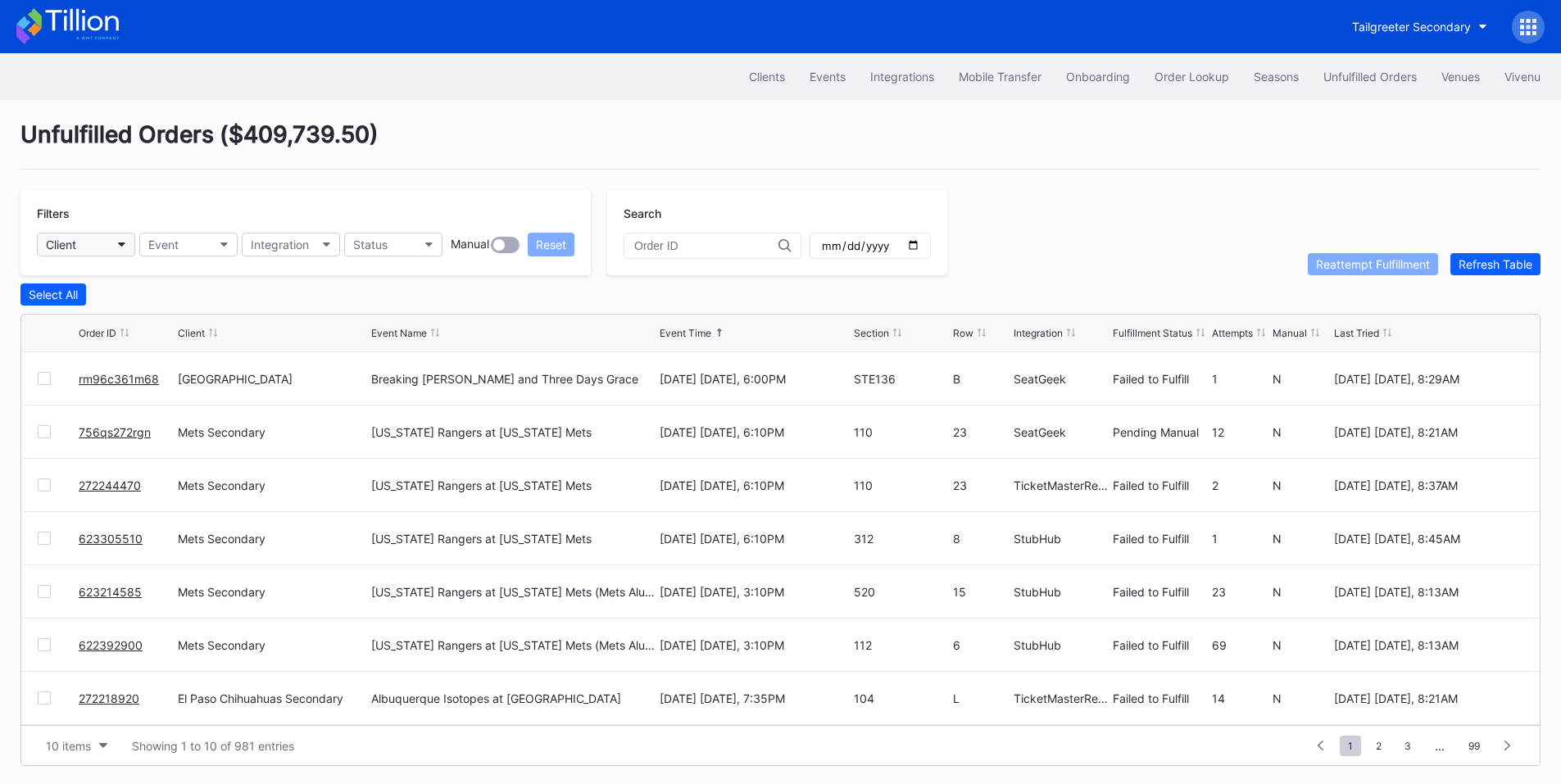
click at [122, 242] on icon "button" at bounding box center [122, 244] width 8 height 5
type input "mets"
click at [108, 317] on div "Mets Secondary" at bounding box center [93, 317] width 88 height 14
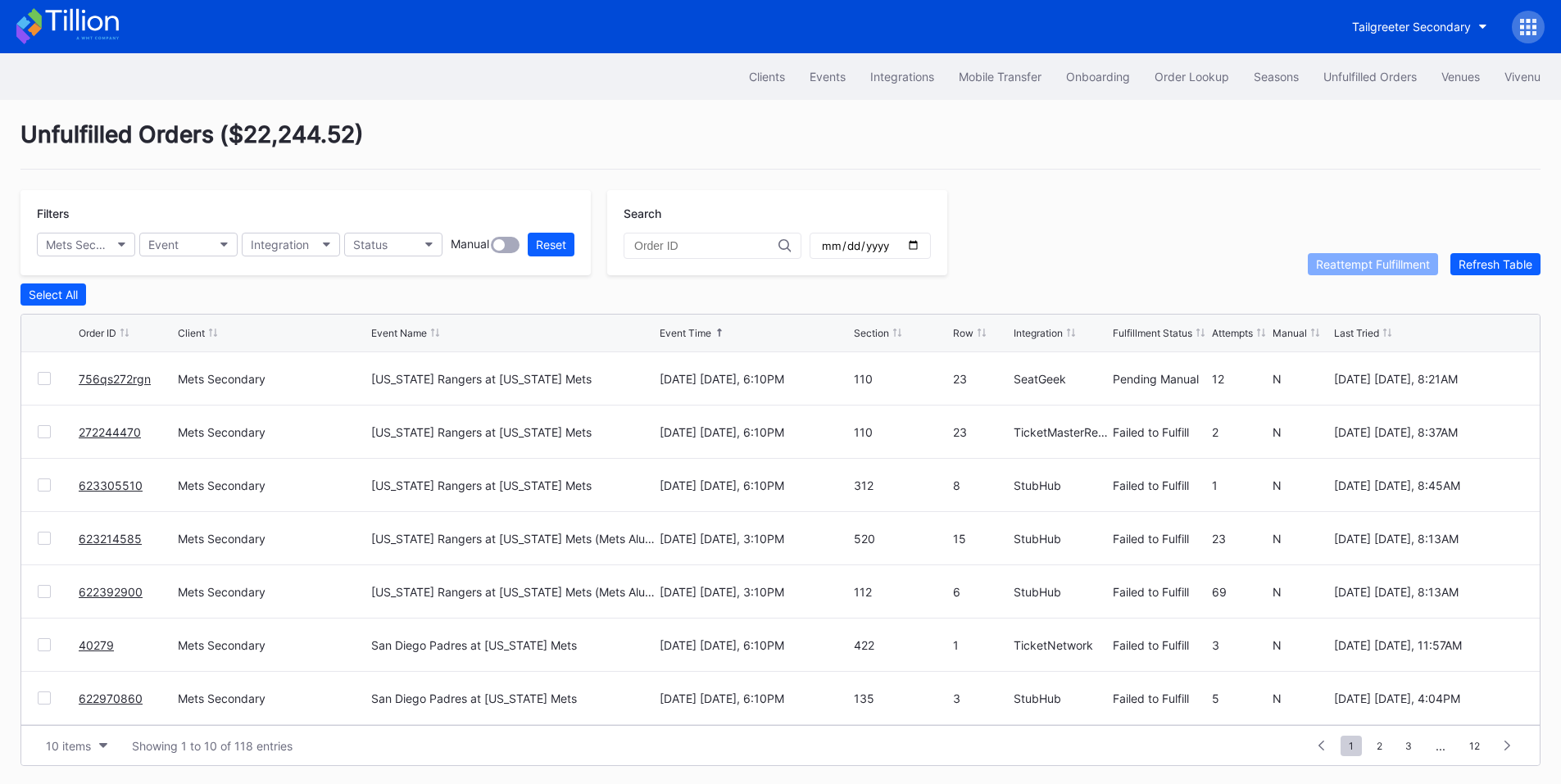
drag, startPoint x: 43, startPoint y: 490, endPoint x: 69, endPoint y: 482, distance: 27.2
click at [43, 490] on div at bounding box center [44, 485] width 13 height 13
click at [1345, 263] on div "Reattempt Fulfillment" at bounding box center [1373, 263] width 113 height 14
click at [427, 247] on button "Status" at bounding box center [393, 244] width 98 height 24
click at [414, 320] on div "Failed to Fulfill" at bounding box center [394, 317] width 76 height 14
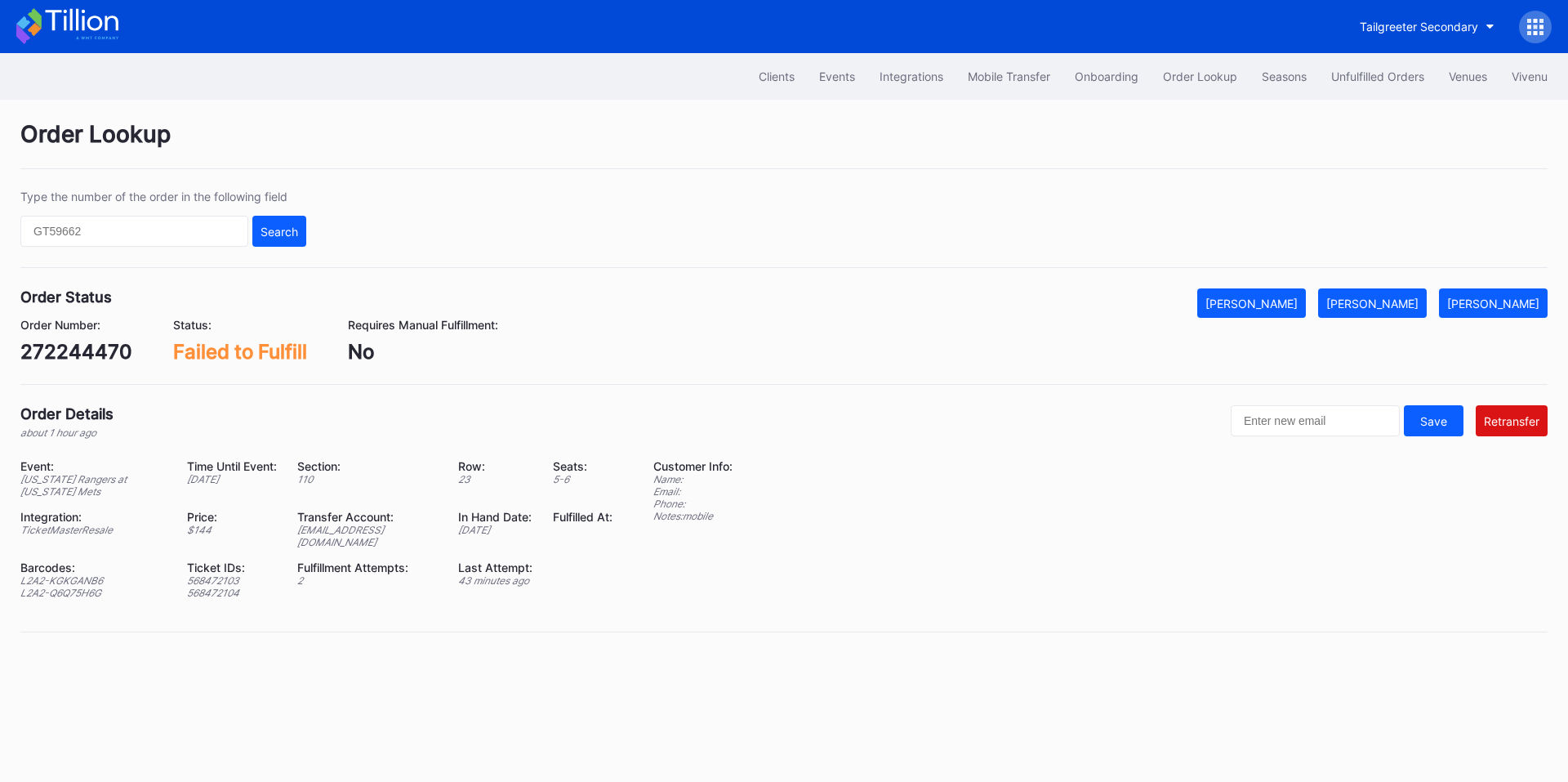
click at [76, 349] on div "272244470" at bounding box center [76, 352] width 112 height 24
copy div "272244470"
click at [375, 528] on div "ed-8334791@eventdynamic.com" at bounding box center [368, 536] width 140 height 25
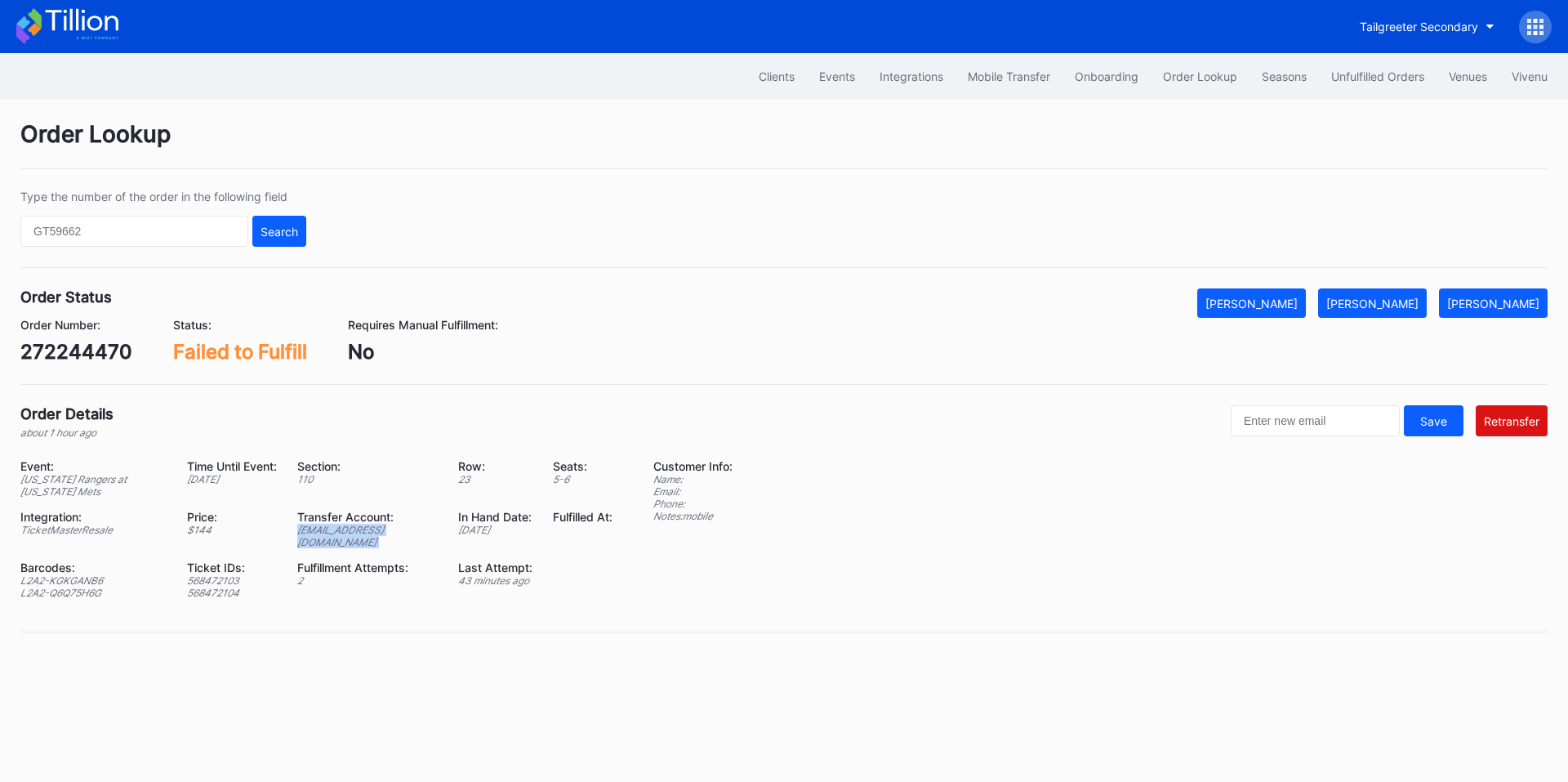
click at [375, 528] on div "ed-8334791@eventdynamic.com" at bounding box center [368, 536] width 140 height 25
copy div "ed-8334791@eventdynamic.com"
click at [76, 349] on div "272244470" at bounding box center [76, 352] width 112 height 24
copy div "272244470"
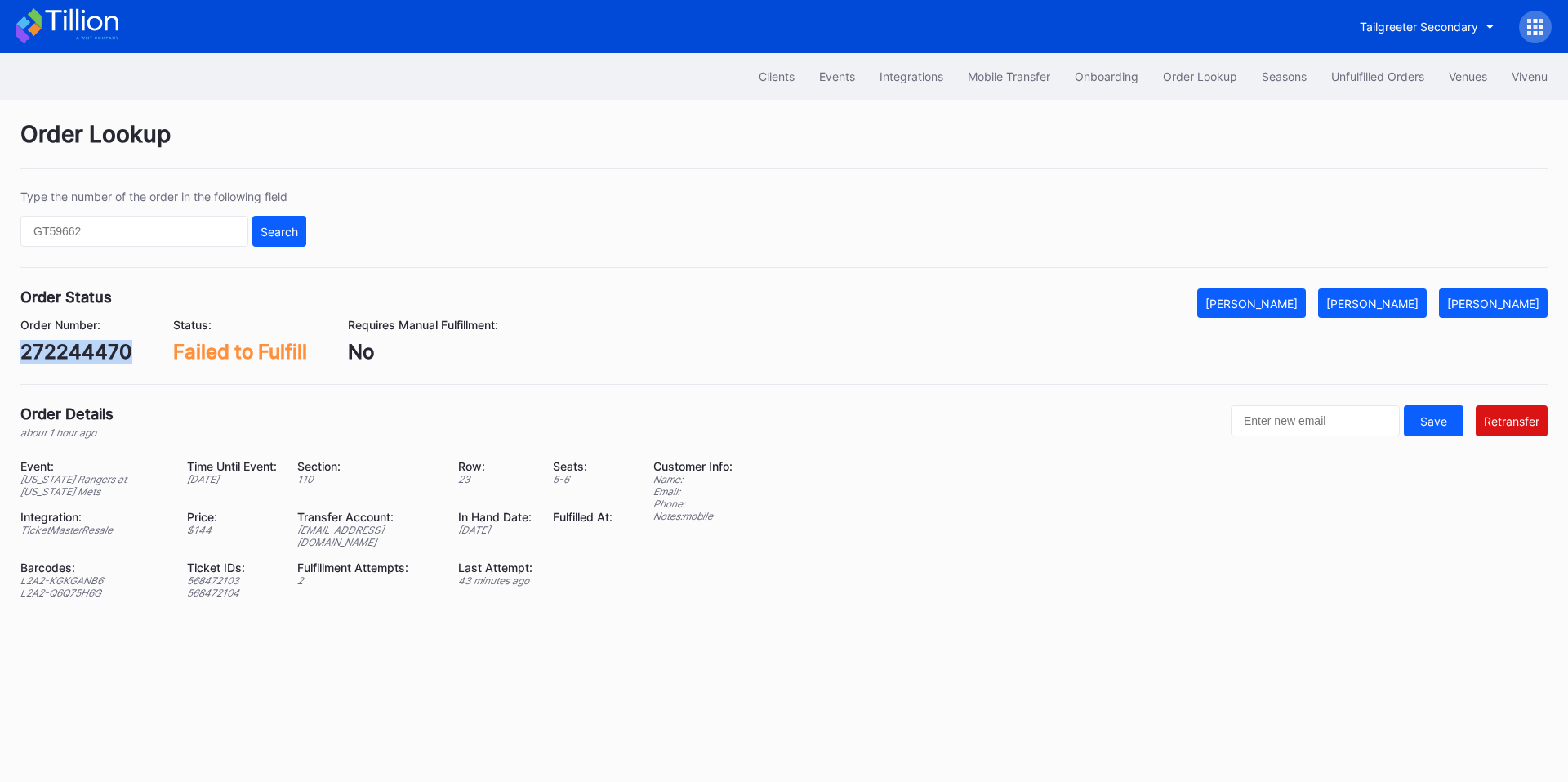
copy div "272244470"
click at [1509, 298] on div "[PERSON_NAME]" at bounding box center [1493, 303] width 92 height 14
click at [151, 229] on input "text" at bounding box center [134, 231] width 228 height 31
paste input "756qs272rgn"
type input "756qs272rgn"
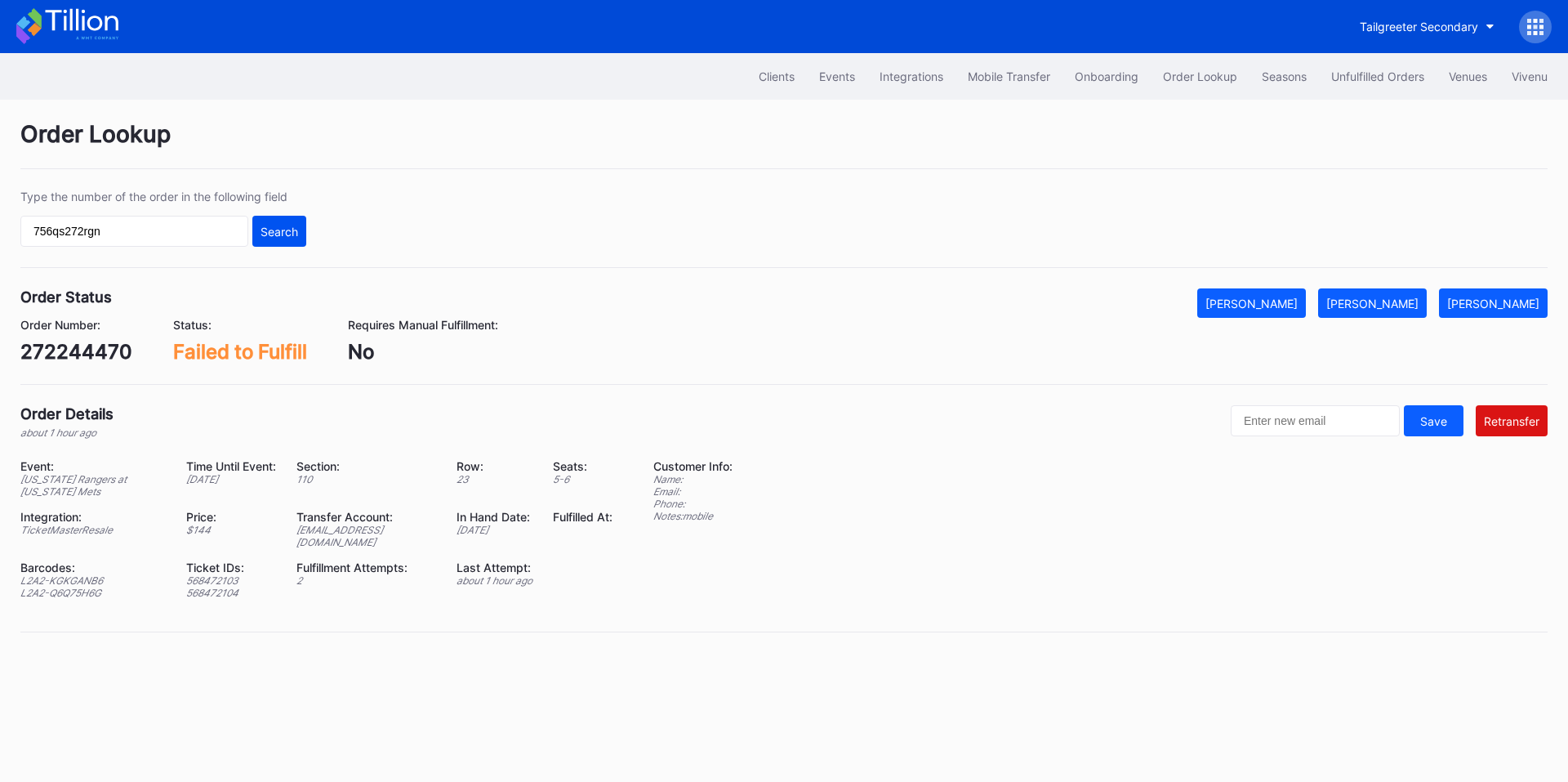
click at [286, 232] on div "Search" at bounding box center [279, 231] width 37 height 14
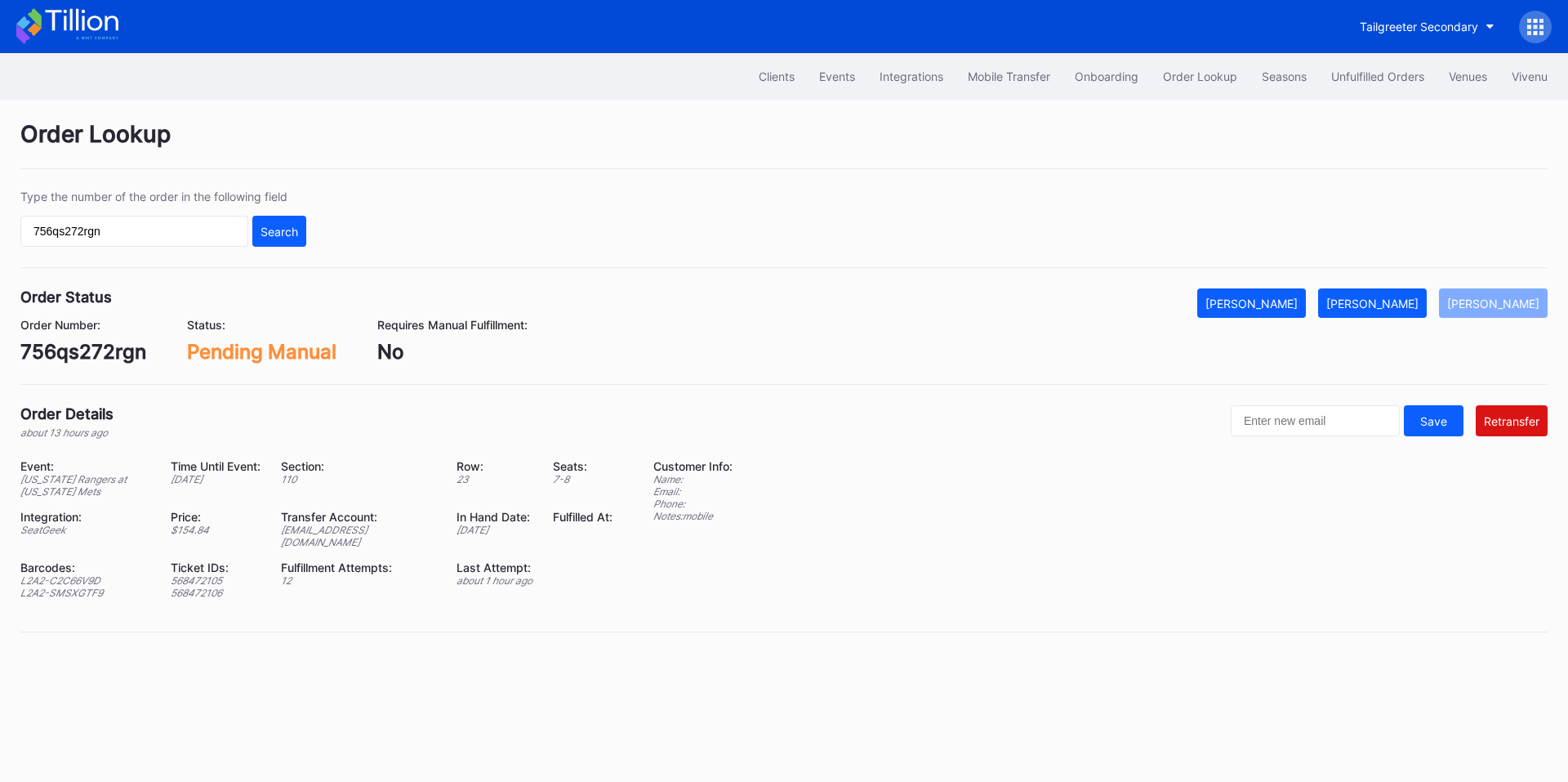
click at [348, 526] on div "[EMAIL_ADDRESS][DOMAIN_NAME]" at bounding box center [358, 536] width 155 height 25
copy div "[EMAIL_ADDRESS][DOMAIN_NAME]"
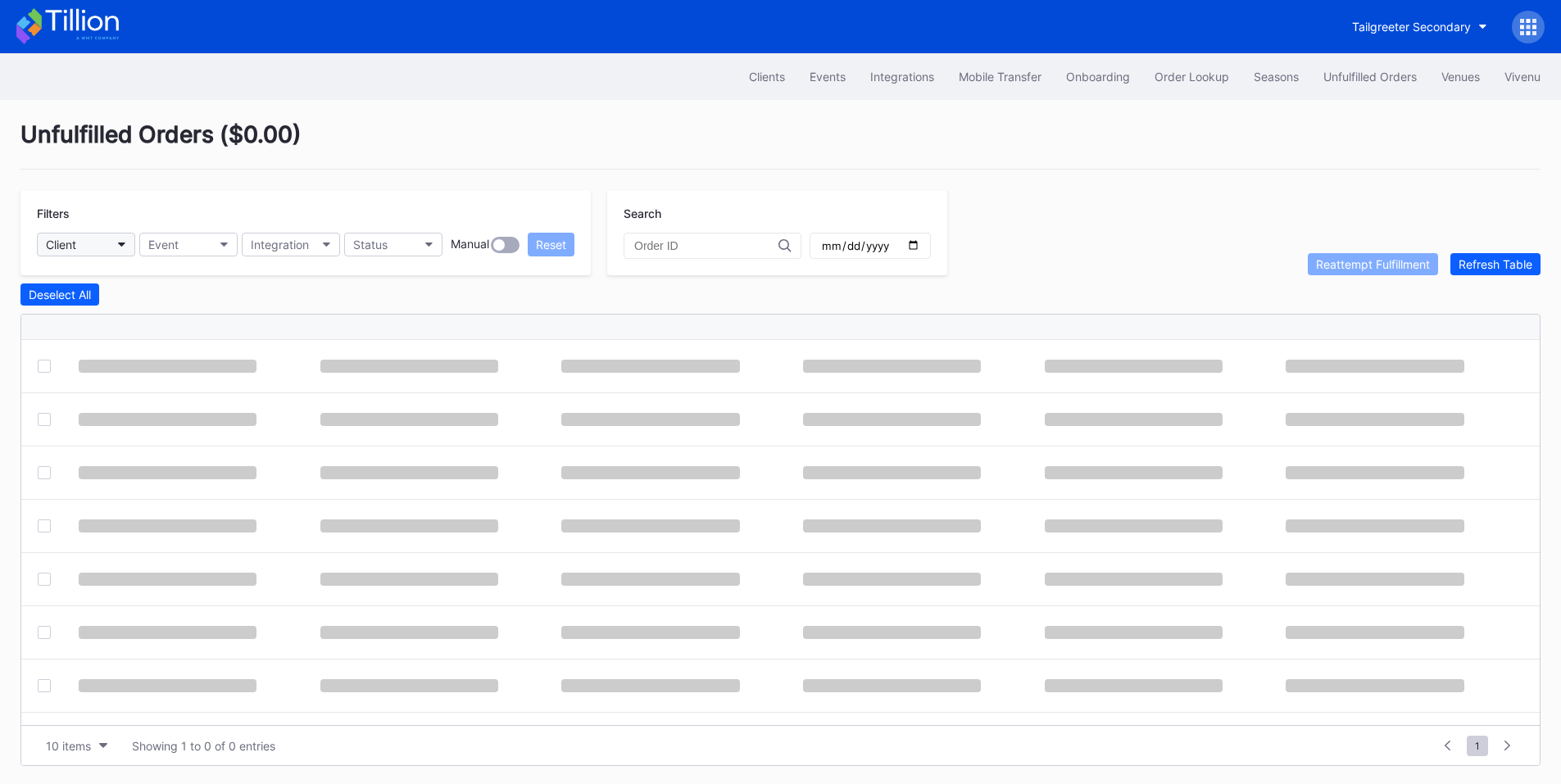
click at [122, 240] on button "Client" at bounding box center [85, 244] width 98 height 24
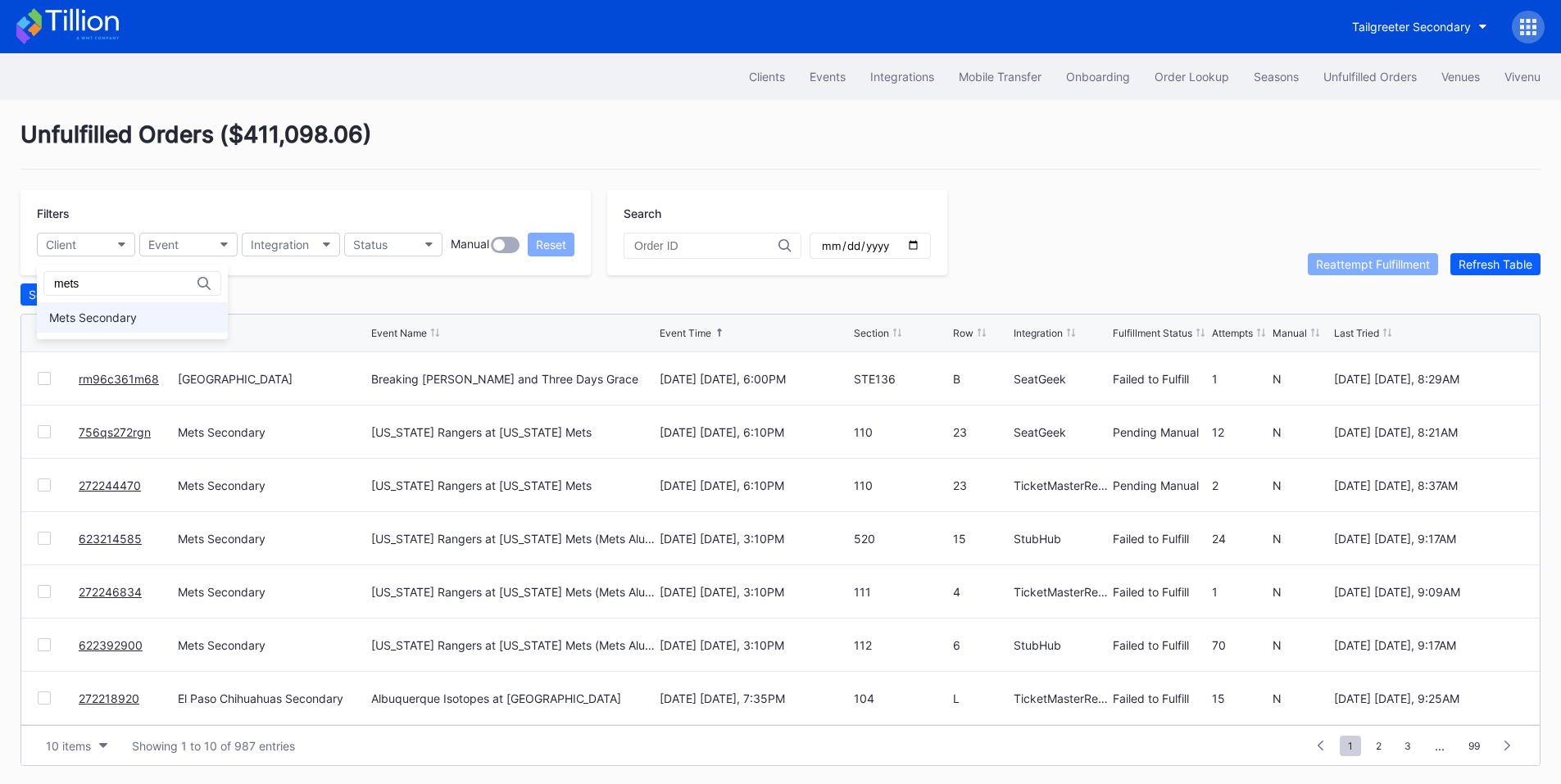
type input "mets"
click at [115, 314] on div "Mets Secondary" at bounding box center [93, 317] width 88 height 14
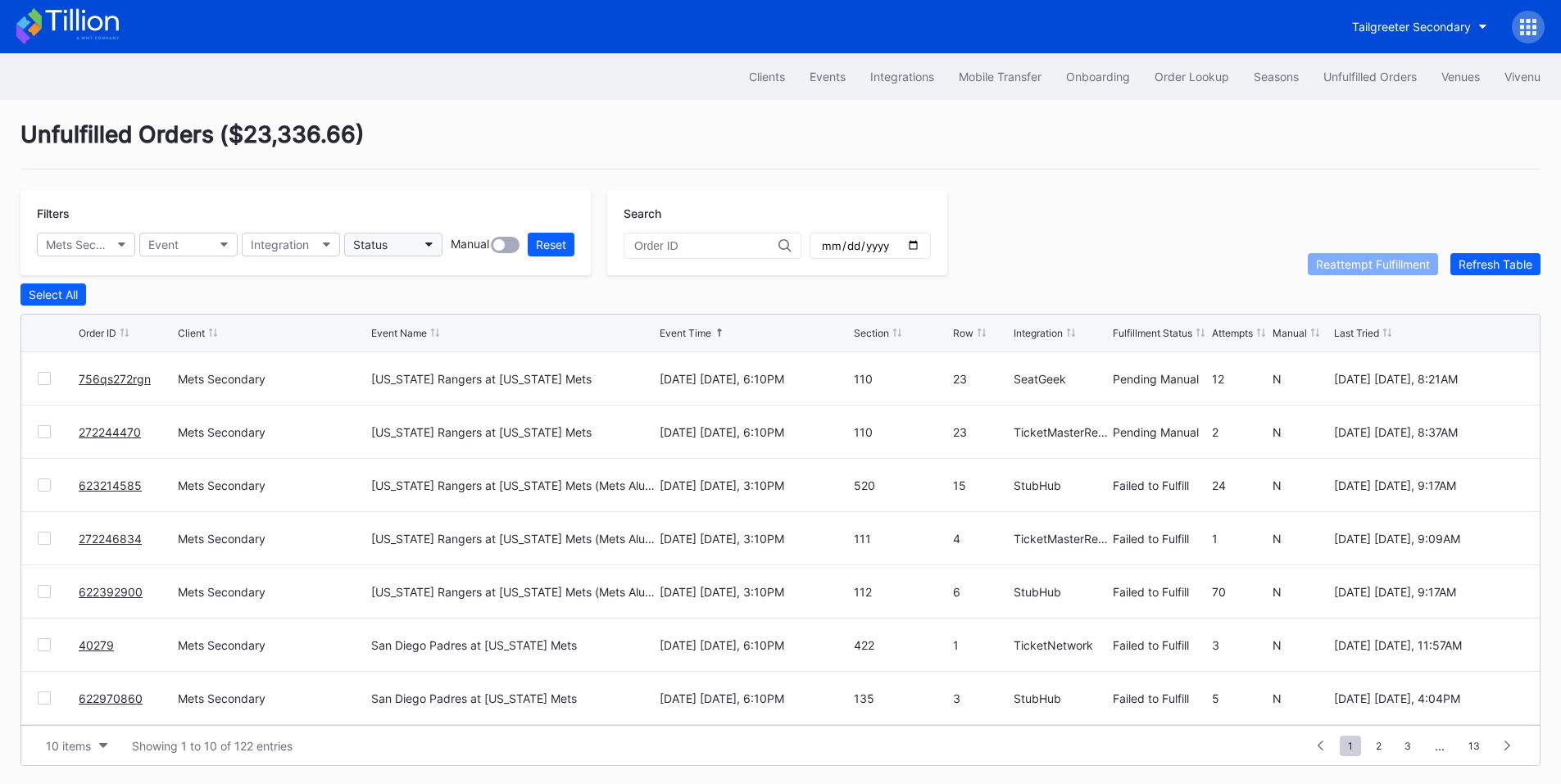
click at [410, 249] on button "Status" at bounding box center [393, 244] width 98 height 24
click at [454, 315] on div "Failed to Fulfill" at bounding box center [439, 317] width 191 height 30
drag, startPoint x: 150, startPoint y: 386, endPoint x: 74, endPoint y: 380, distance: 76.2
click at [74, 380] on div "623214585 Mets Secondary Texas Rangers at New York Mets (Mets Alumni Classic/Mr…" at bounding box center [780, 379] width 1518 height 53
copy div "623214585"
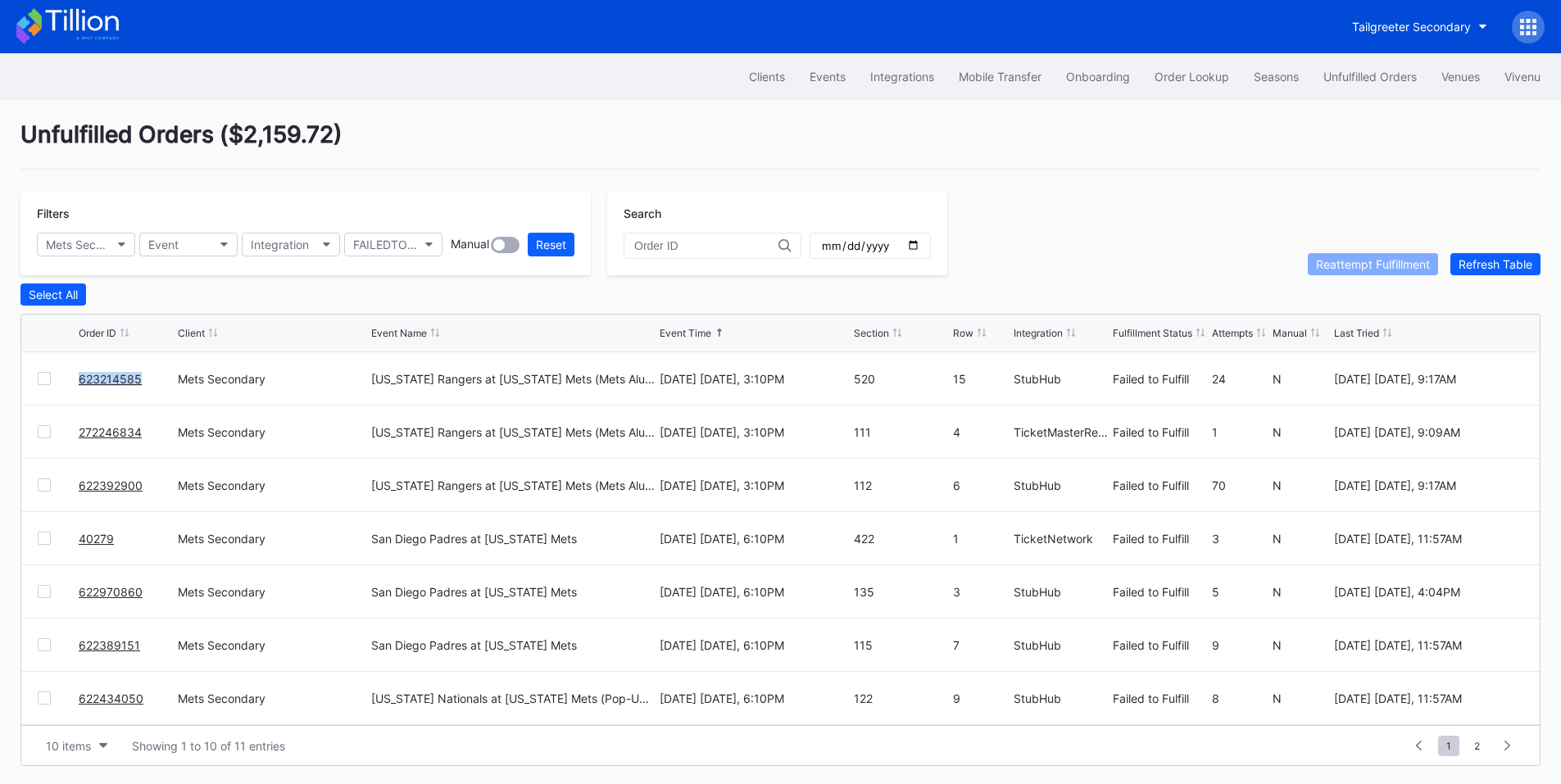
drag, startPoint x: 119, startPoint y: 388, endPoint x: 168, endPoint y: 364, distance: 54.6
drag, startPoint x: 46, startPoint y: 439, endPoint x: 99, endPoint y: 426, distance: 54.6
click at [46, 438] on div at bounding box center [44, 432] width 13 height 13
click at [1330, 266] on div "Reattempt Fulfillment" at bounding box center [1373, 263] width 113 height 14
drag, startPoint x: 152, startPoint y: 443, endPoint x: 84, endPoint y: 442, distance: 68.0
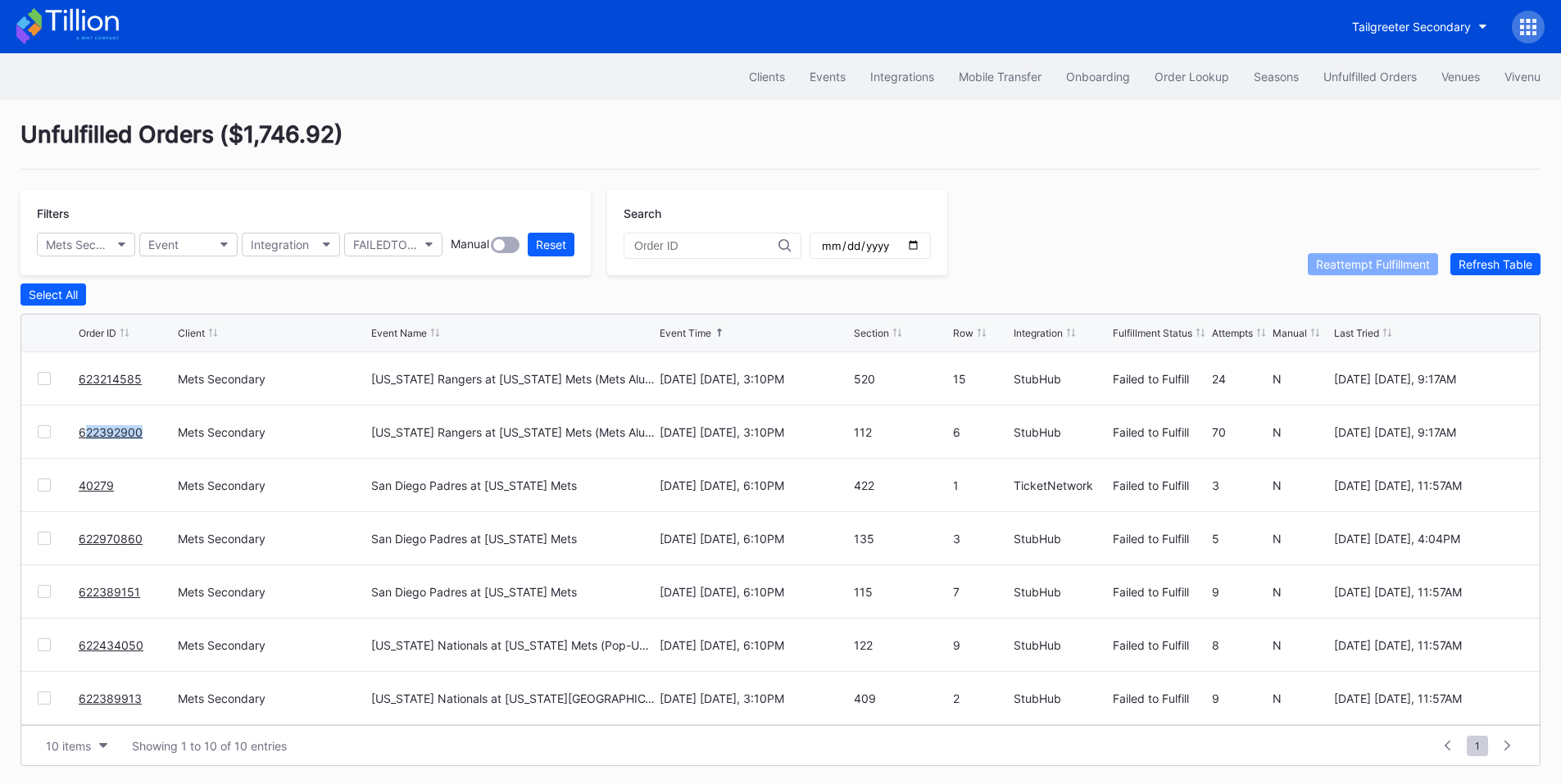
click at [84, 442] on div "622392900" at bounding box center [126, 431] width 95 height 52
click at [84, 439] on link "622392900" at bounding box center [111, 432] width 64 height 14
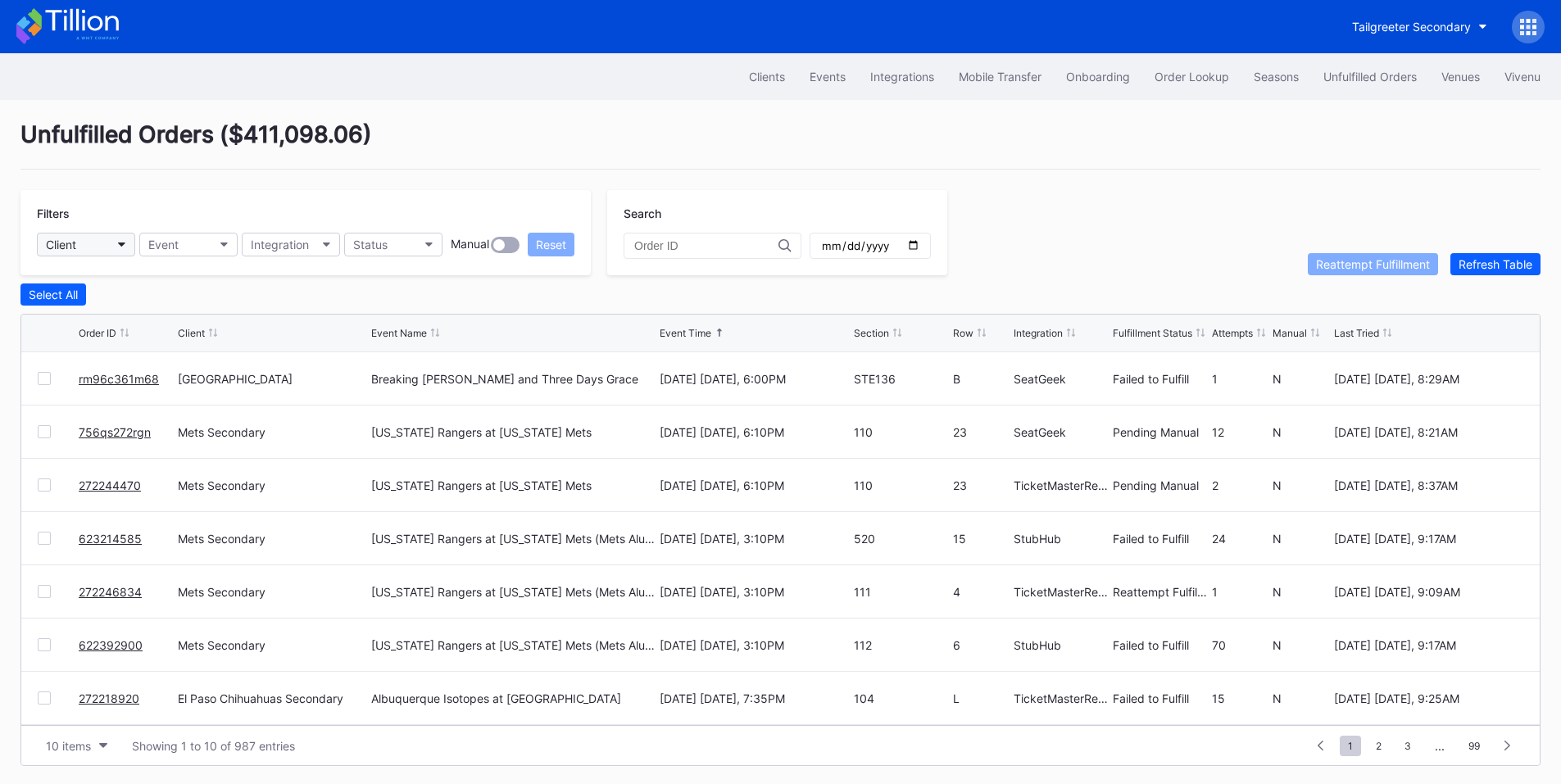
click at [105, 249] on button "Client" at bounding box center [85, 244] width 98 height 24
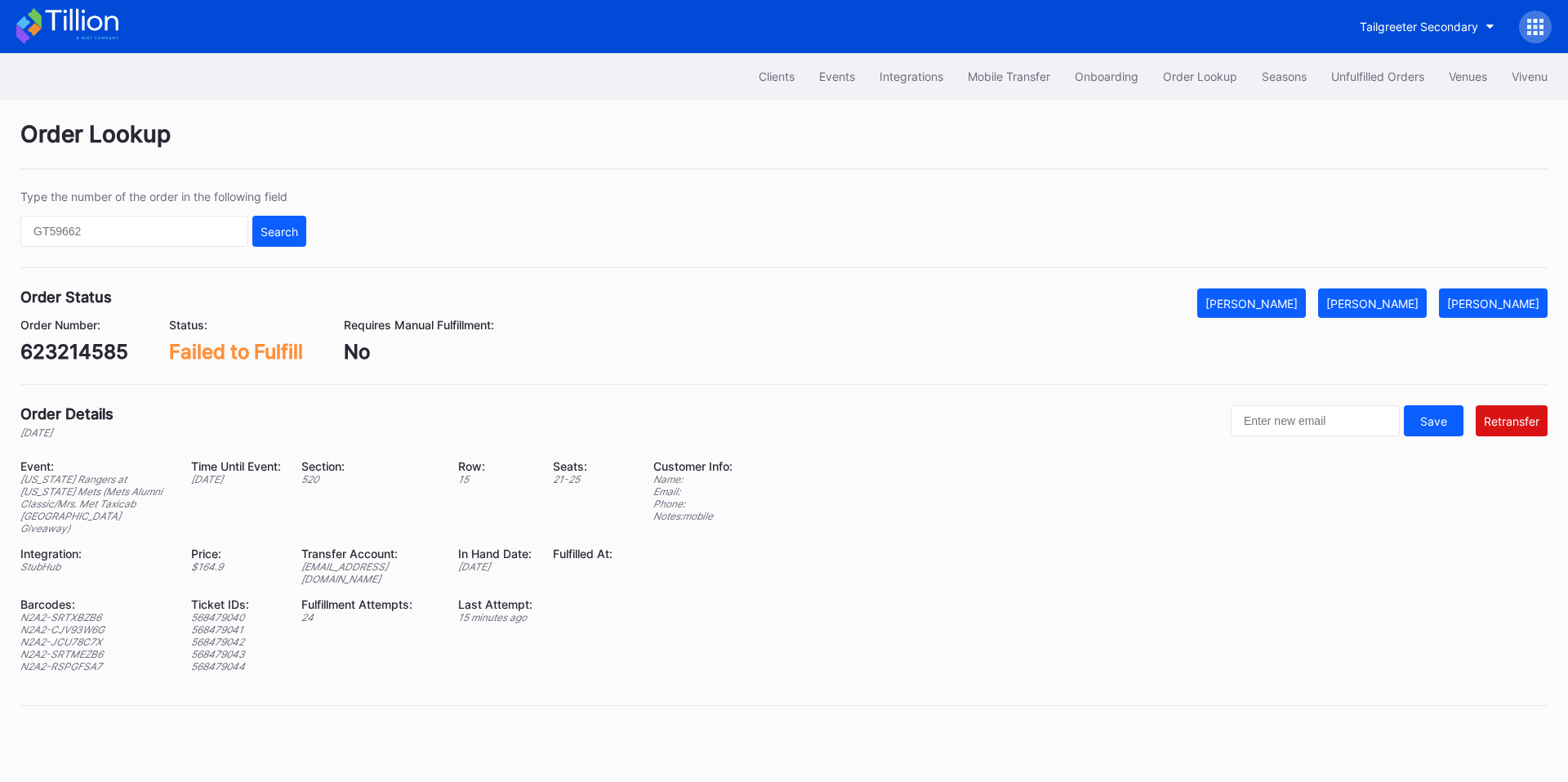
click at [376, 547] on div "Transfer Account:" at bounding box center [369, 553] width 137 height 14
click at [366, 560] on div "[EMAIL_ADDRESS][DOMAIN_NAME]" at bounding box center [369, 572] width 137 height 25
copy div "[EMAIL_ADDRESS][DOMAIN_NAME]"
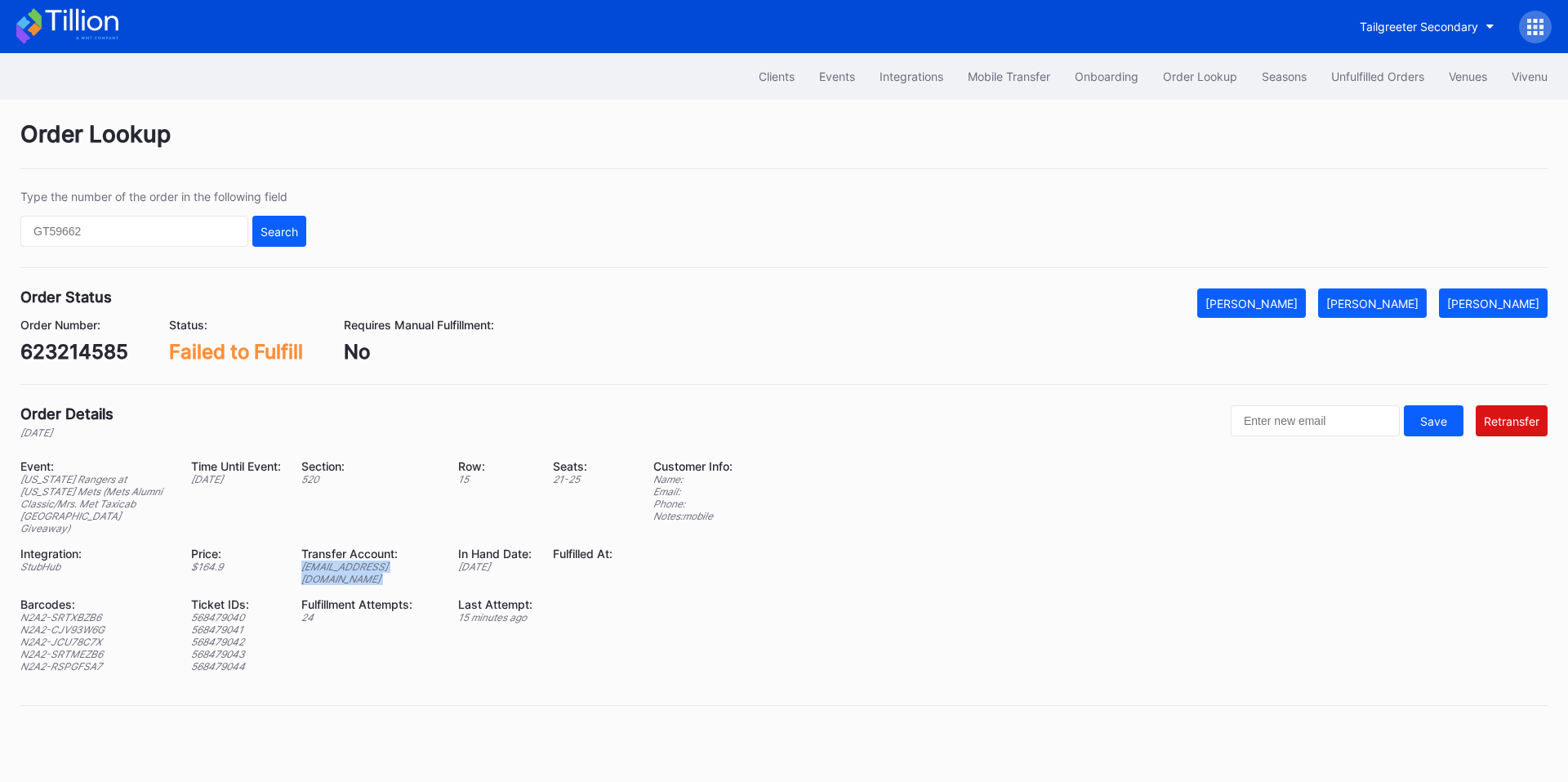
copy div "[EMAIL_ADDRESS][DOMAIN_NAME]"
click at [1498, 297] on div "[PERSON_NAME]" at bounding box center [1493, 303] width 92 height 14
click at [75, 355] on div "623214585" at bounding box center [74, 352] width 108 height 24
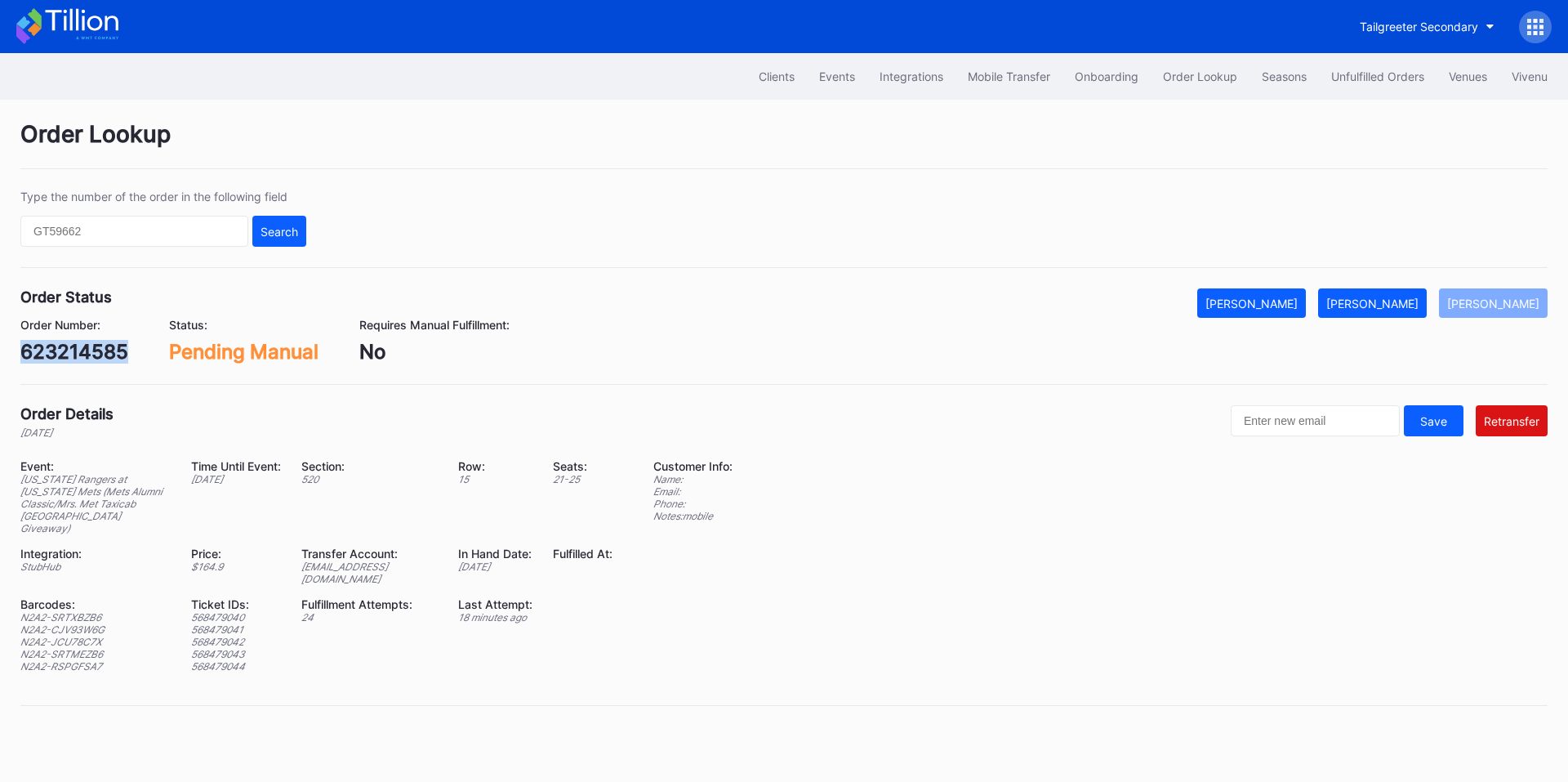
click at [75, 355] on div "623214585" at bounding box center [74, 352] width 108 height 24
copy div "623214585"
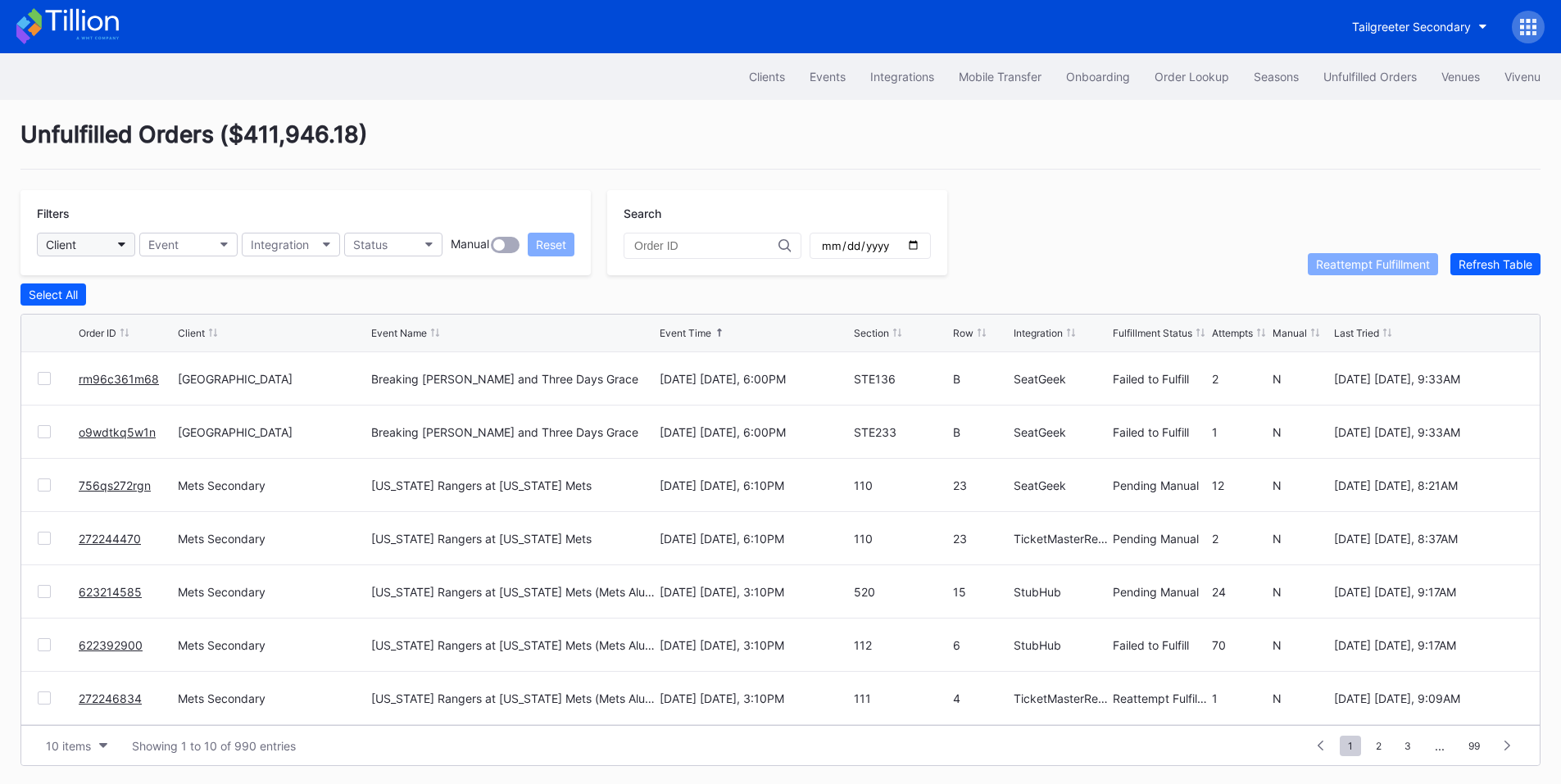
click at [127, 251] on button "Client" at bounding box center [85, 244] width 98 height 24
type input "met"
click at [135, 316] on div "Mets Secondary" at bounding box center [93, 317] width 88 height 14
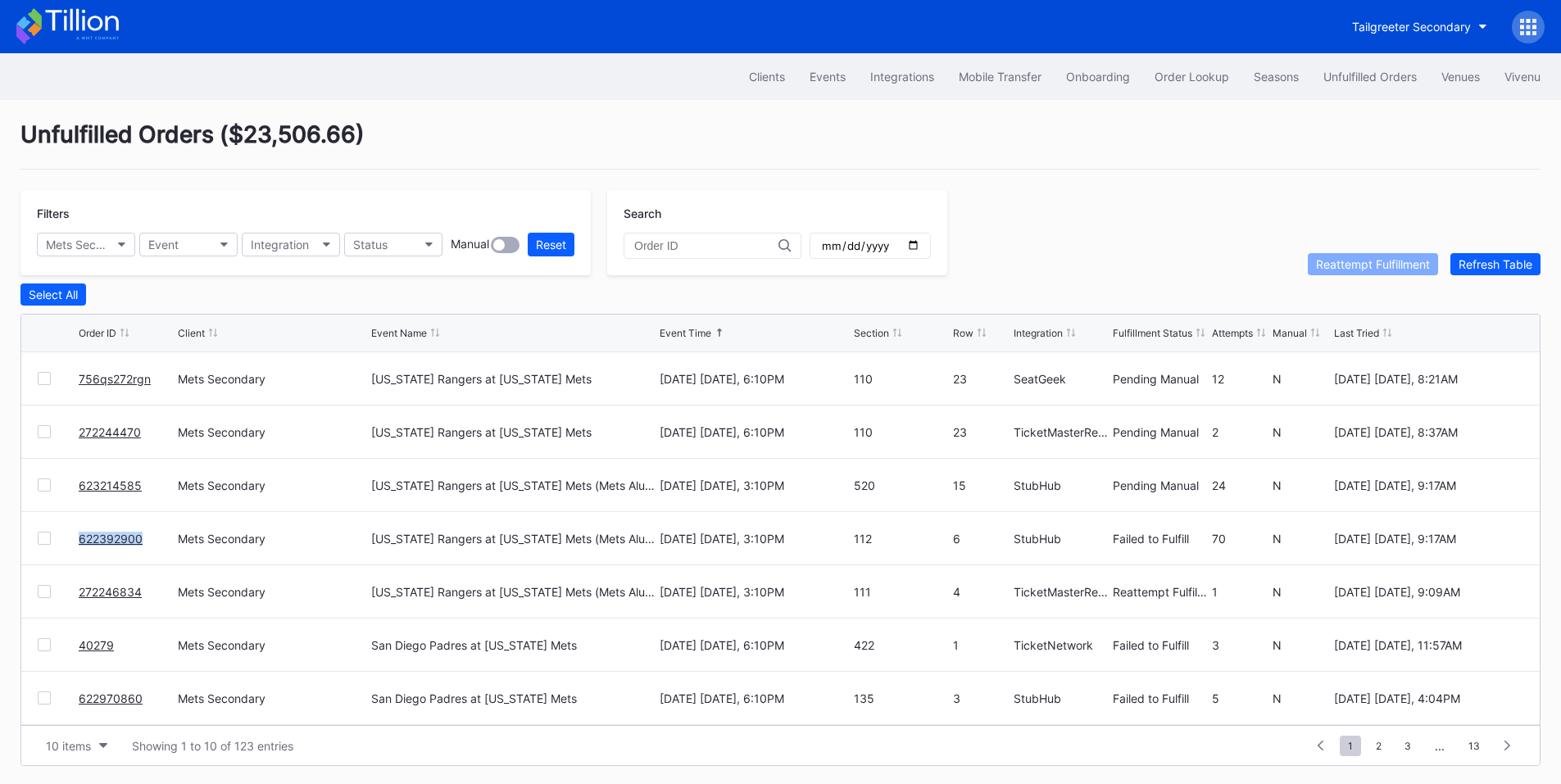
drag, startPoint x: 156, startPoint y: 549, endPoint x: 81, endPoint y: 550, distance: 75.0
click at [81, 550] on div "622392900" at bounding box center [126, 538] width 95 height 52
copy link "622392900"
click at [432, 247] on icon "button" at bounding box center [429, 244] width 8 height 5
click at [413, 320] on div "Failed to Fulfill" at bounding box center [394, 317] width 76 height 14
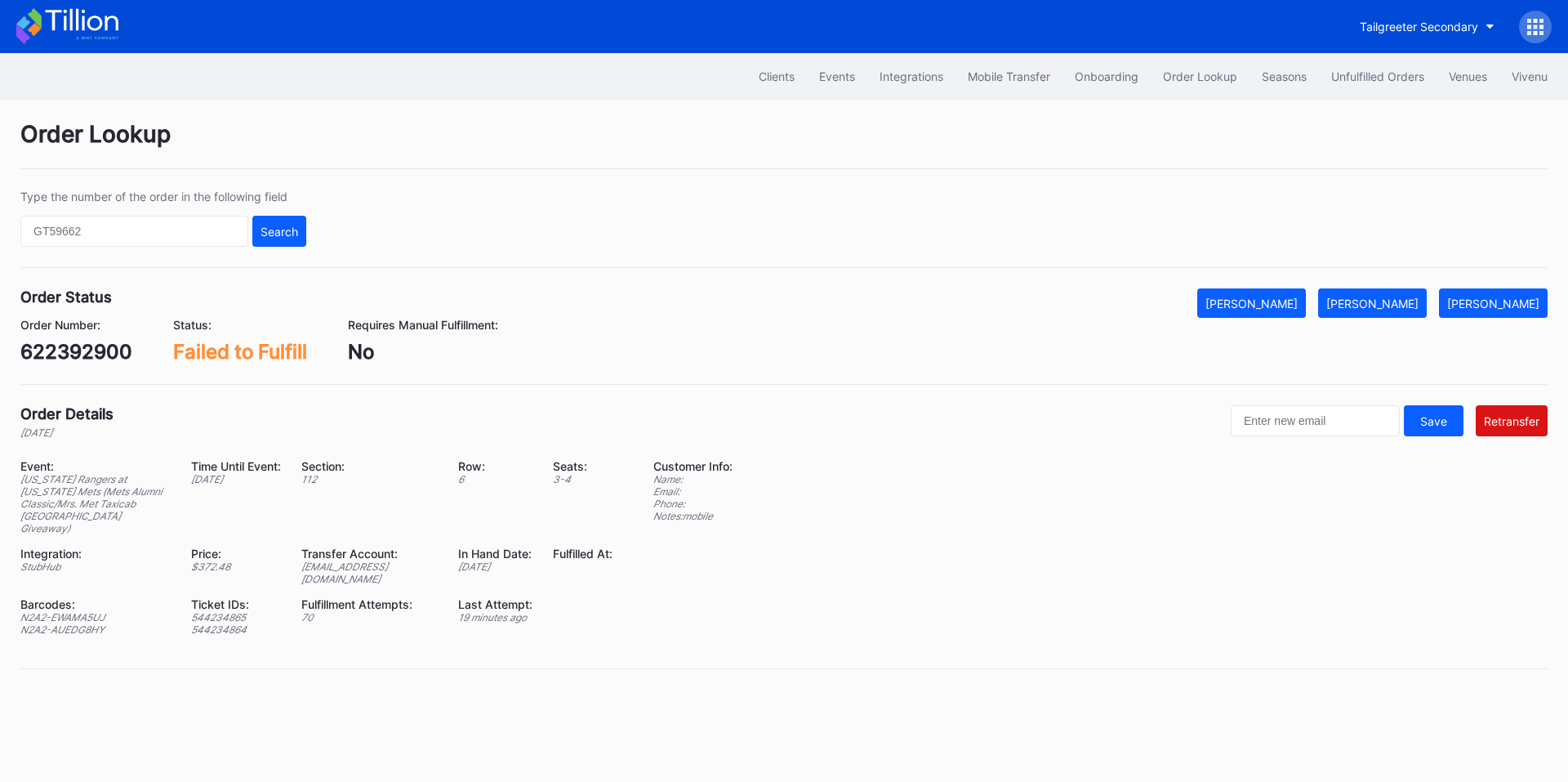
click at [361, 560] on div "ed-8158644@eventdynamic.com" at bounding box center [369, 572] width 137 height 25
copy div "ed-8158644@eventdynamic.com"
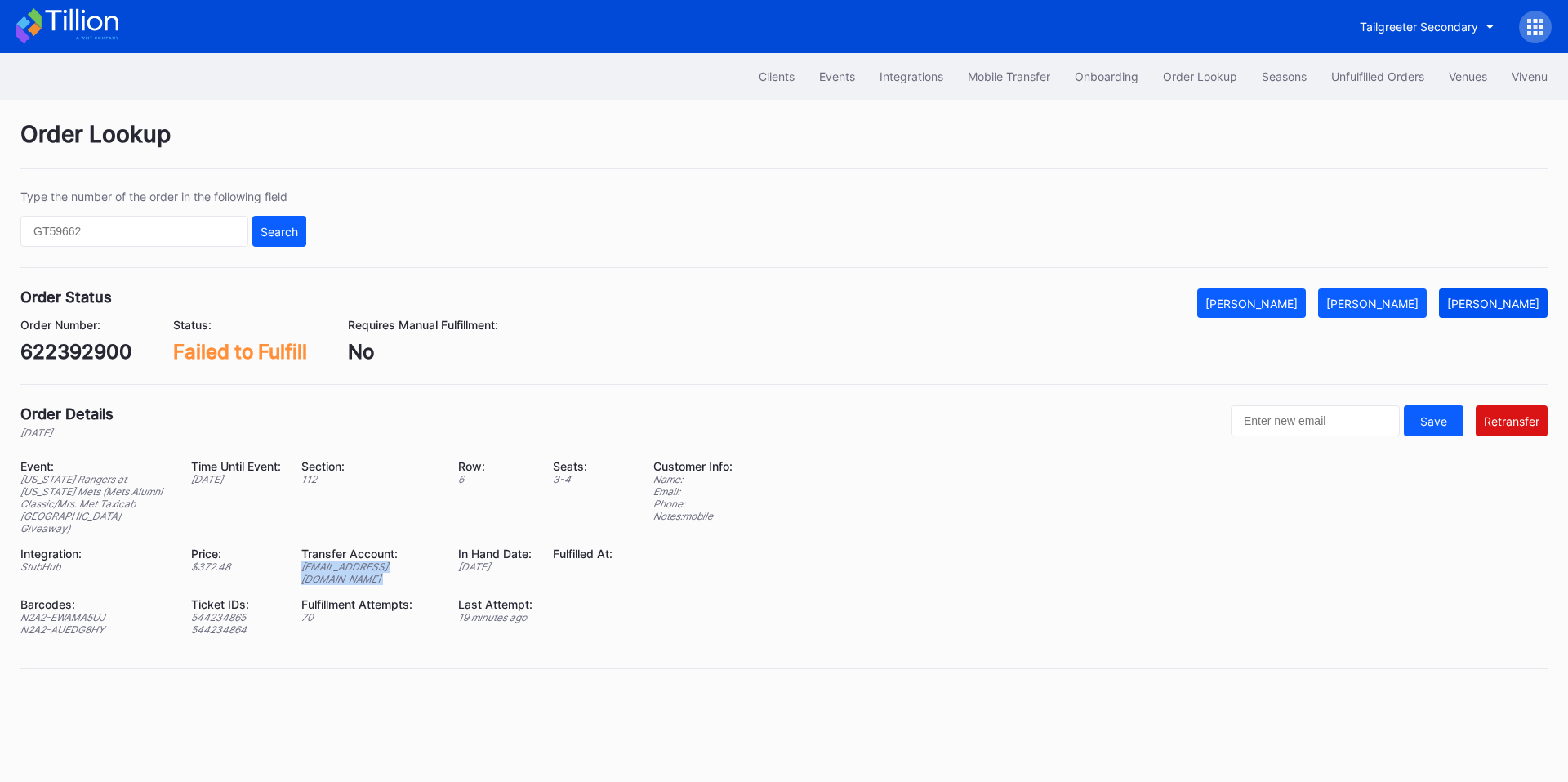
click at [1519, 297] on div "Mark Pending" at bounding box center [1493, 303] width 92 height 14
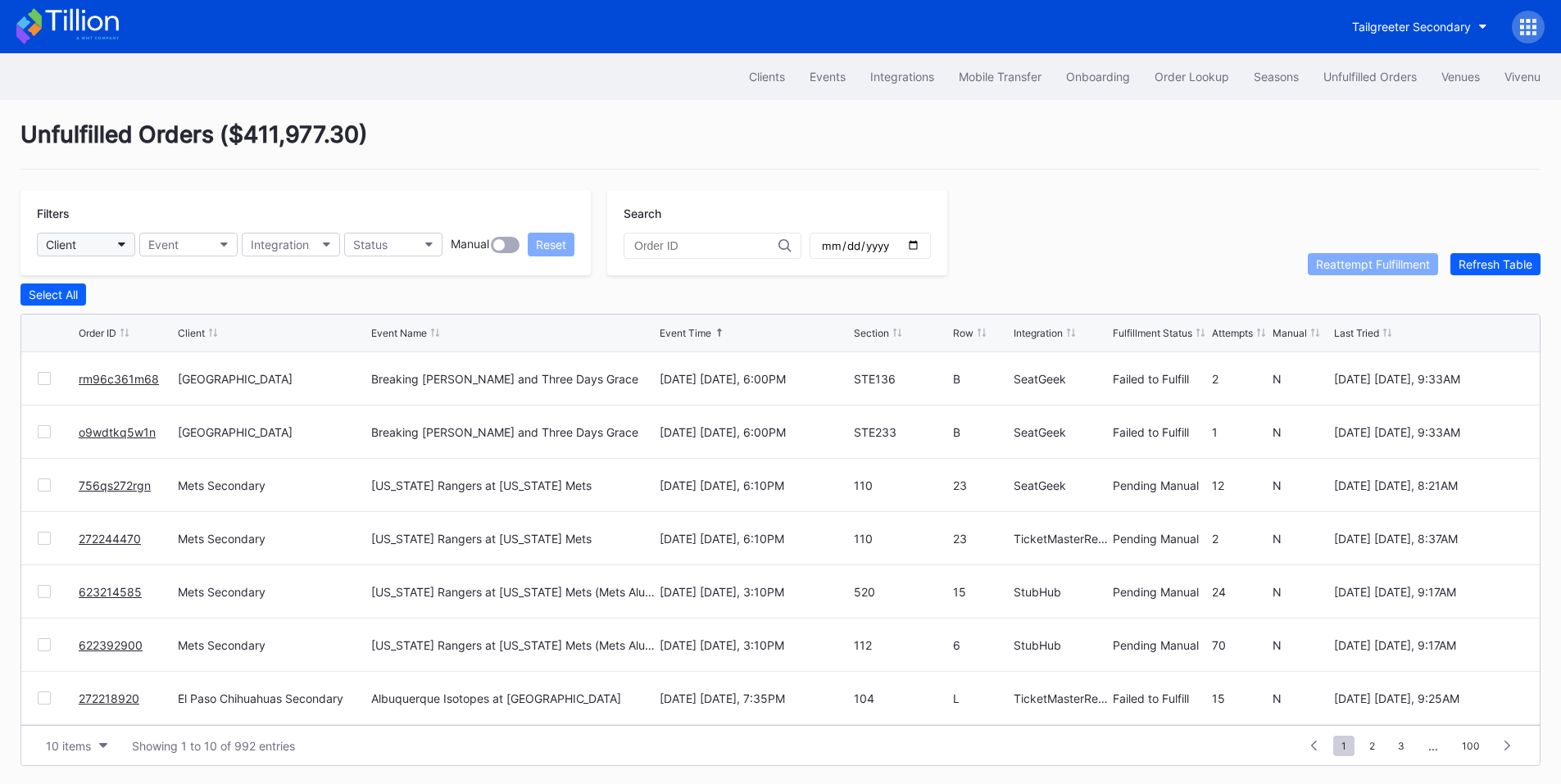
click at [92, 244] on button "Client" at bounding box center [85, 244] width 98 height 24
type input "mets"
click at [118, 317] on div "Mets Secondary" at bounding box center [93, 317] width 88 height 14
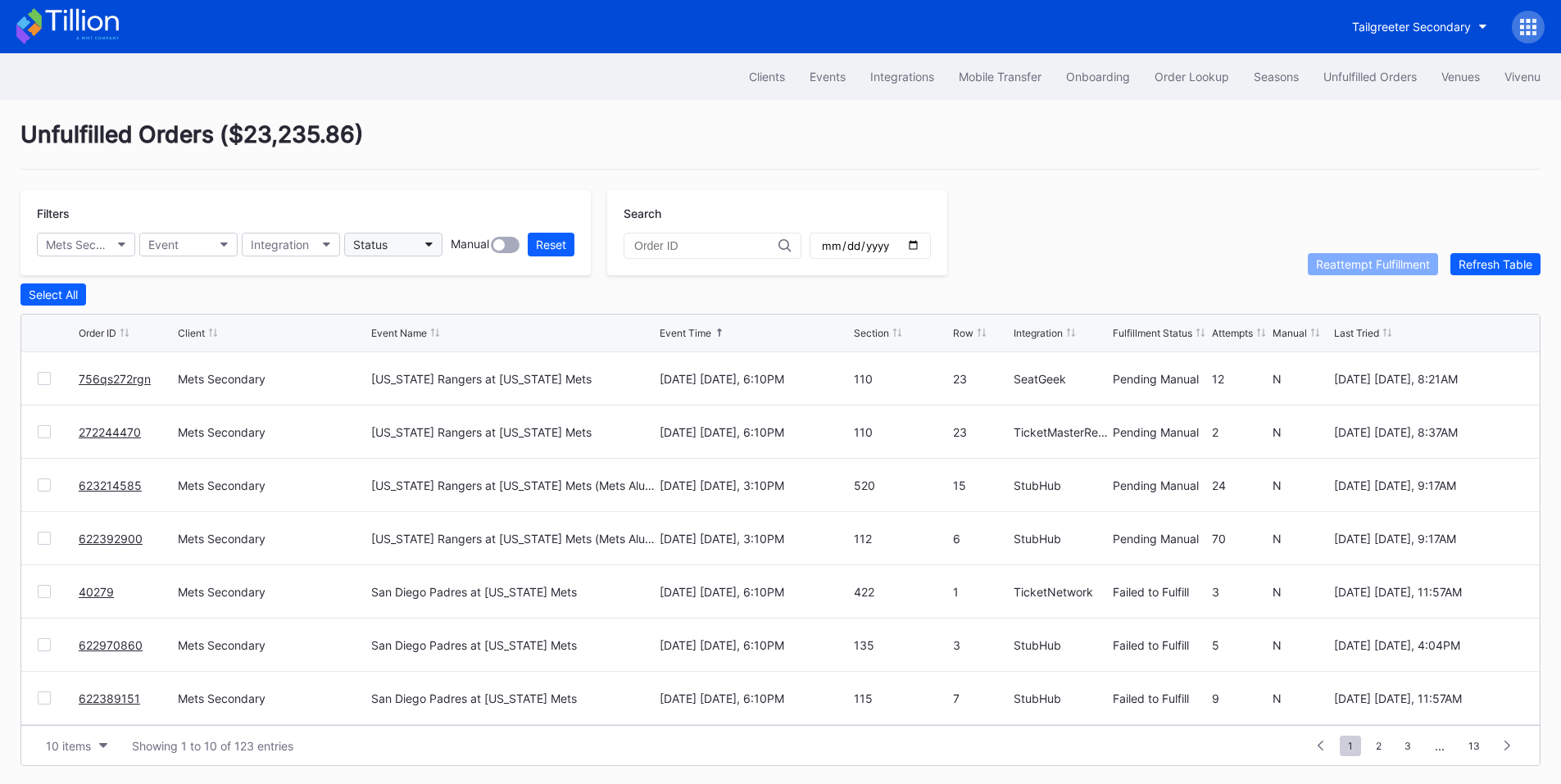
click at [390, 232] on button "Status" at bounding box center [393, 244] width 98 height 24
click at [426, 320] on div "Failed to Fulfill" at bounding box center [394, 317] width 76 height 14
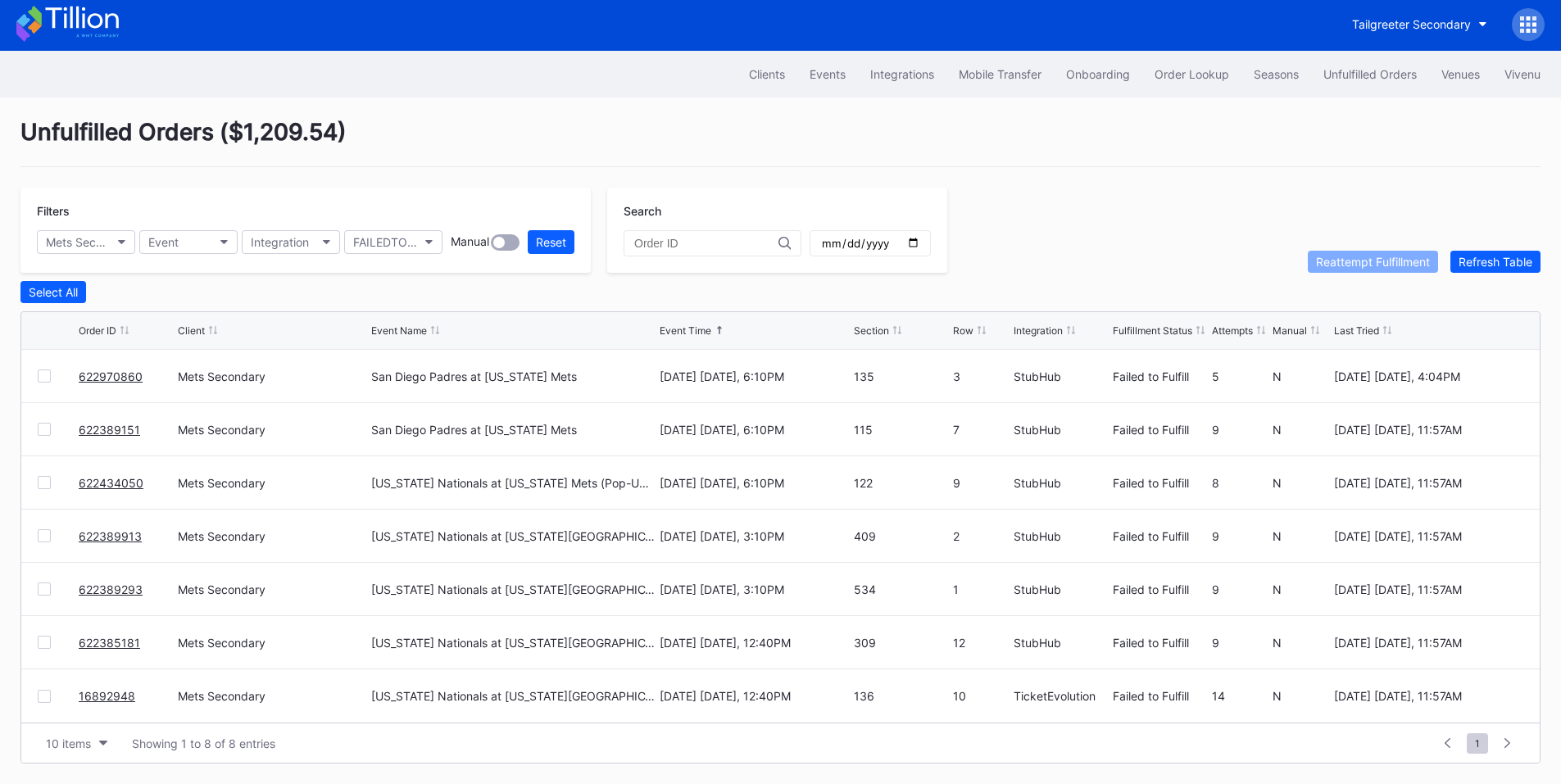
scroll to position [6, 0]
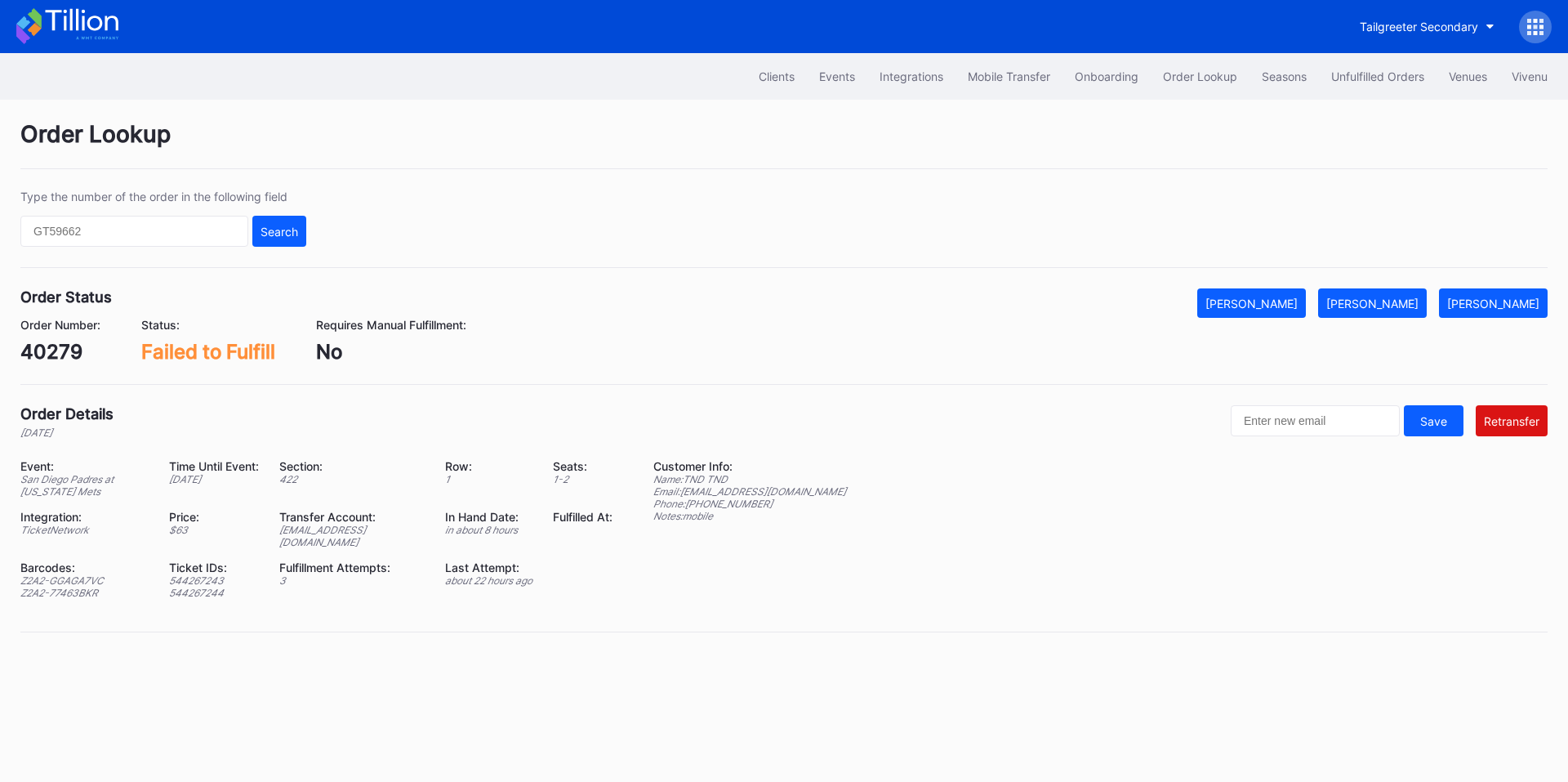
click at [351, 532] on div "[EMAIL_ADDRESS][DOMAIN_NAME]" at bounding box center [352, 536] width 146 height 25
copy div "[EMAIL_ADDRESS][DOMAIN_NAME]"
click at [1400, 311] on button "[PERSON_NAME]" at bounding box center [1372, 303] width 109 height 29
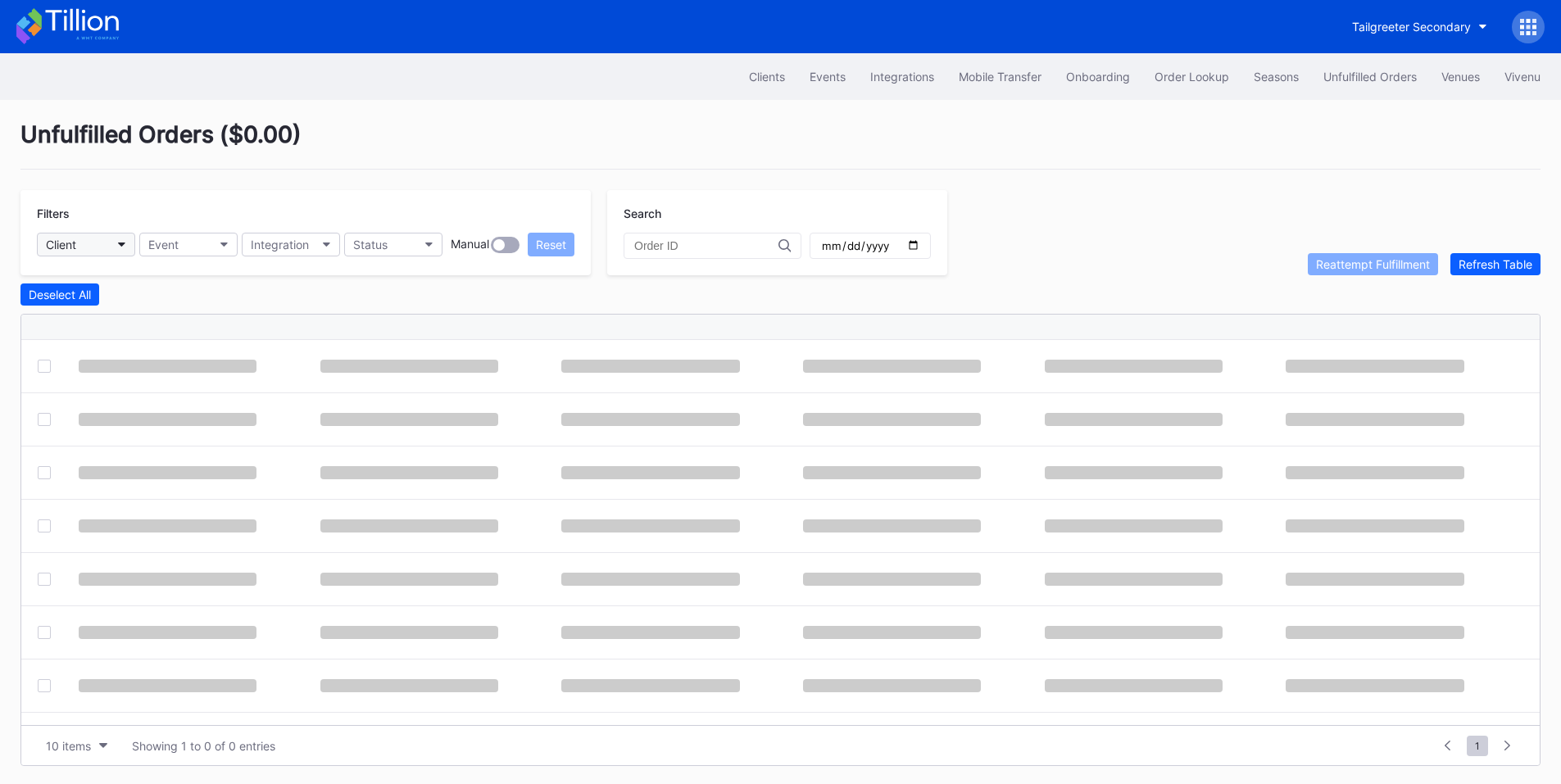
click at [113, 240] on button "Client" at bounding box center [85, 244] width 98 height 24
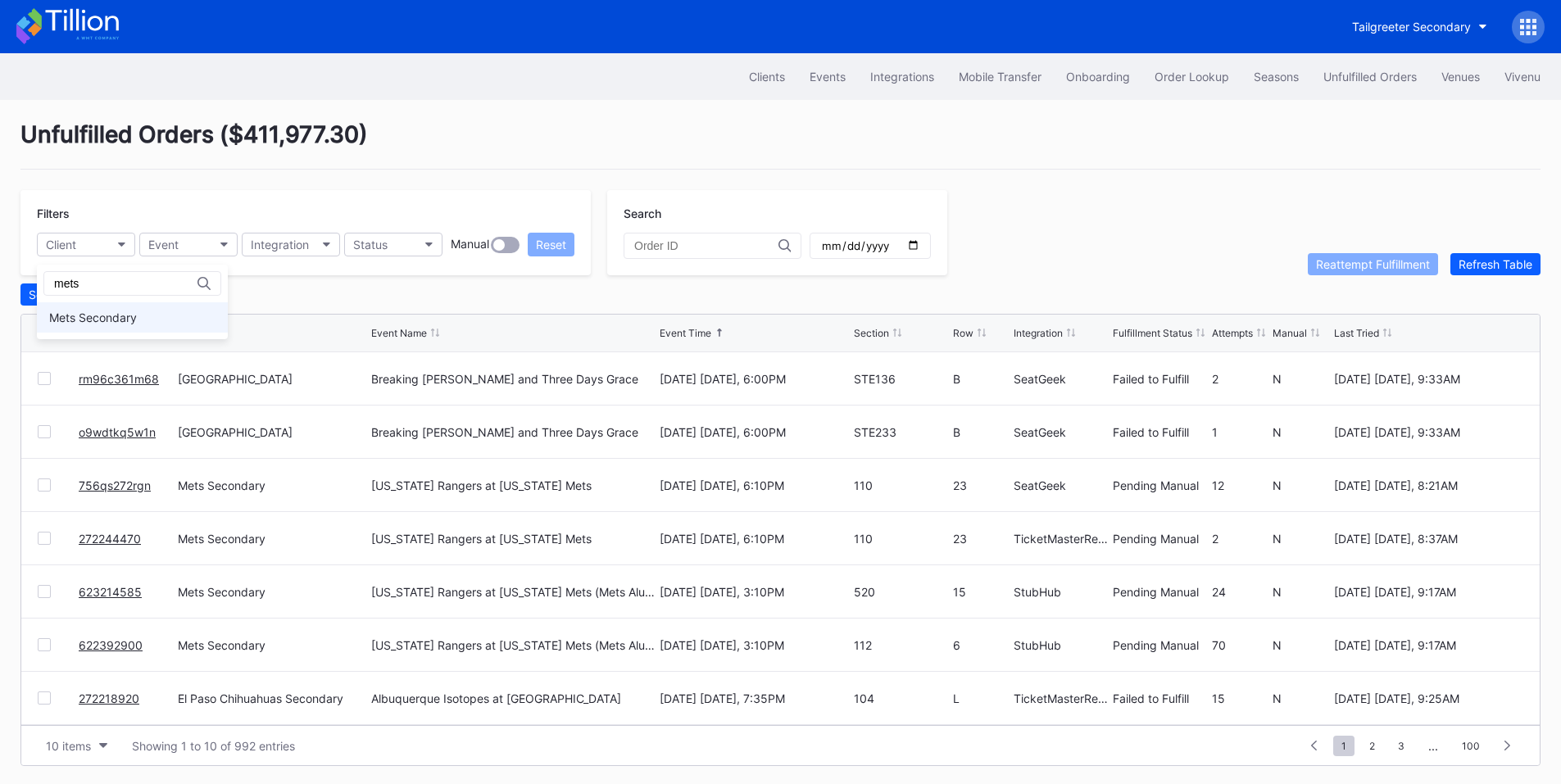
type input "mets"
click at [140, 317] on div "Mets Secondary" at bounding box center [132, 317] width 191 height 30
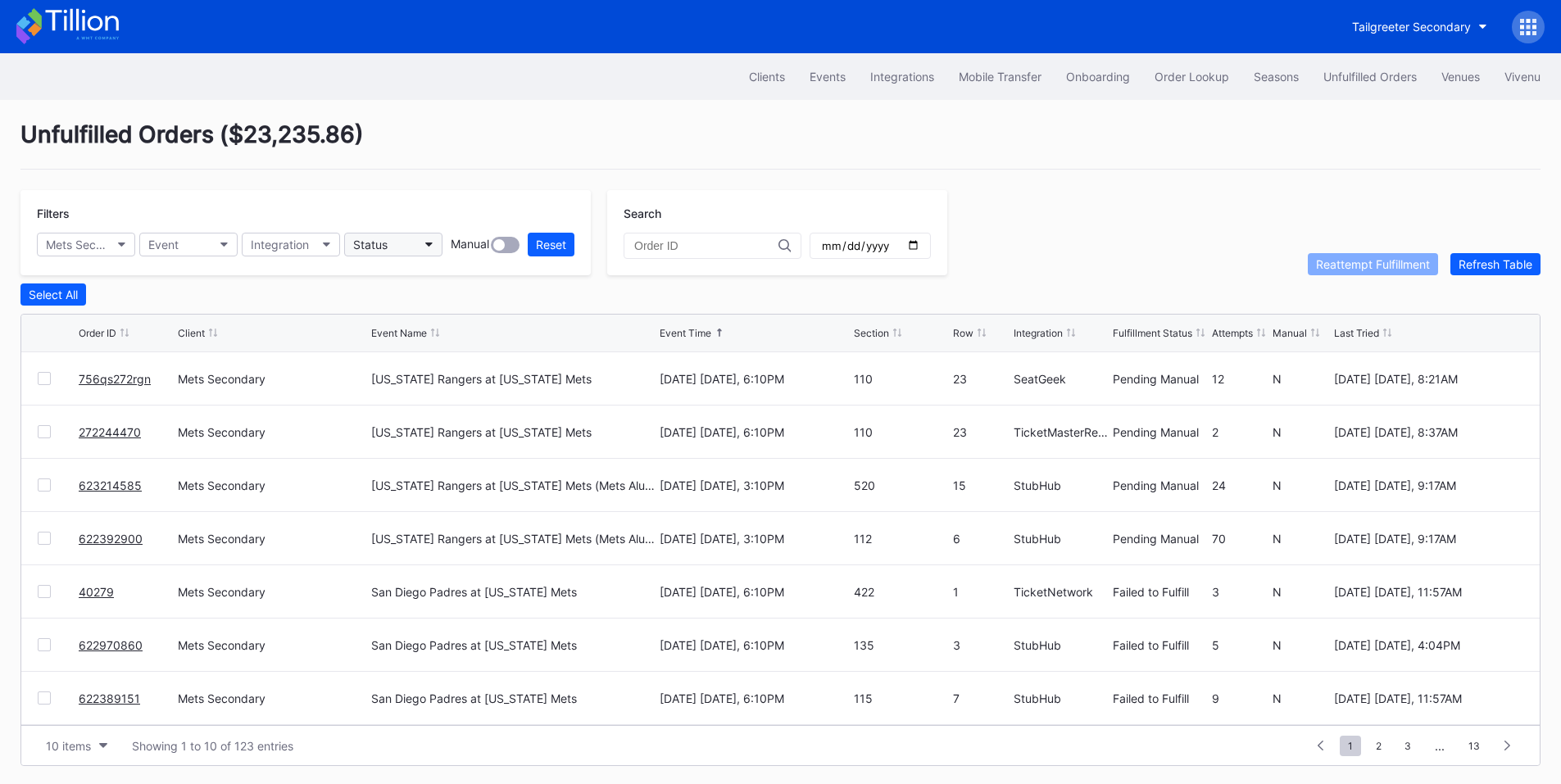
click at [432, 239] on button "Status" at bounding box center [393, 244] width 98 height 24
click at [419, 314] on div "Failed to Fulfill" at bounding box center [394, 317] width 76 height 14
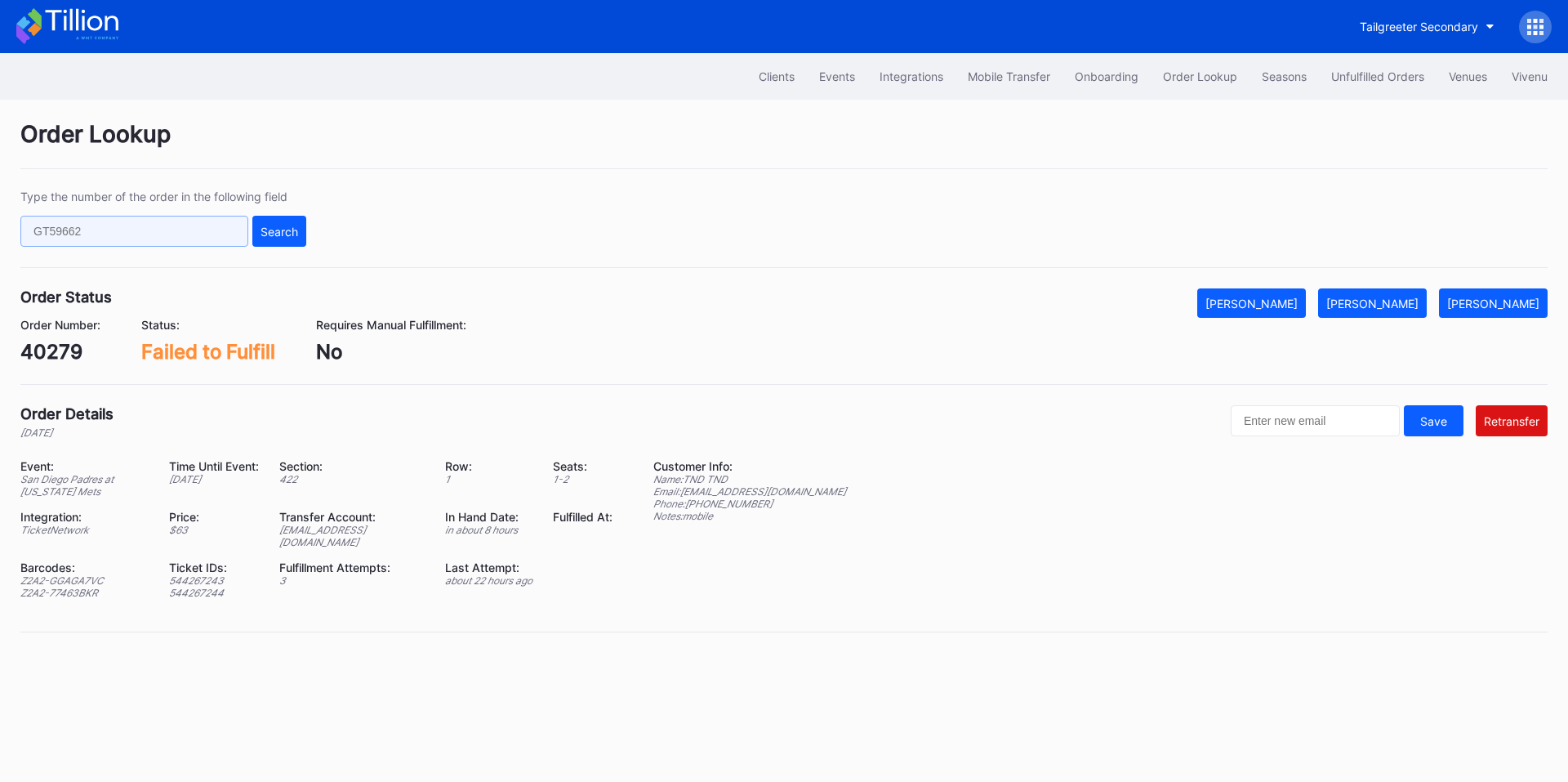
click at [201, 223] on input "text" at bounding box center [134, 231] width 228 height 31
paste input "50718728"
type input "50718728"
click at [276, 222] on button "Search" at bounding box center [279, 231] width 54 height 31
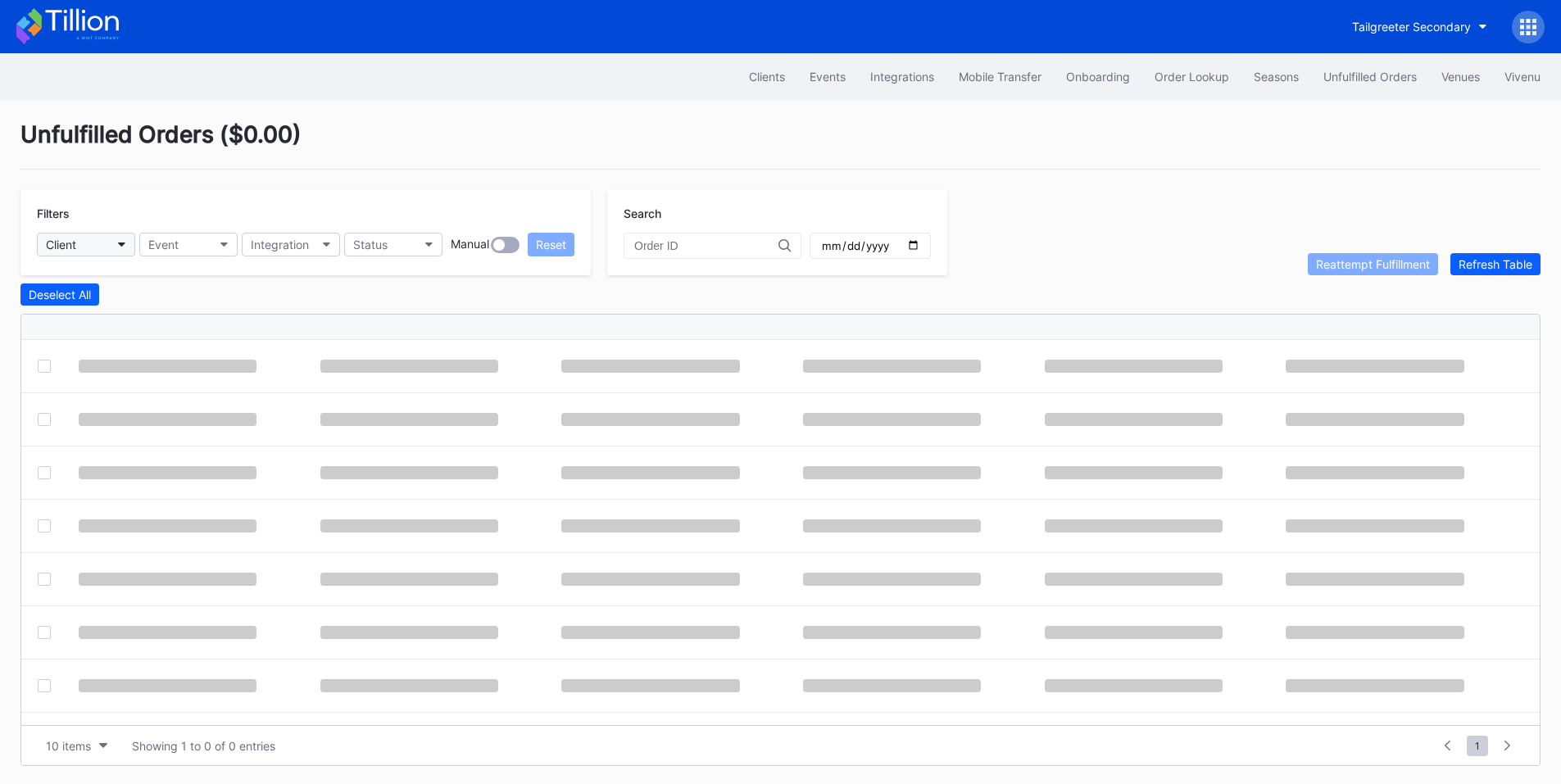
click at [109, 239] on button "Client" at bounding box center [85, 244] width 98 height 24
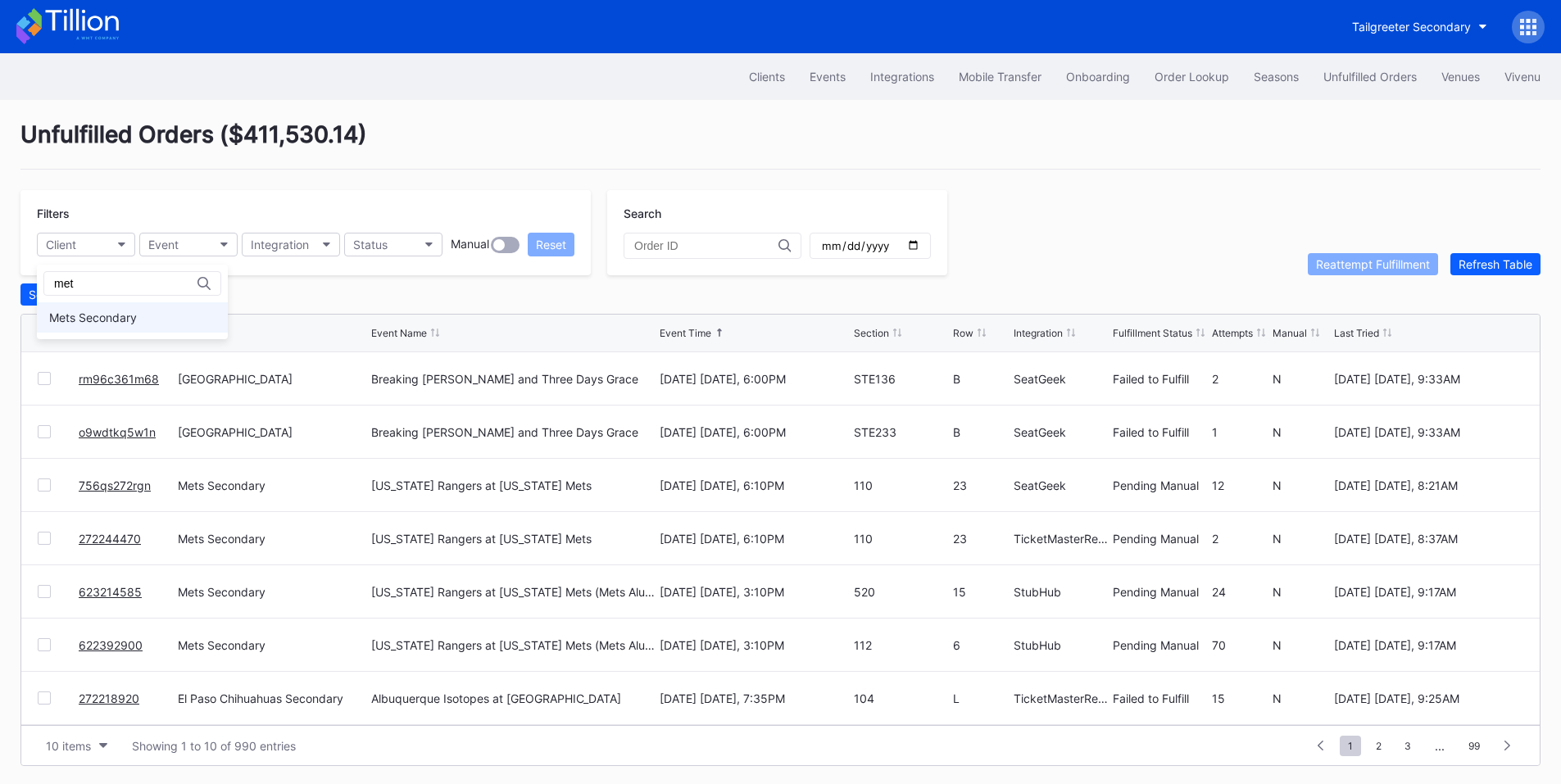
type input "met"
click at [118, 321] on div "Mets Secondary" at bounding box center [93, 317] width 88 height 14
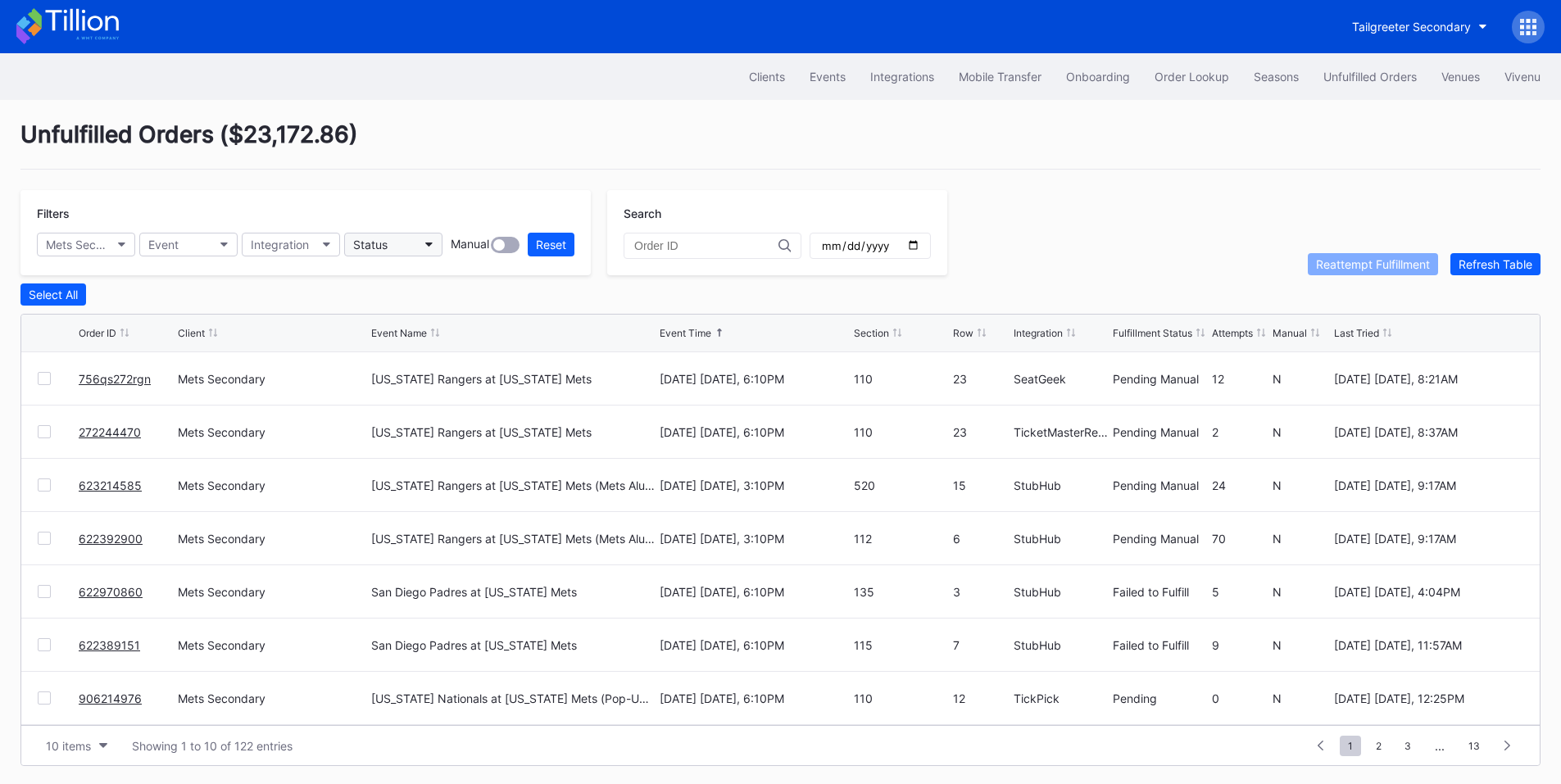
click at [390, 247] on button "Status" at bounding box center [393, 244] width 98 height 24
click at [407, 316] on div "Failed to Fulfill" at bounding box center [394, 317] width 76 height 14
drag, startPoint x: 145, startPoint y: 383, endPoint x: 74, endPoint y: 385, distance: 71.0
click at [74, 385] on div "622970860 Mets Secondary San Diego Padres at New York Mets September 16 Tuesday…" at bounding box center [780, 379] width 1518 height 53
copy div "622970860"
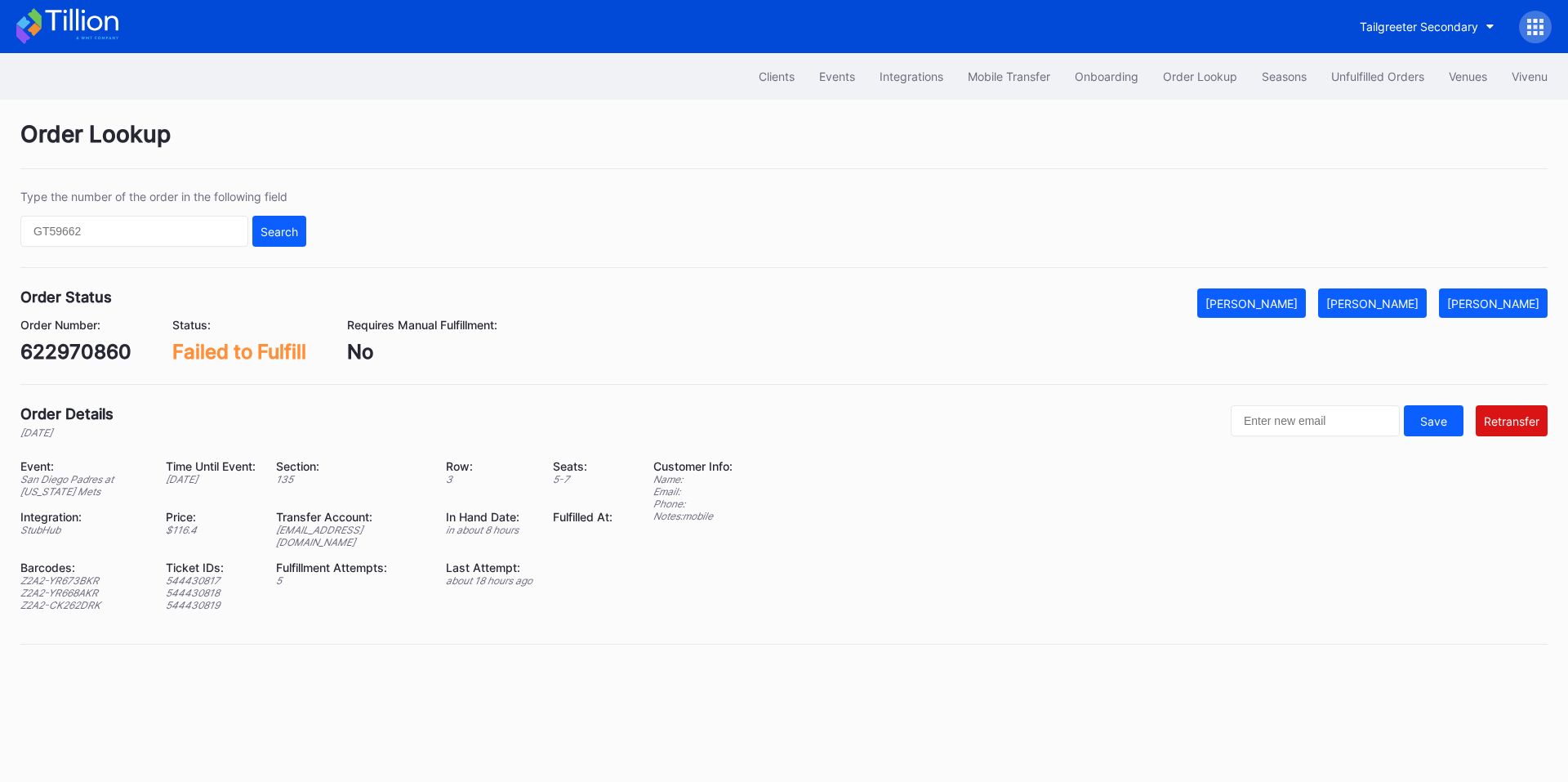
click at [334, 528] on div "[EMAIL_ADDRESS][DOMAIN_NAME]" at bounding box center [351, 536] width 151 height 25
copy div "[EMAIL_ADDRESS][DOMAIN_NAME]"
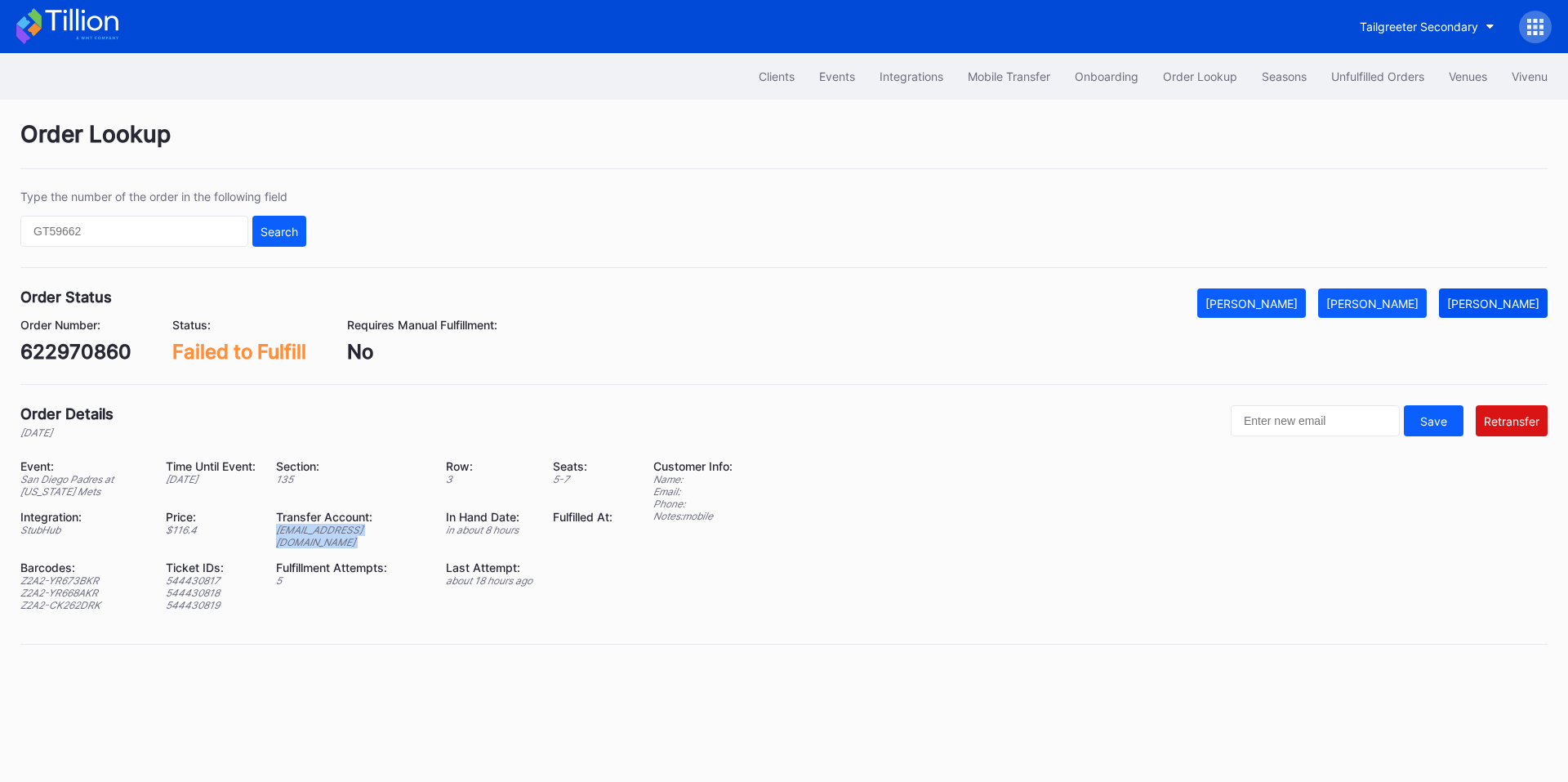
click at [1498, 306] on div "[PERSON_NAME]" at bounding box center [1493, 303] width 92 height 14
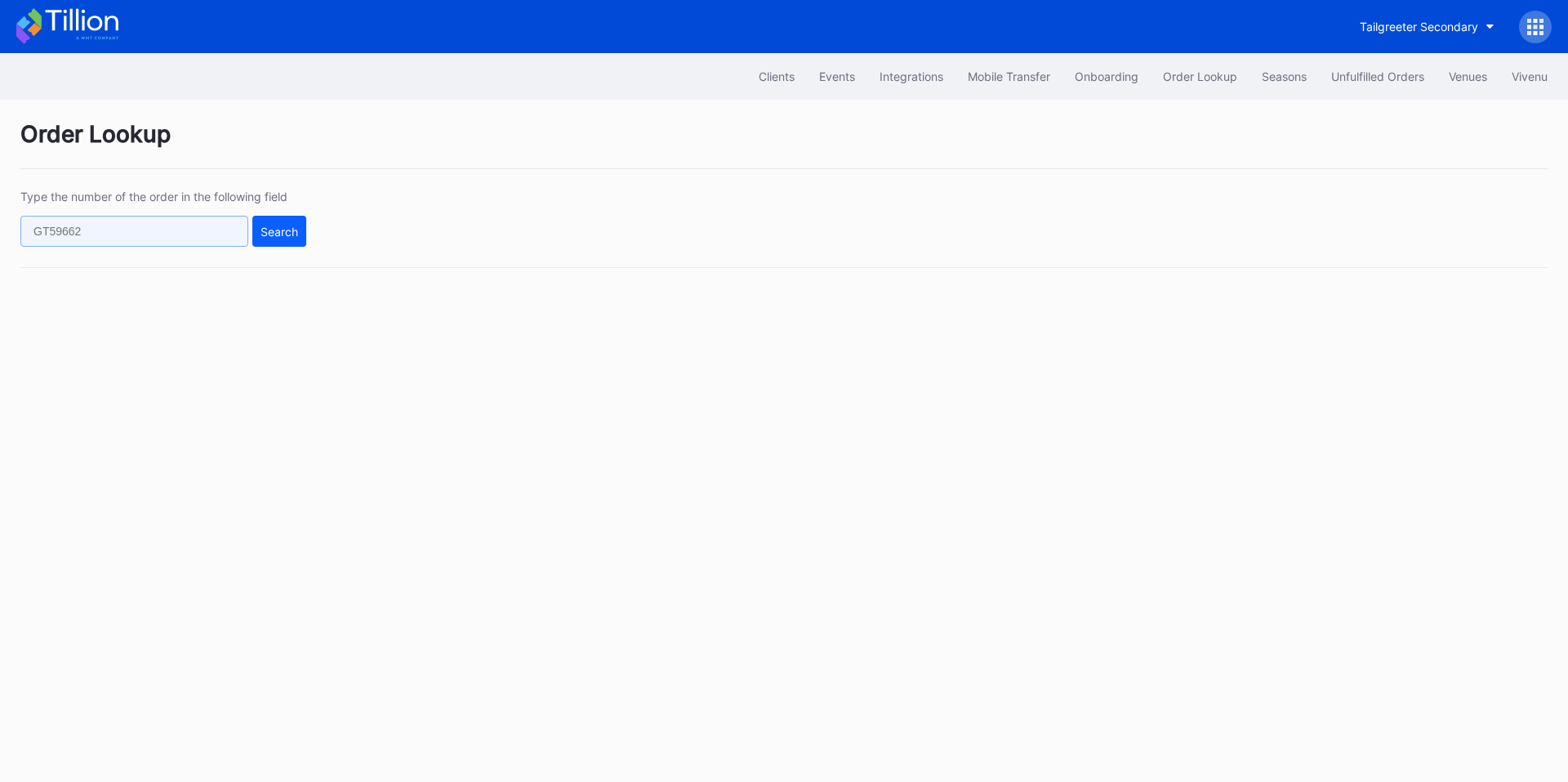
click at [186, 234] on input "text" at bounding box center [134, 231] width 228 height 31
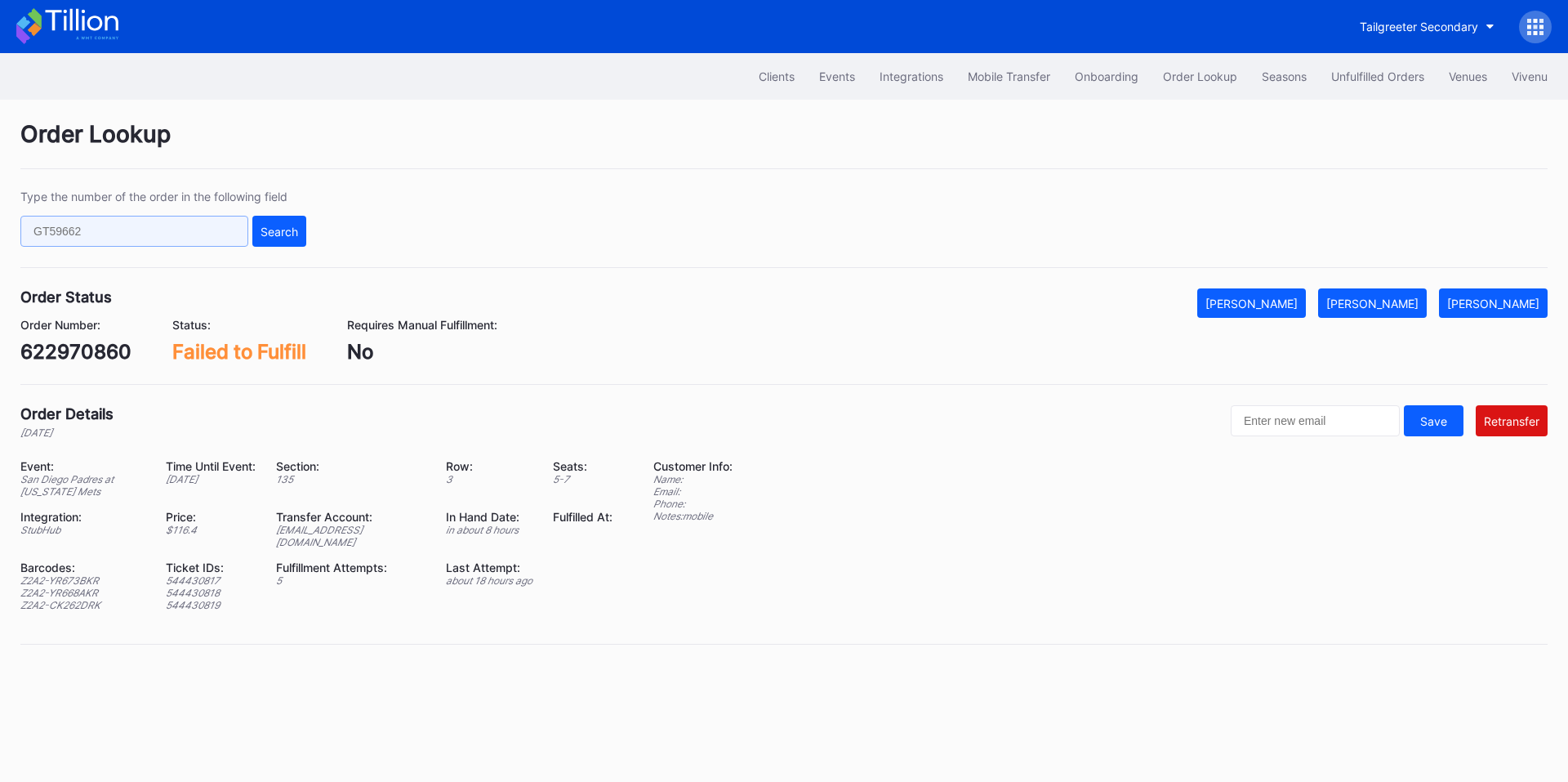
paste input "50718728"
type input "50718728"
click at [272, 231] on div "Search" at bounding box center [279, 231] width 37 height 14
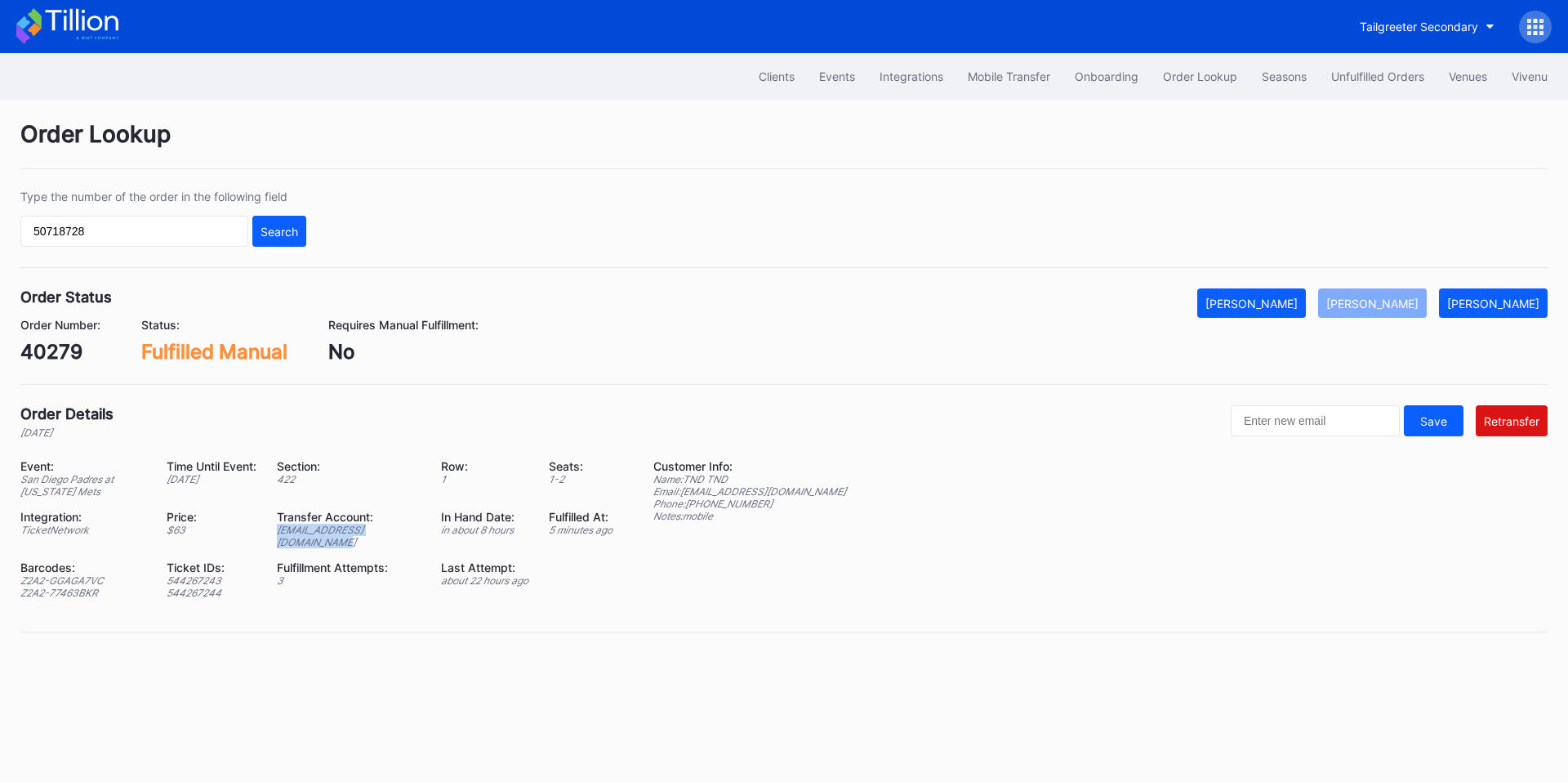
drag, startPoint x: 424, startPoint y: 528, endPoint x: 264, endPoint y: 529, distance: 160.0
click at [277, 529] on div "Transfer Account: [EMAIL_ADDRESS][DOMAIN_NAME]" at bounding box center [359, 529] width 164 height 38
copy div "[EMAIL_ADDRESS][DOMAIN_NAME]"
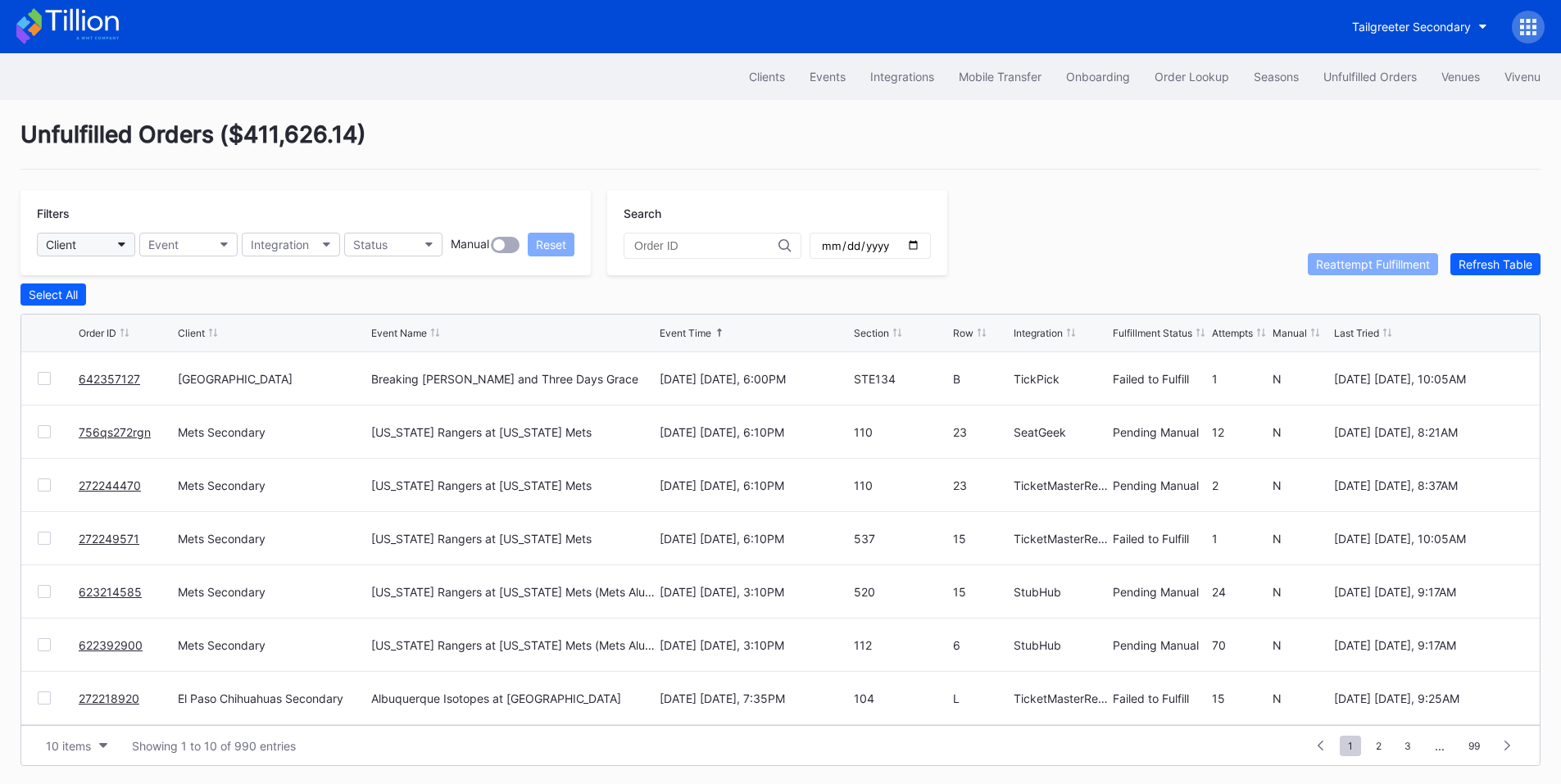
click at [106, 245] on button "Client" at bounding box center [85, 244] width 98 height 24
type input "mets"
click at [92, 322] on div "Mets Secondary" at bounding box center [93, 317] width 88 height 14
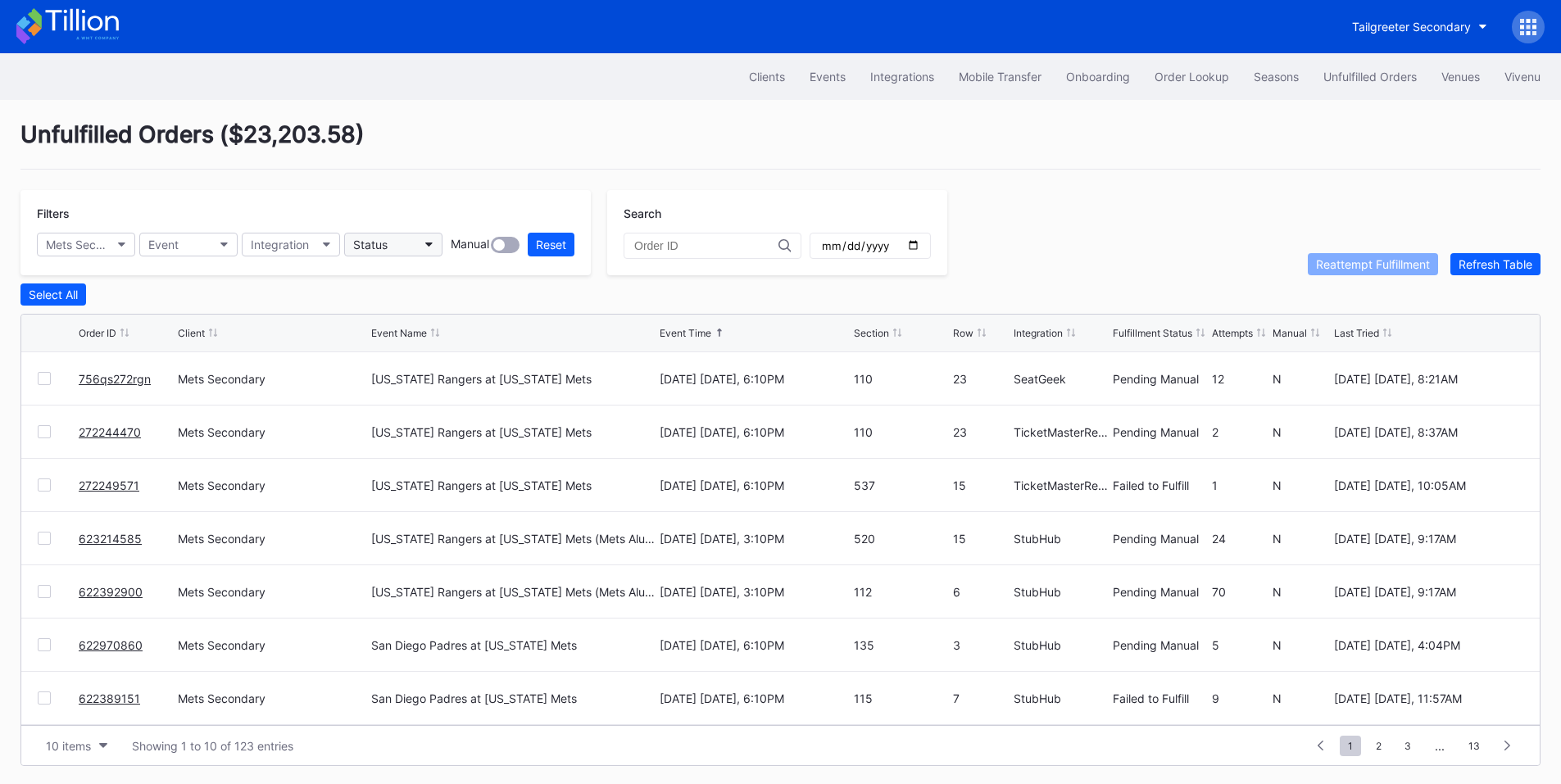
click at [394, 244] on button "Status" at bounding box center [393, 244] width 98 height 24
click at [427, 307] on div "Failed to Fulfill" at bounding box center [439, 317] width 191 height 30
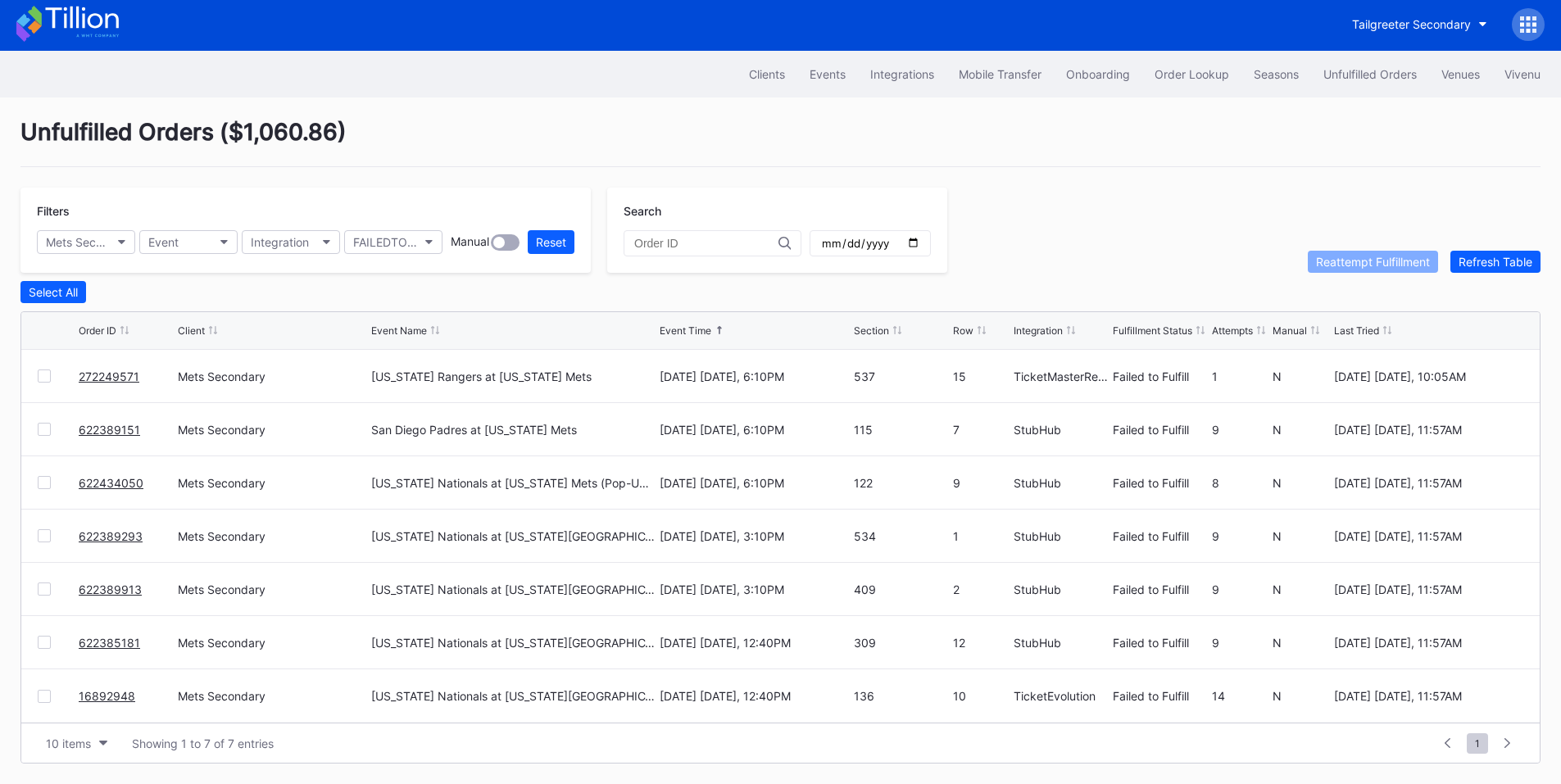
scroll to position [6, 0]
click at [42, 372] on div at bounding box center [44, 376] width 13 height 13
click at [1353, 261] on div "Reattempt Fulfillment" at bounding box center [1373, 262] width 113 height 14
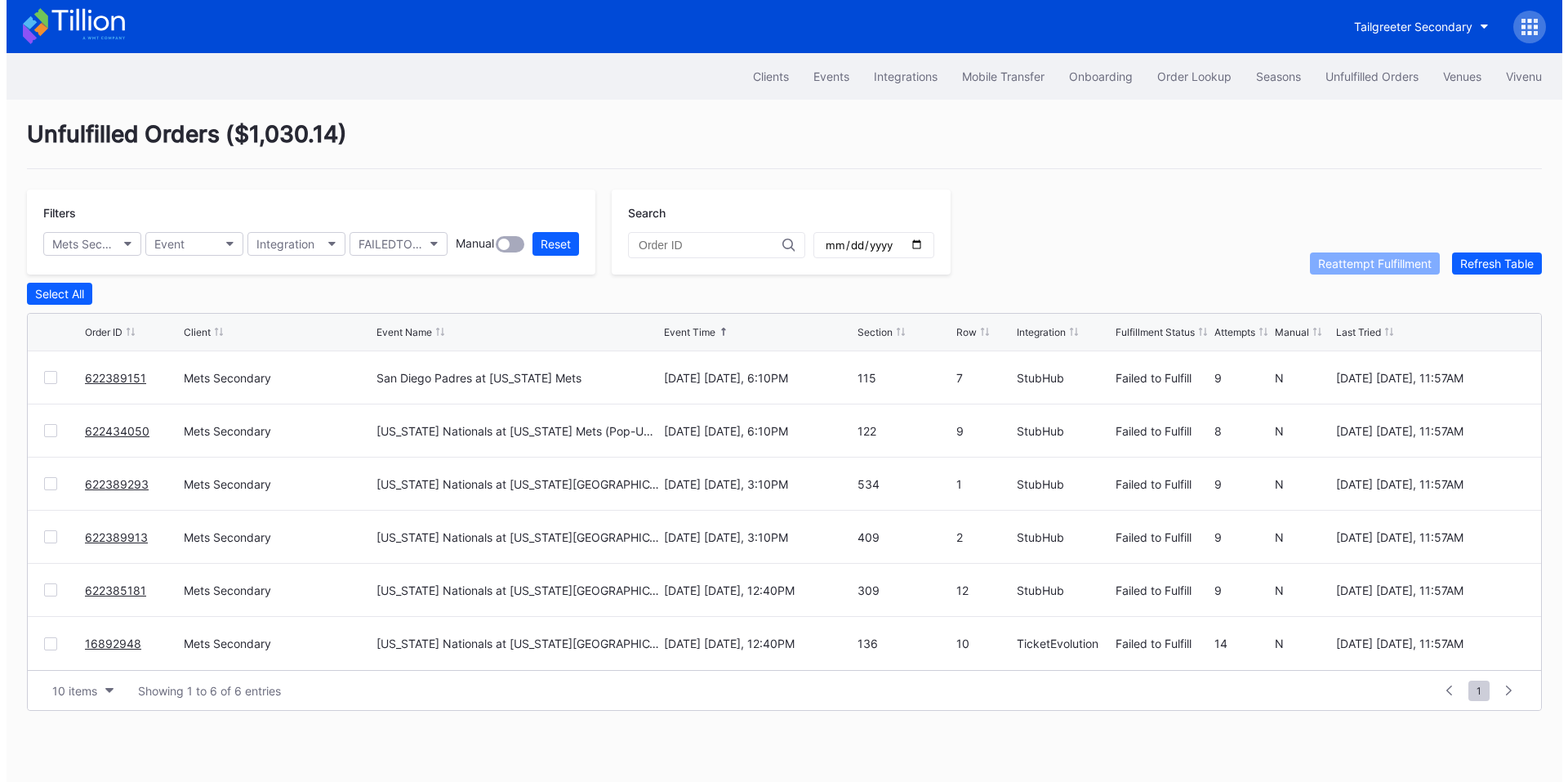
scroll to position [0, 0]
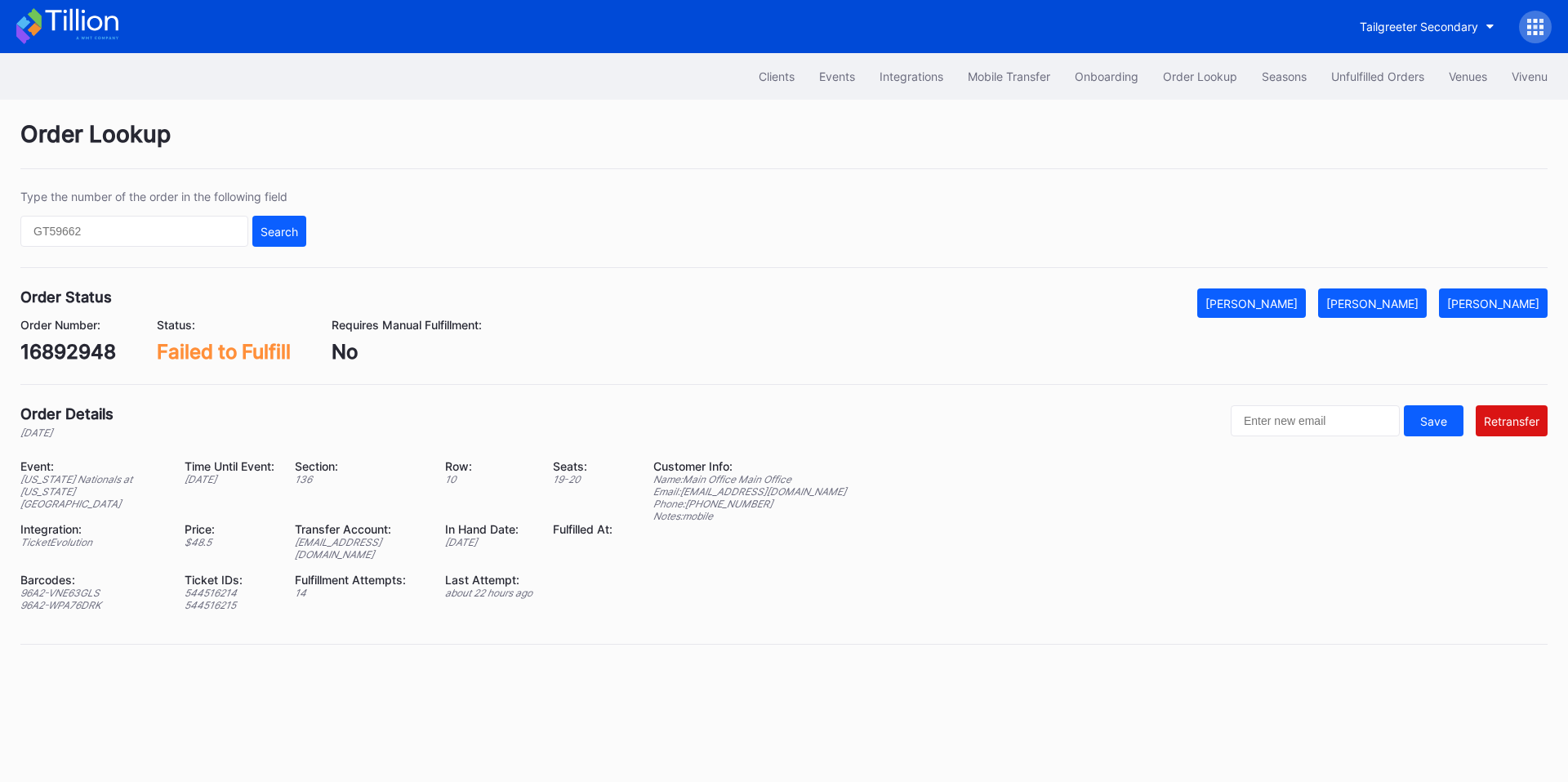
click at [36, 349] on div "16892948" at bounding box center [67, 352] width 96 height 24
copy div "16892948"
click at [78, 587] on div "96A2-VNE63GLS" at bounding box center [92, 592] width 144 height 12
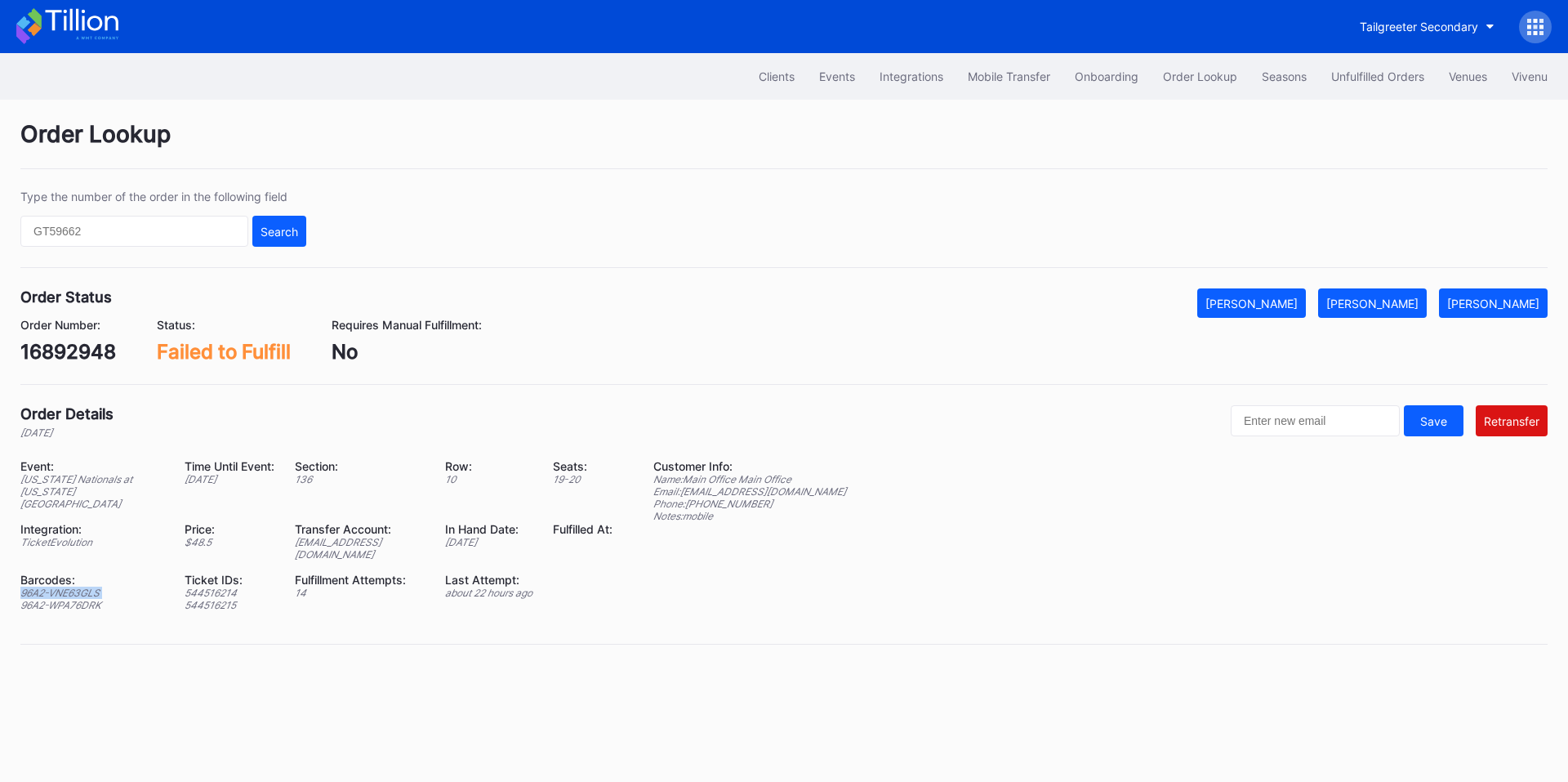
click at [78, 587] on div "96A2-VNE63GLS" at bounding box center [92, 592] width 144 height 12
copy div "96A2-VNE63GLS"
click at [74, 599] on div "96A2-WPA76DRK" at bounding box center [92, 604] width 144 height 12
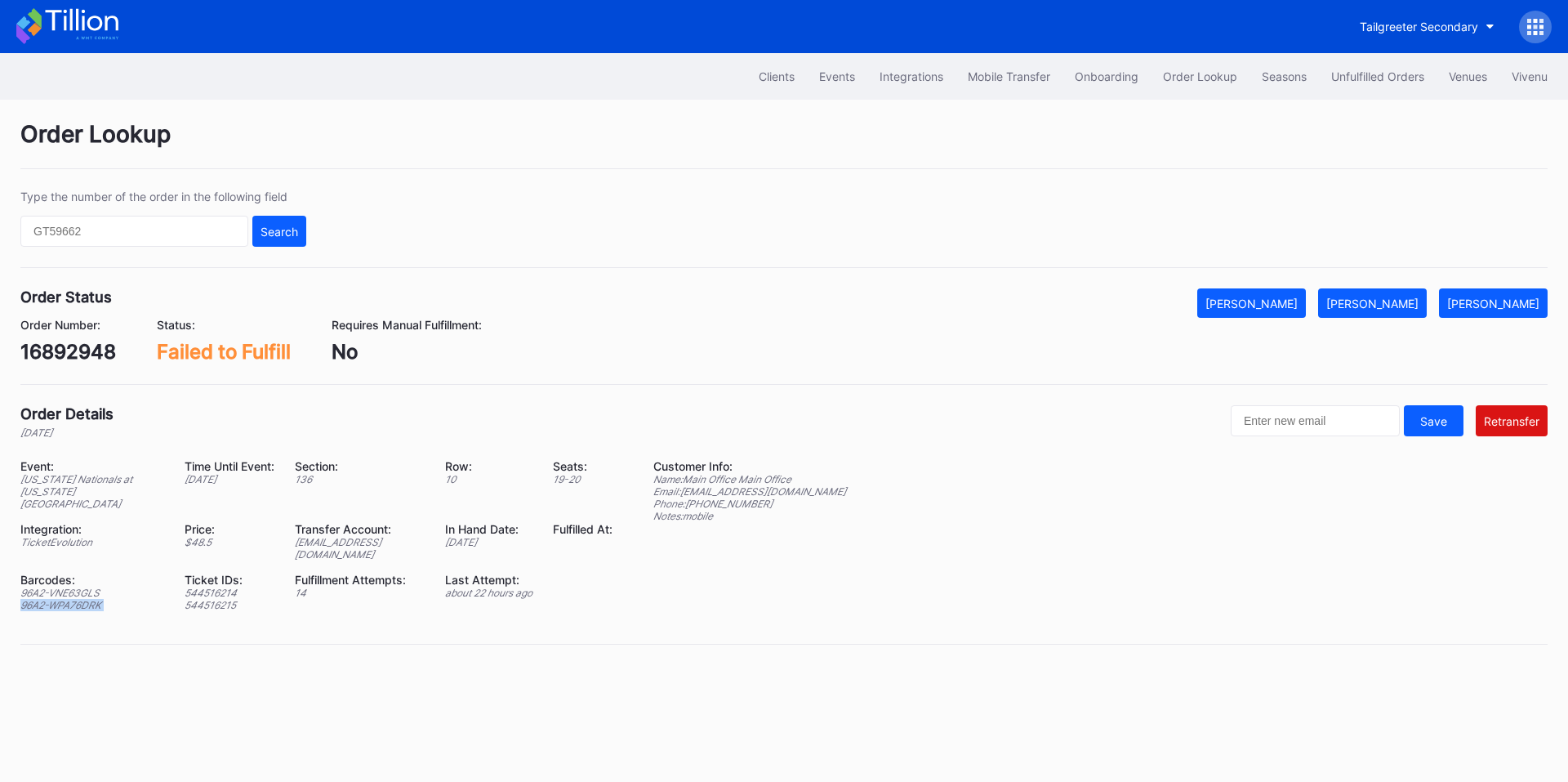
copy div "96A2-WPA76DRK"
click at [361, 536] on div "ed-8179918@eventdynamic.com" at bounding box center [359, 547] width 130 height 25
copy div "ed-8179918@eventdynamic.com"
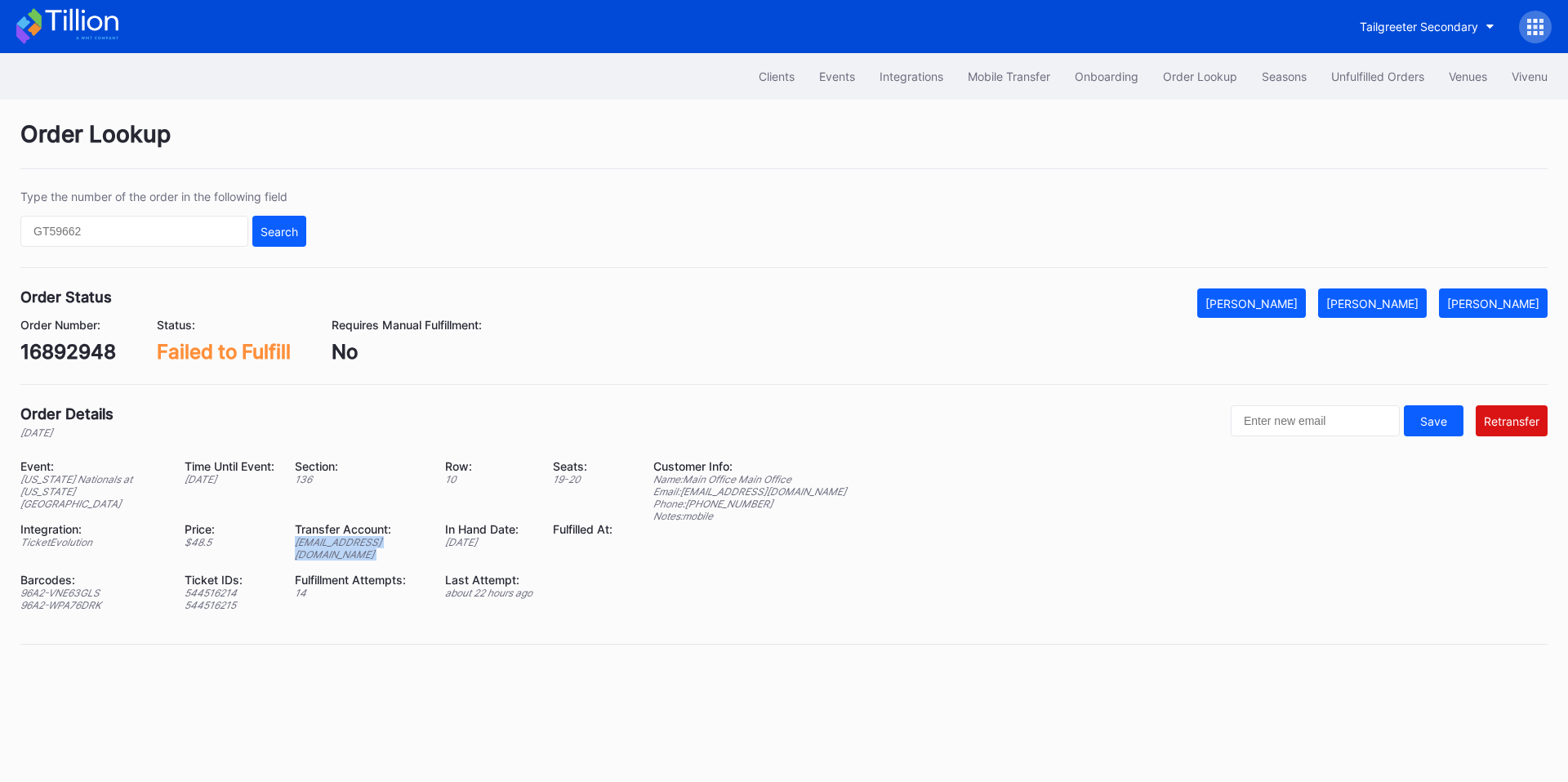
copy div "ed-8179918@eventdynamic.com"
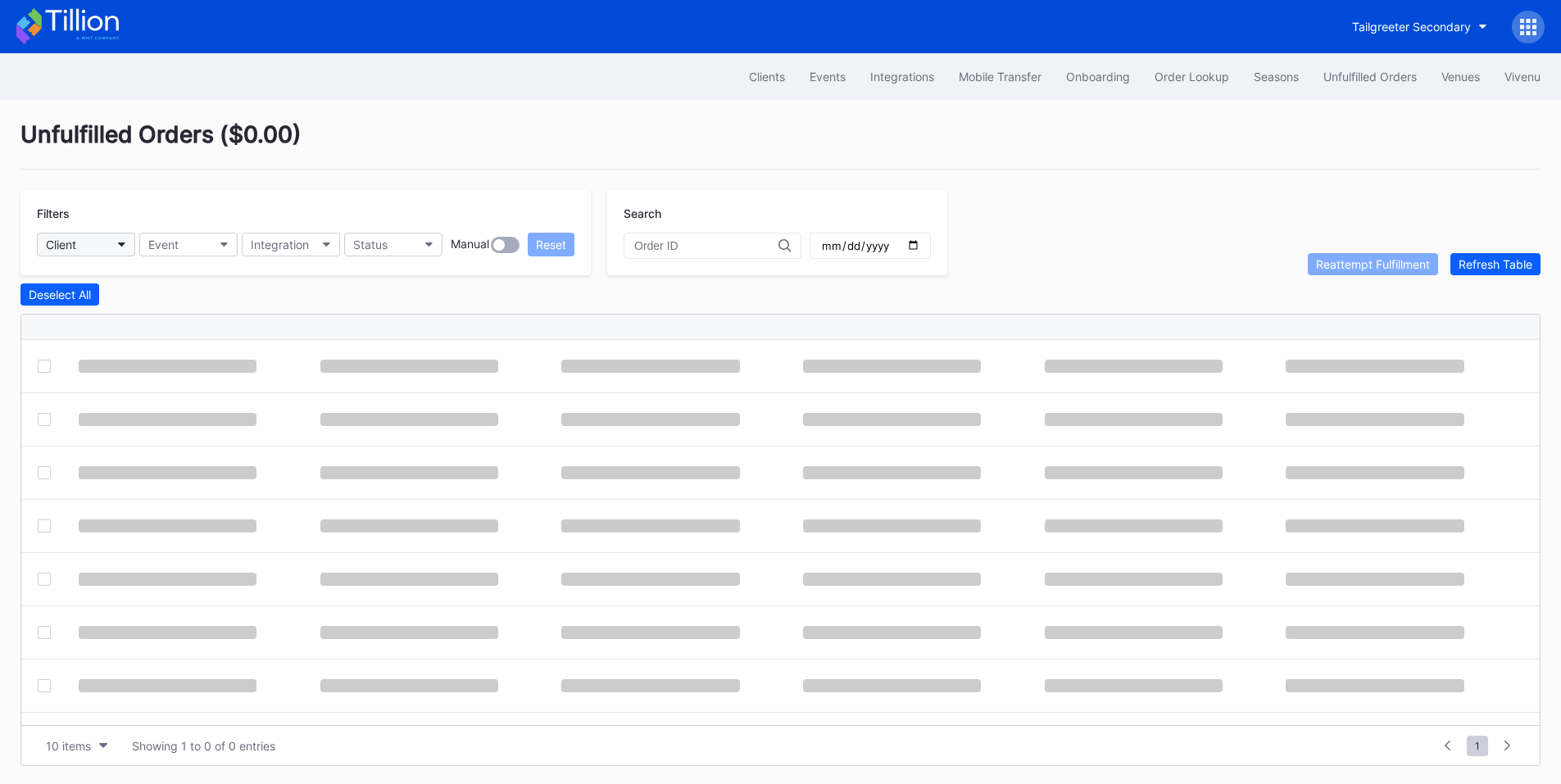
click at [105, 241] on button "Client" at bounding box center [85, 244] width 98 height 24
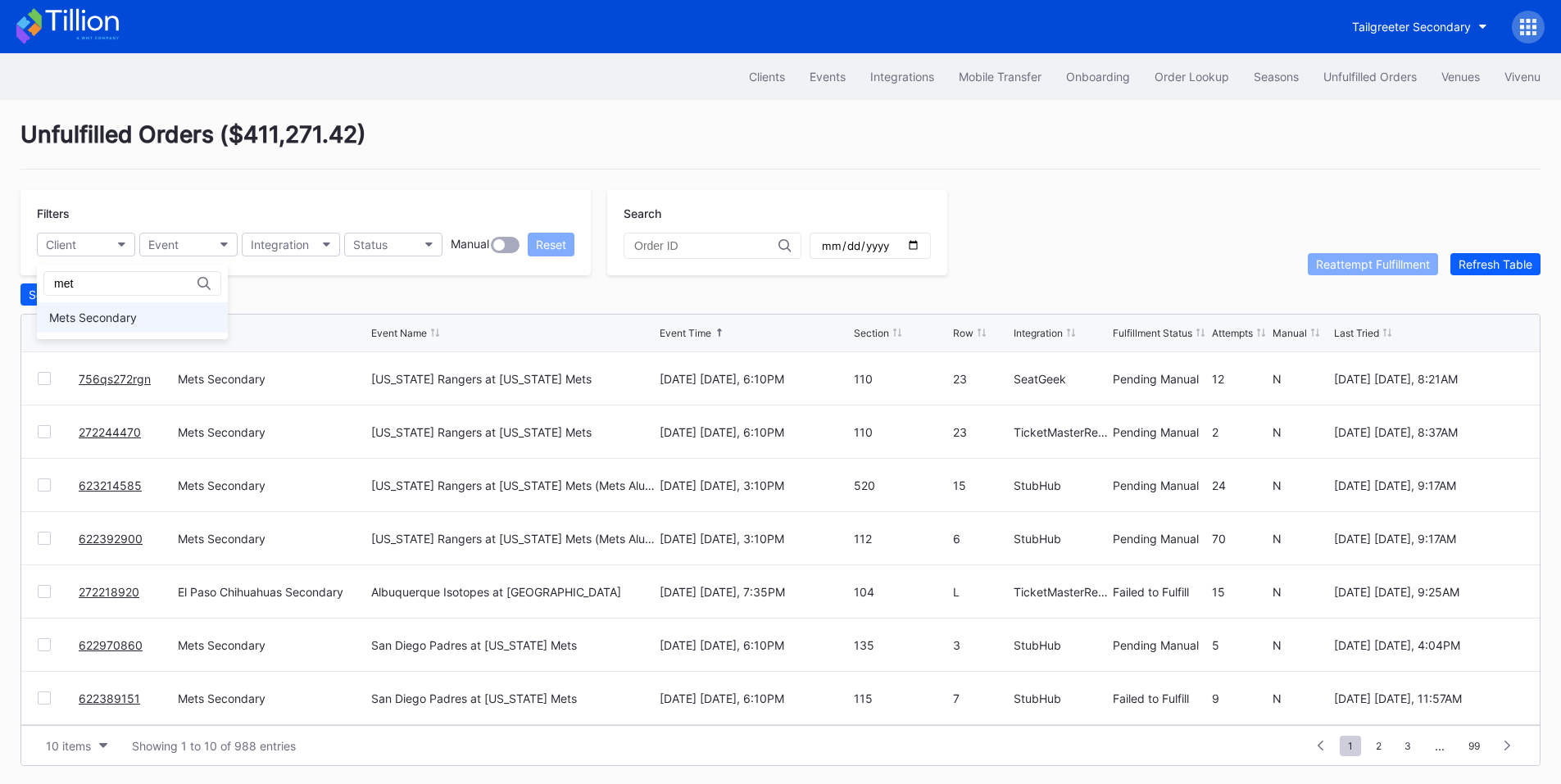
type input "met"
click at [93, 317] on div "Mets Secondary" at bounding box center [93, 317] width 88 height 14
click at [388, 240] on button "Status" at bounding box center [393, 244] width 98 height 24
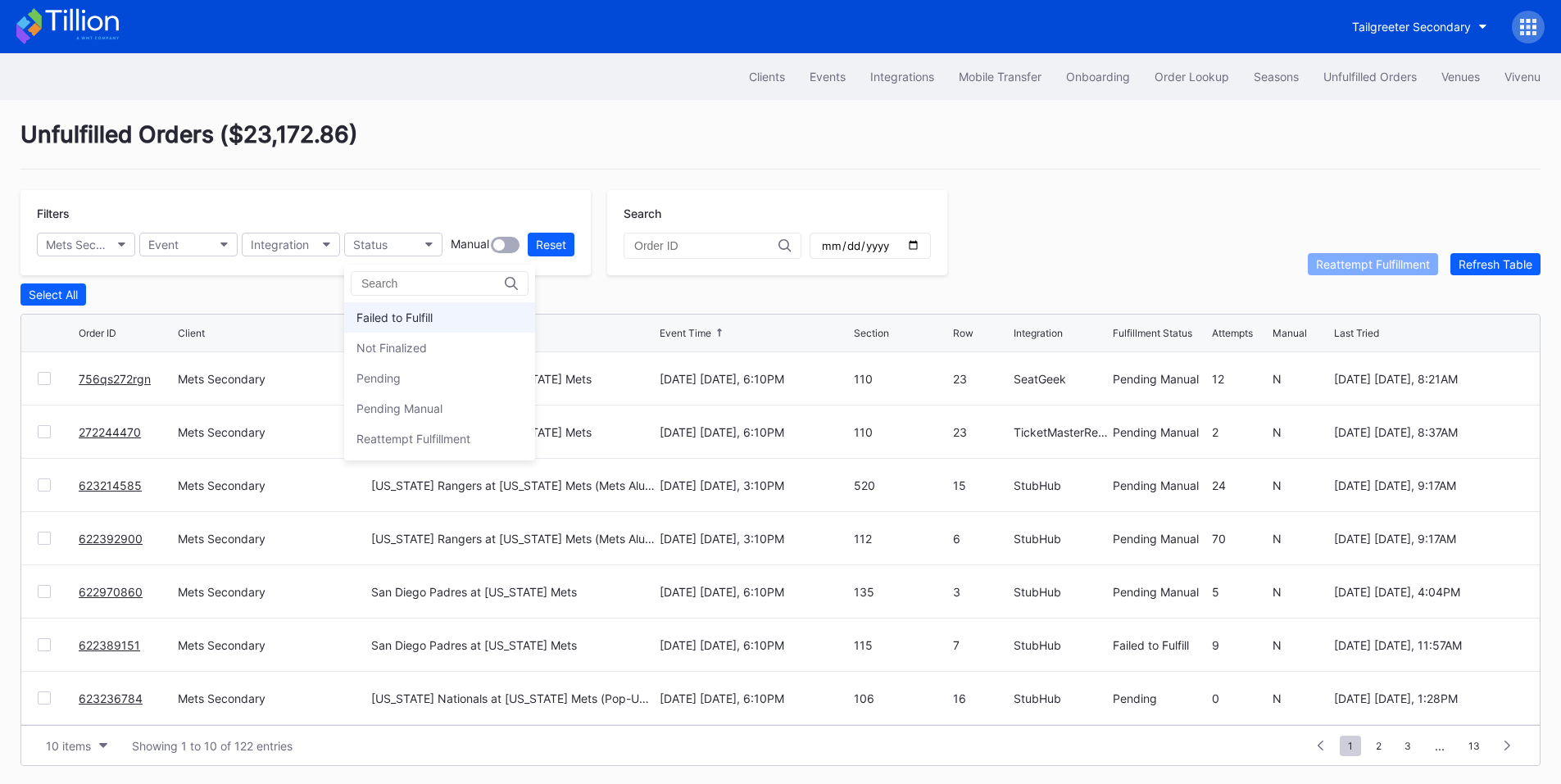
click at [415, 317] on div "Failed to Fulfill" at bounding box center [394, 317] width 76 height 14
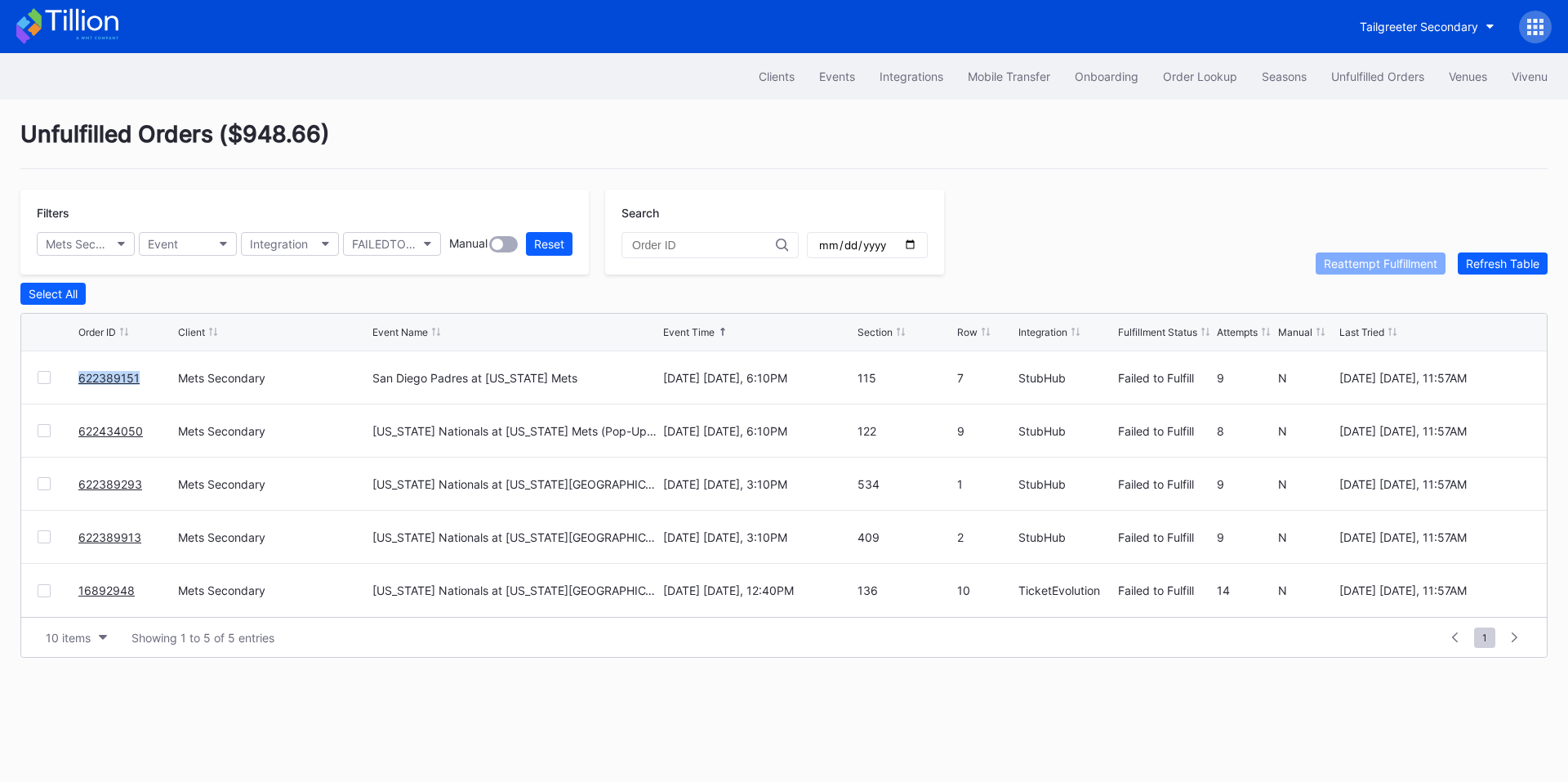
drag, startPoint x: 142, startPoint y: 387, endPoint x: 73, endPoint y: 388, distance: 69.0
click at [73, 388] on div "622389151 Mets Secondary San Diego Padres at New York Mets September 17 Wednesd…" at bounding box center [784, 378] width 1526 height 53
copy div "622389151"
drag, startPoint x: 145, startPoint y: 439, endPoint x: 67, endPoint y: 439, distance: 78.0
click at [67, 439] on div "622434050 Mets Secondary Washington Nationals at New York Mets (Pop-Up Home Run…" at bounding box center [784, 431] width 1526 height 53
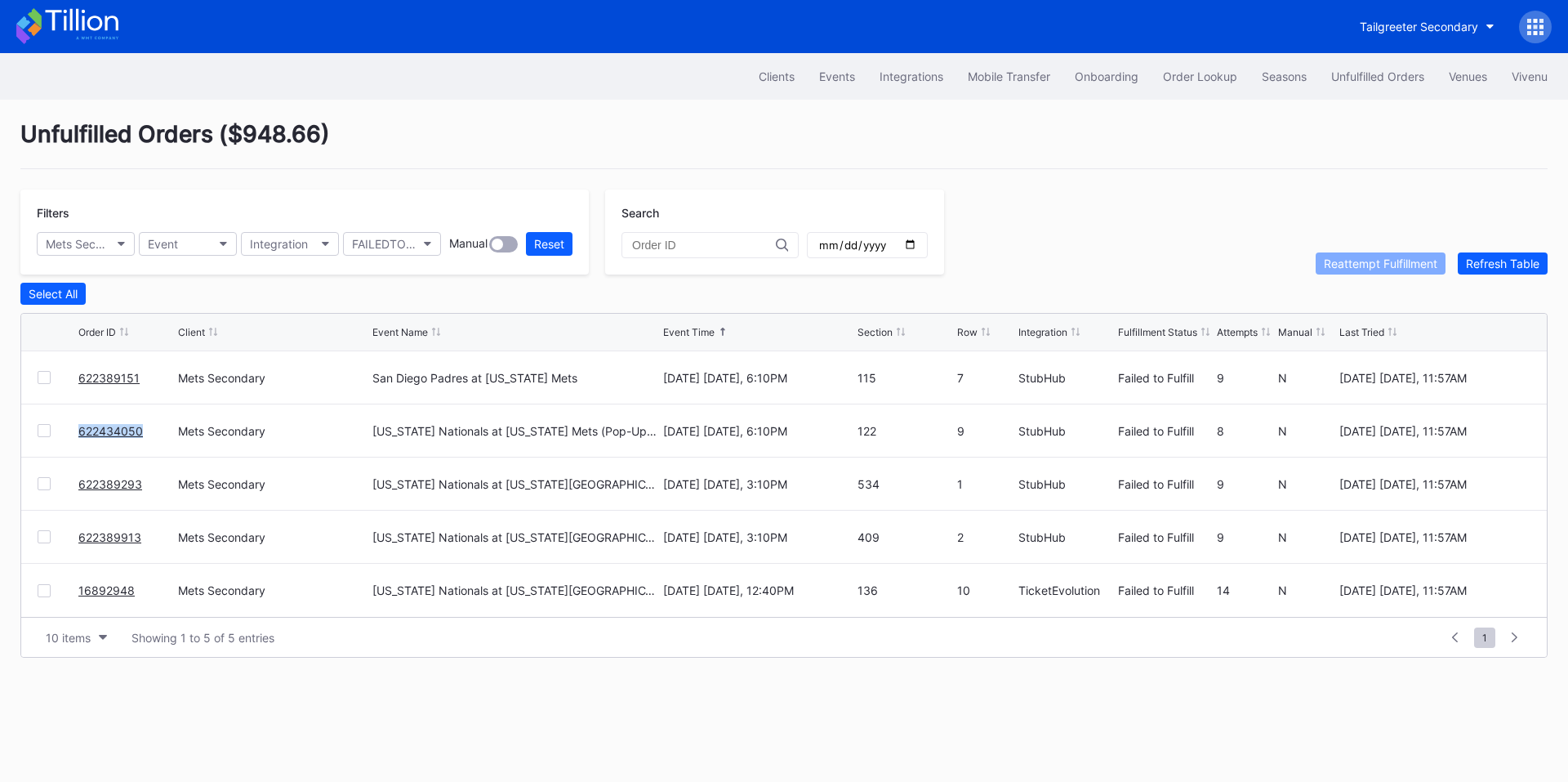
copy div "622434050"
drag, startPoint x: 113, startPoint y: 434, endPoint x: 130, endPoint y: 422, distance: 20.8
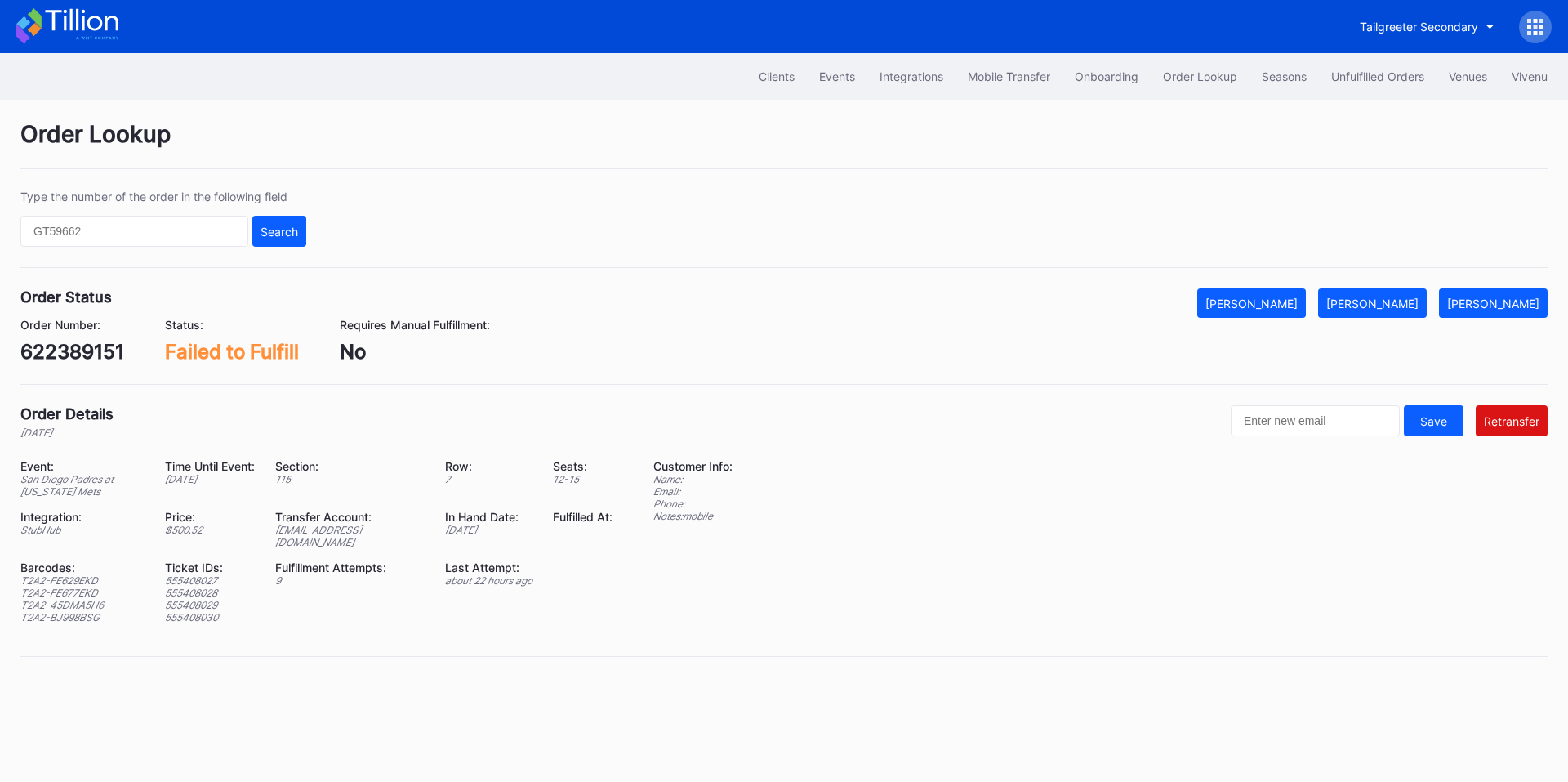
click at [73, 354] on div "622389151" at bounding box center [72, 352] width 104 height 24
copy div "622389151"
click at [346, 527] on div "[EMAIL_ADDRESS][DOMAIN_NAME]" at bounding box center [350, 536] width 150 height 25
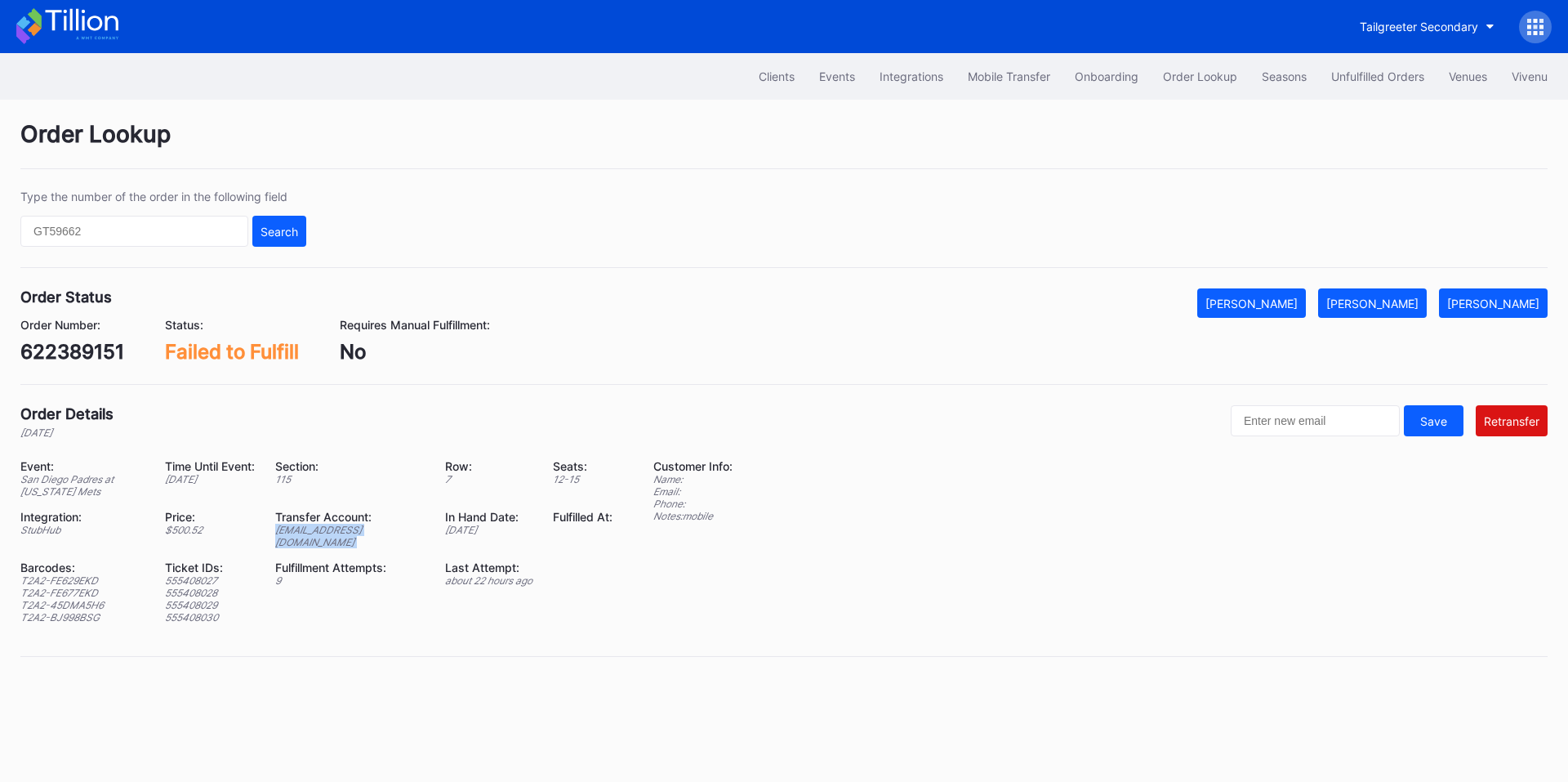
click at [346, 527] on div "[EMAIL_ADDRESS][DOMAIN_NAME]" at bounding box center [350, 536] width 150 height 25
copy div "ed-8162307@eventdynamic.com"
click at [63, 359] on div "622389151" at bounding box center [72, 352] width 104 height 24
copy div "622389151"
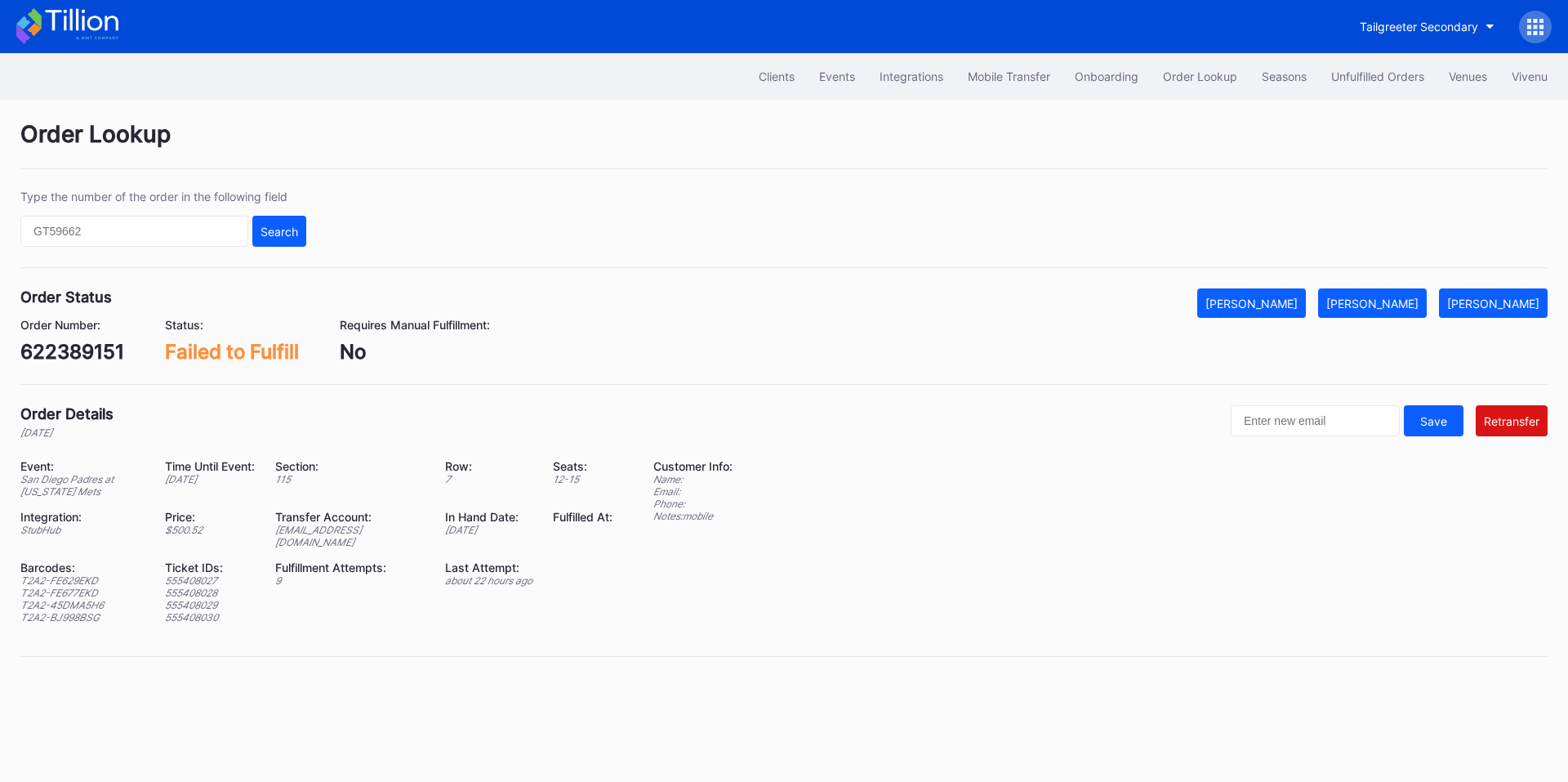
click at [333, 528] on div "ed-8162307@eventdynamic.com" at bounding box center [350, 536] width 150 height 25
copy div "ed-8162307@eventdynamic.com"
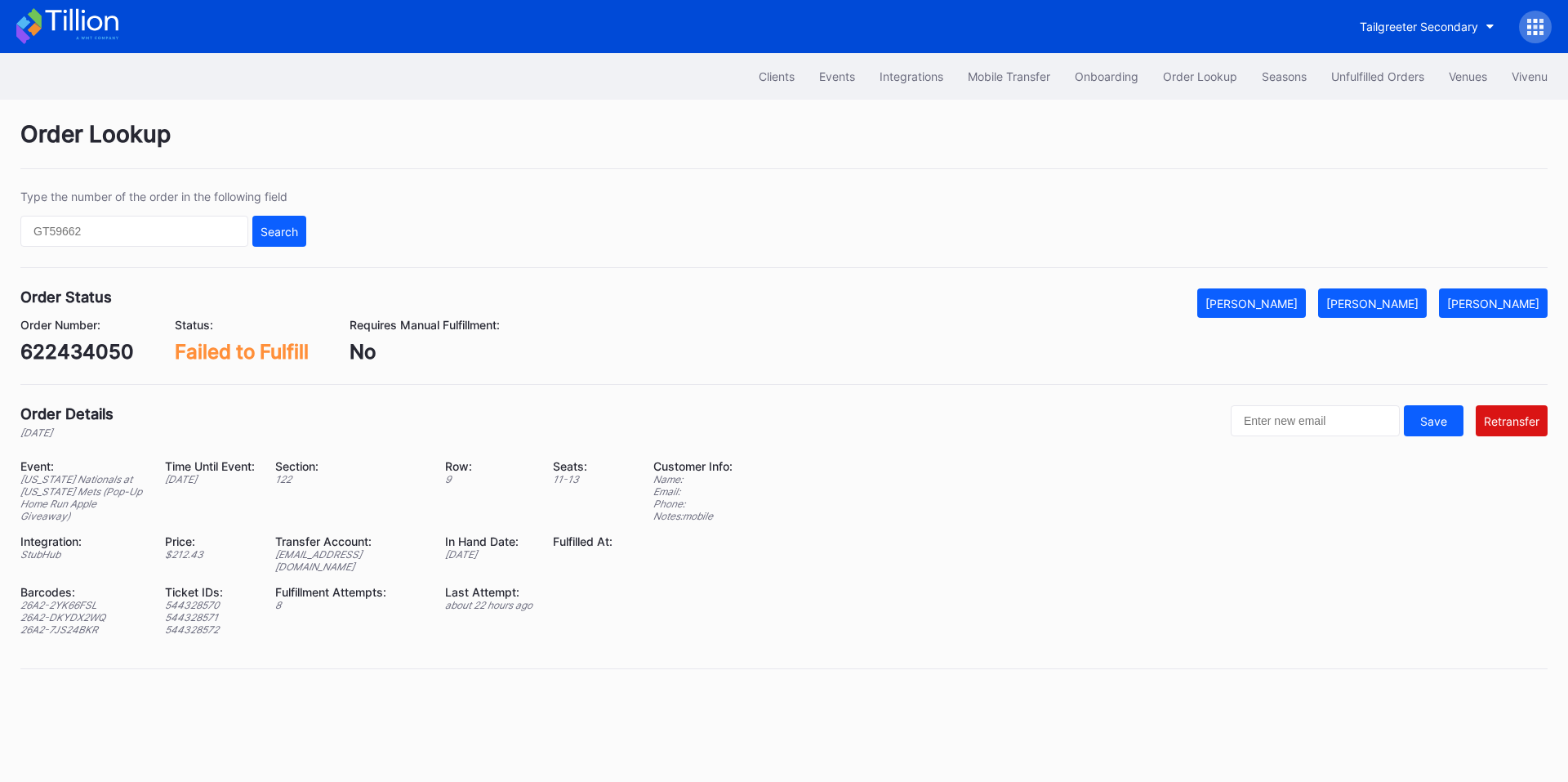
click at [85, 349] on div "622434050" at bounding box center [77, 352] width 113 height 24
copy div "622434050"
click at [332, 554] on div "[EMAIL_ADDRESS][DOMAIN_NAME]" at bounding box center [350, 560] width 150 height 25
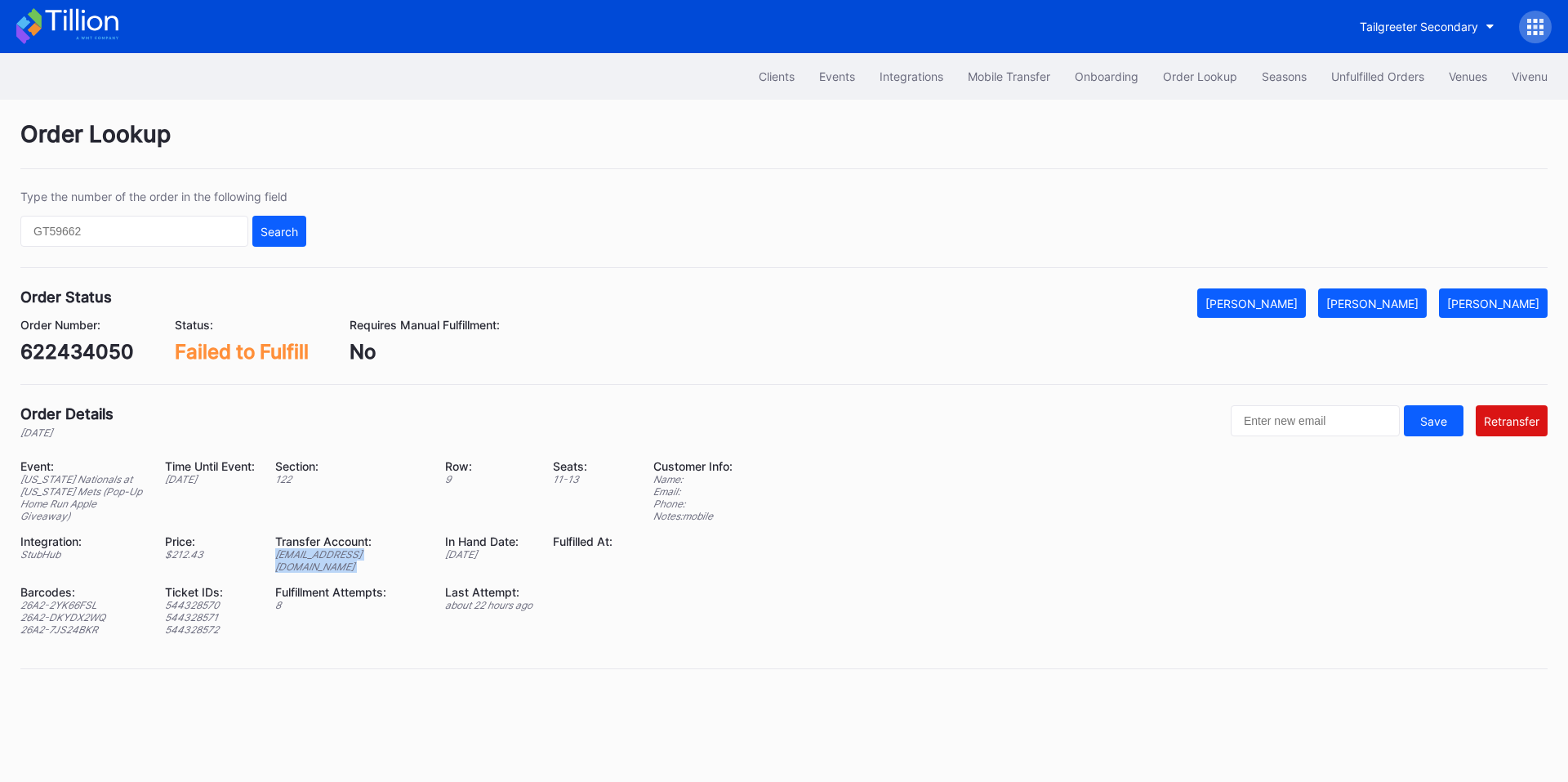
click at [332, 554] on div "ed-8334778@eventdynamic.com" at bounding box center [350, 560] width 150 height 25
copy div "ed-8334778@eventdynamic.com"
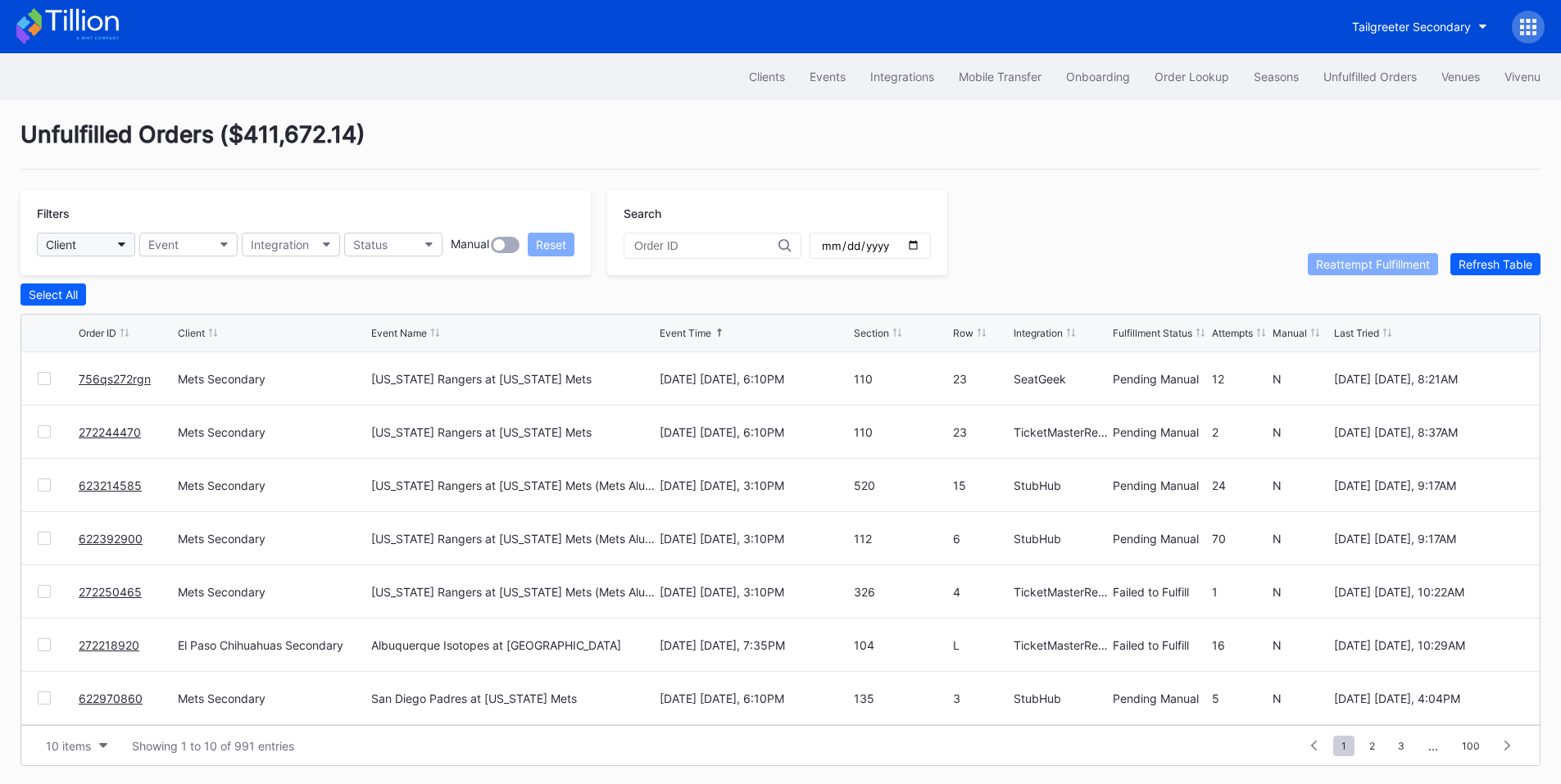
click at [113, 247] on button "Client" at bounding box center [85, 244] width 98 height 24
type input "mets"
click at [131, 324] on div "Mets Secondary" at bounding box center [93, 317] width 88 height 14
click at [393, 249] on button "Status" at bounding box center [393, 244] width 98 height 24
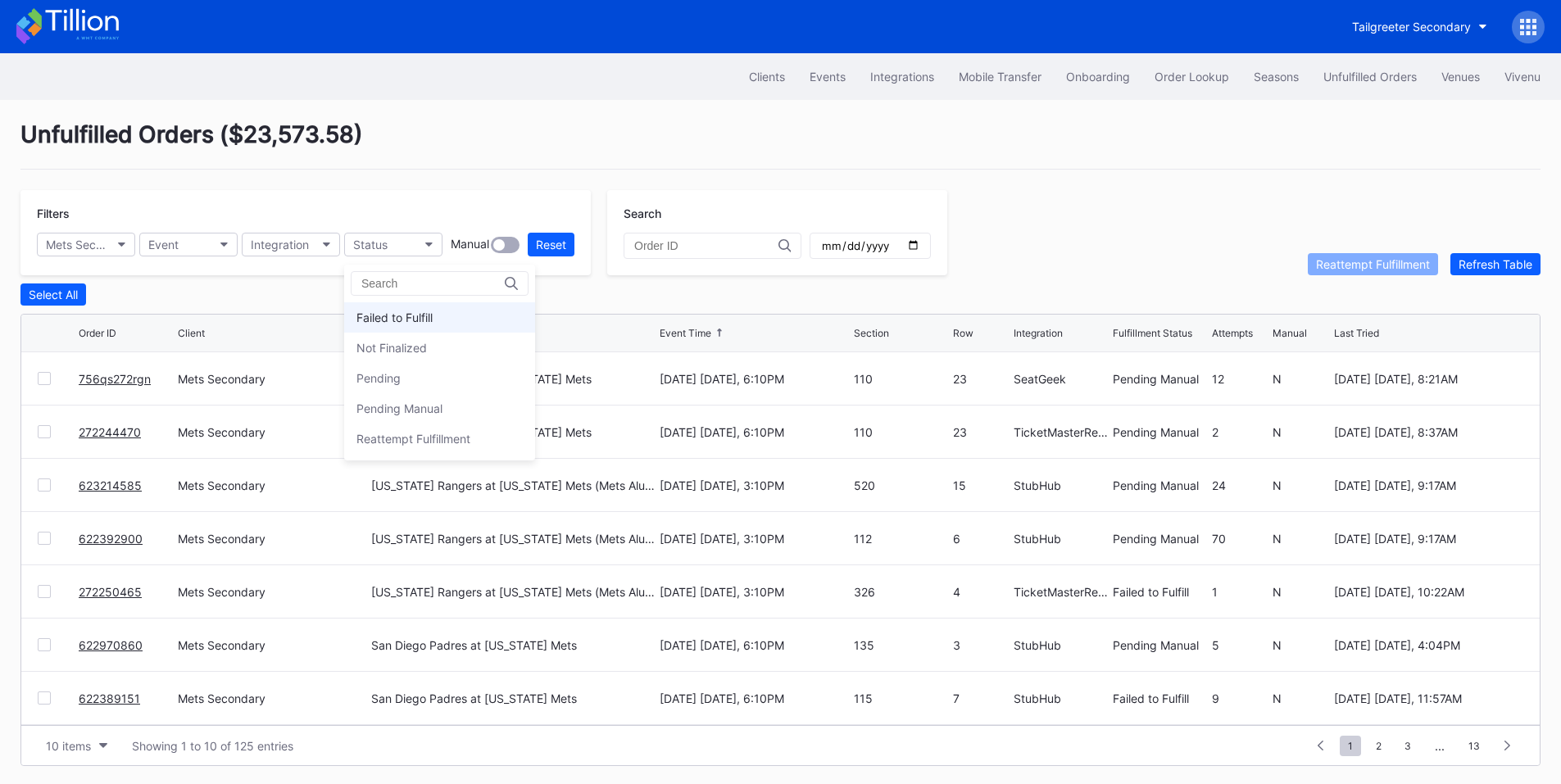
click at [419, 308] on div "Failed to Fulfill" at bounding box center [439, 317] width 191 height 30
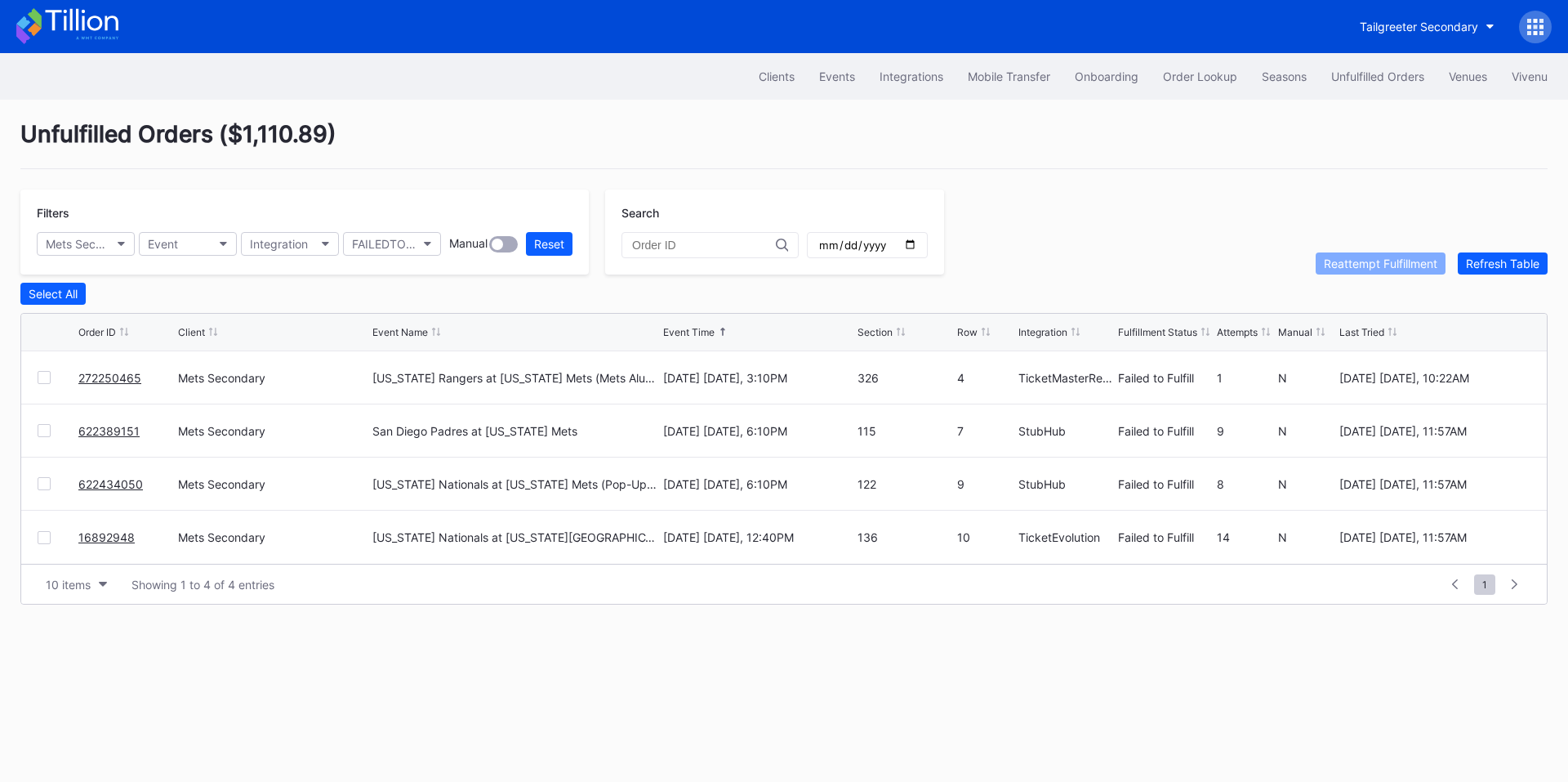
click at [45, 382] on div at bounding box center [44, 378] width 13 height 13
click at [1344, 268] on div "Reattempt Fulfillment" at bounding box center [1381, 263] width 113 height 14
